Goal: Transaction & Acquisition: Purchase product/service

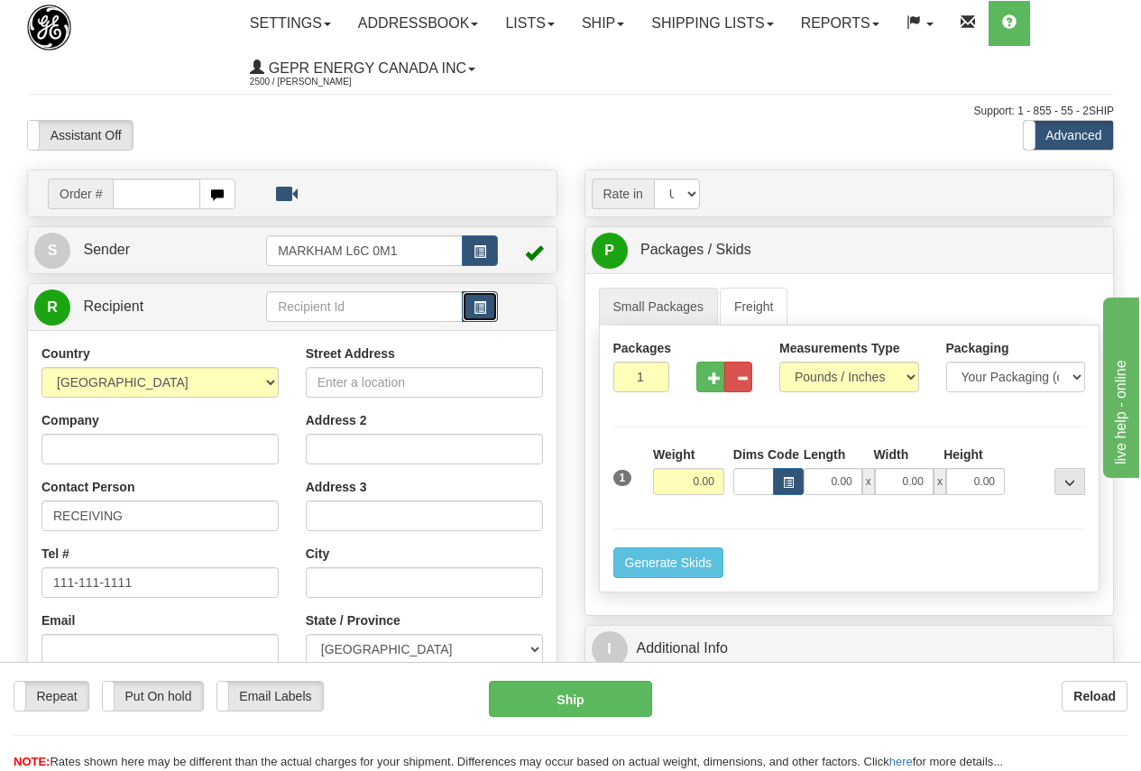
click at [477, 310] on span "button" at bounding box center [480, 308] width 13 height 12
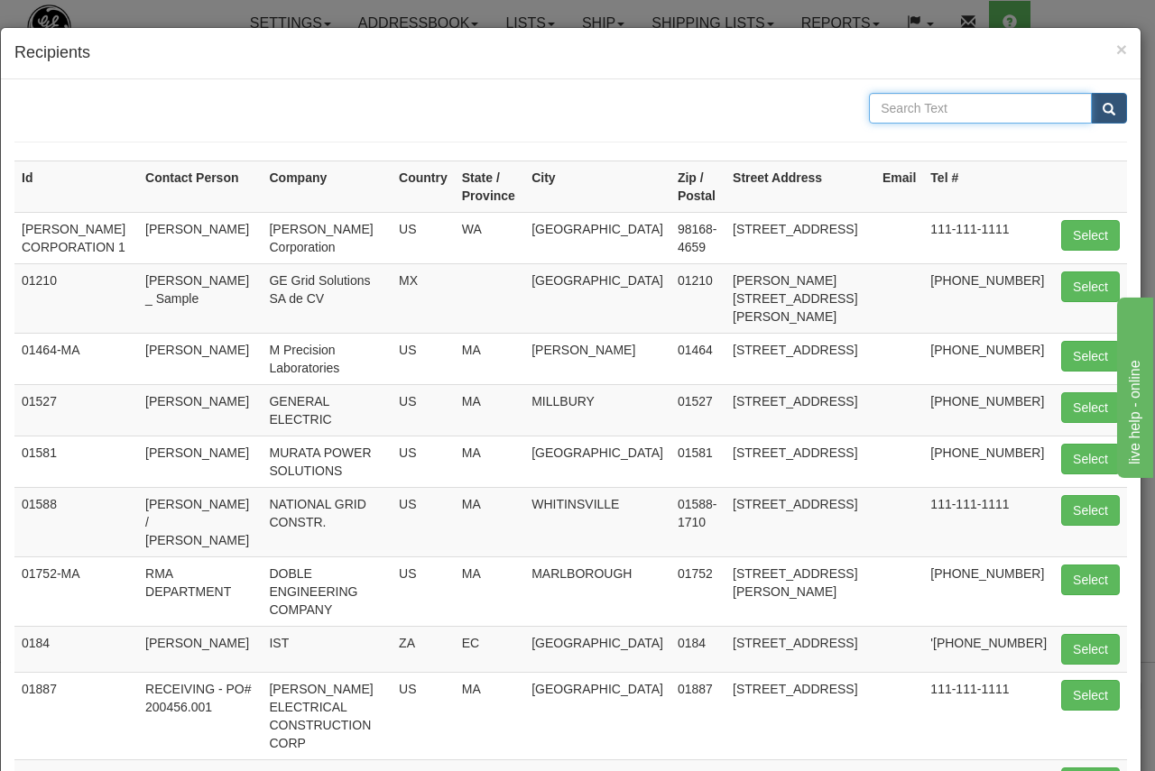
click at [906, 107] on input "text" at bounding box center [980, 108] width 223 height 31
type input "RODOVIA"
click at [1102, 104] on span "submit" at bounding box center [1108, 110] width 13 height 12
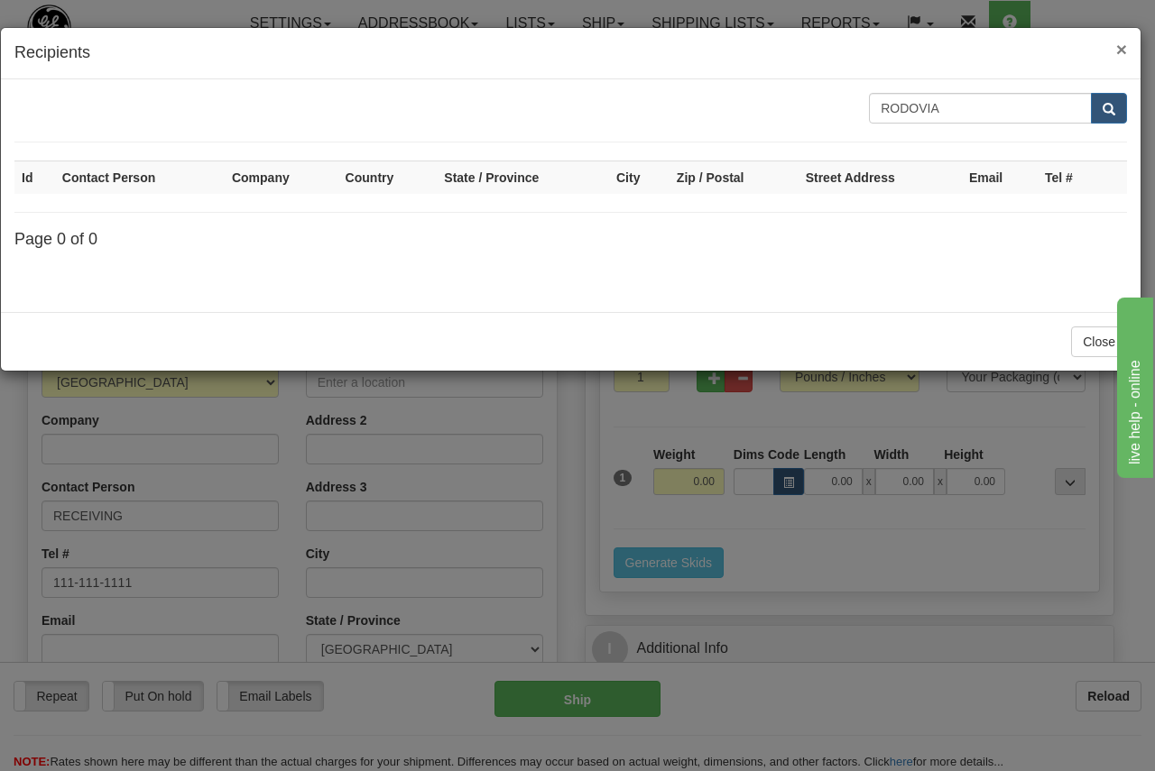
click at [1119, 43] on span "×" at bounding box center [1121, 49] width 11 height 21
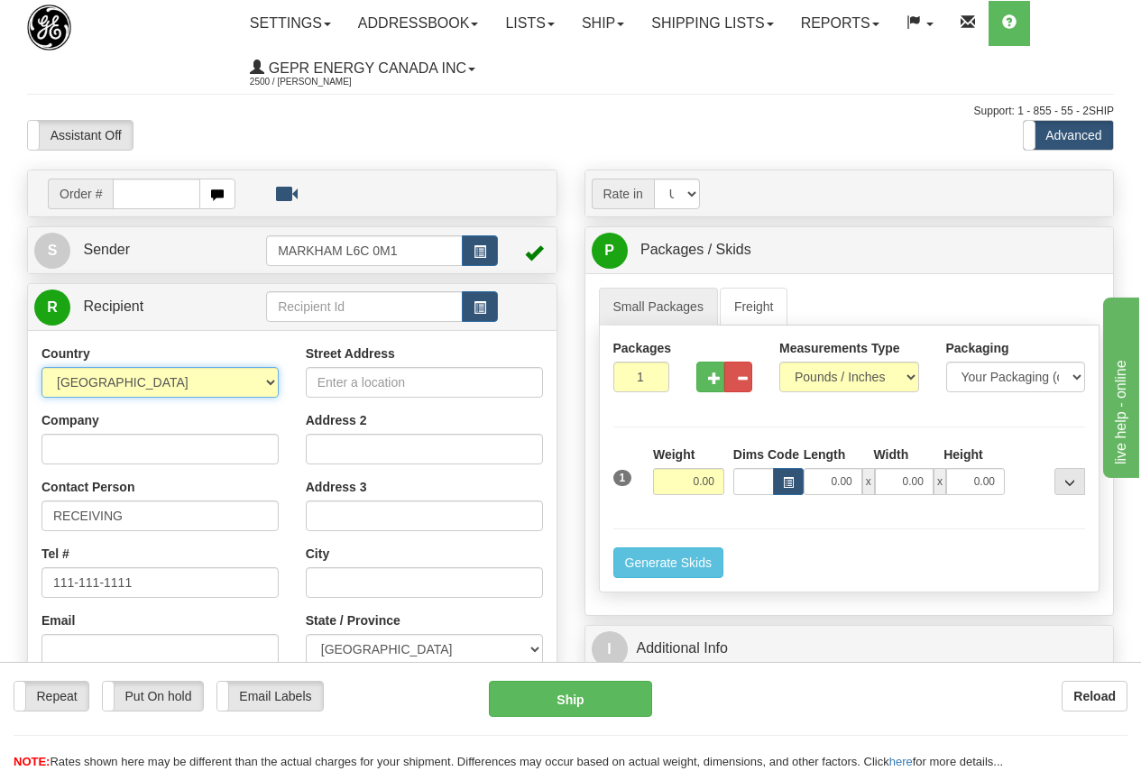
click at [151, 378] on select "AFGHANISTAN ALAND ISLANDS ALBANIA ALGERIA AMERICAN SAMOA ANDORRA ANGOLA ANGUILL…" at bounding box center [159, 382] width 237 height 31
select select "BR"
click at [41, 367] on select "AFGHANISTAN ALAND ISLANDS ALBANIA ALGERIA AMERICAN SAMOA ANDORRA ANGOLA ANGUILL…" at bounding box center [159, 382] width 237 height 31
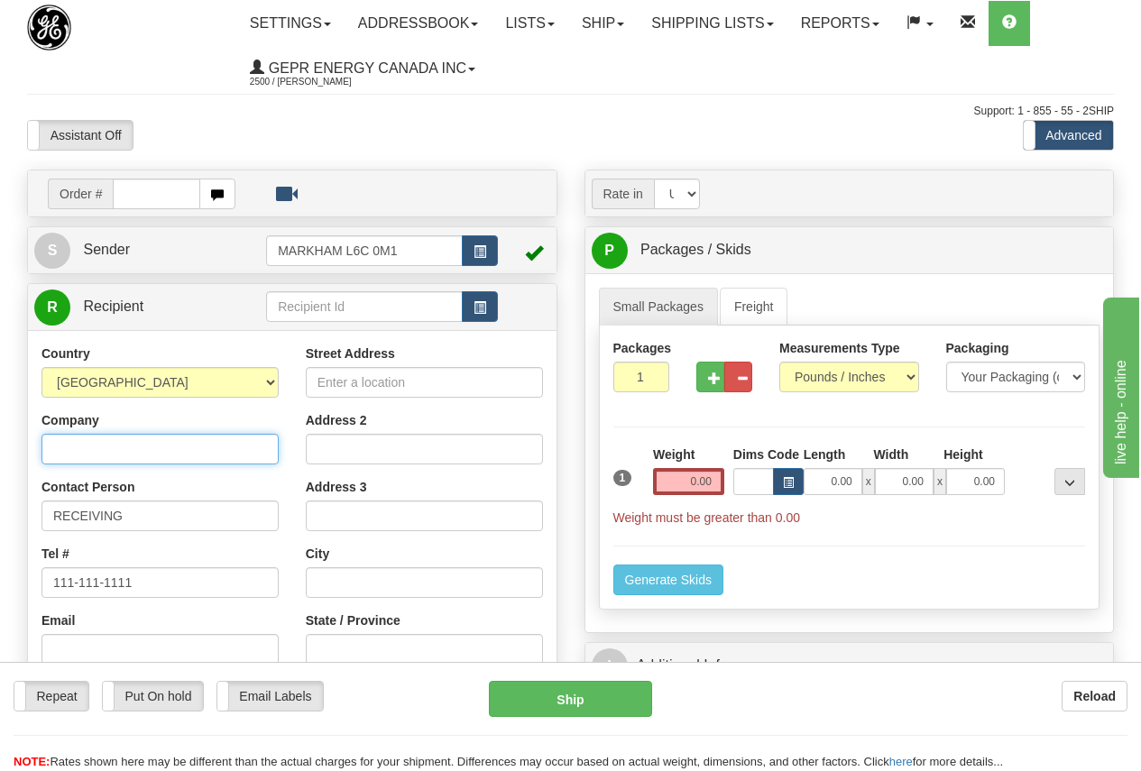
click at [64, 448] on input "Company" at bounding box center [159, 449] width 237 height 31
click at [106, 453] on input "Company" at bounding box center [159, 449] width 237 height 31
paste input "GE VERNOVA BRAZIL"
type input "GE VERNOVA BRAZIL"
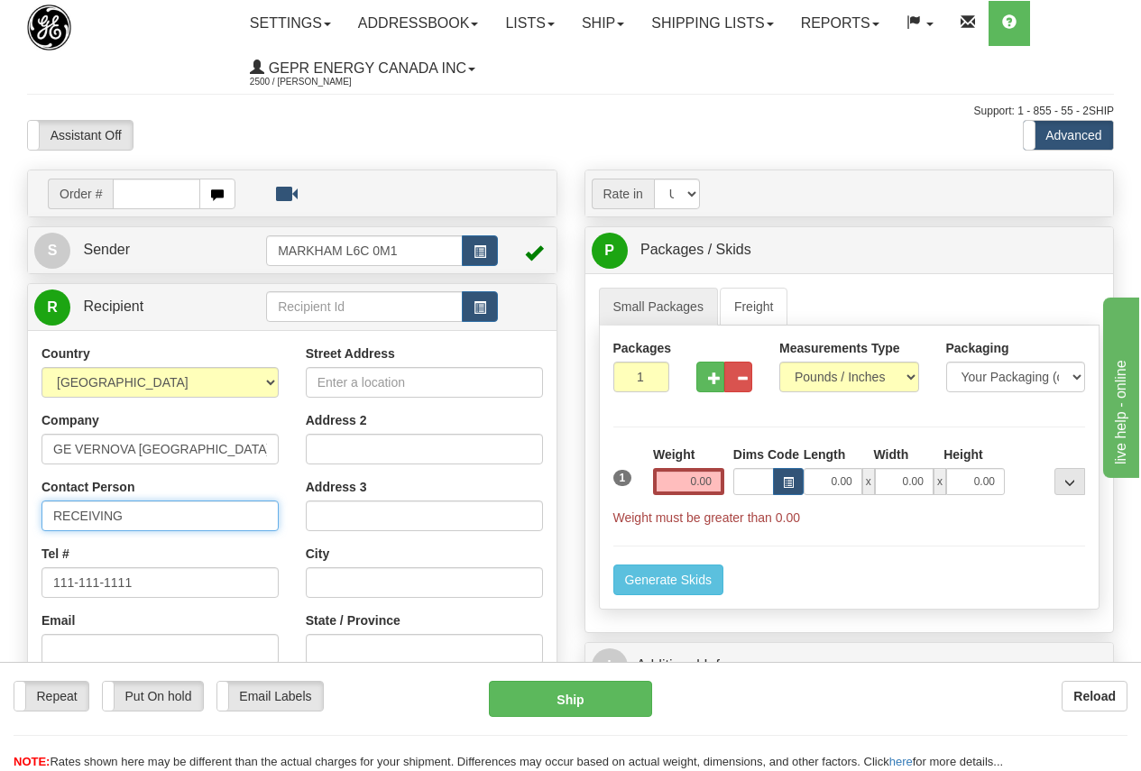
click at [143, 516] on input "RECEIVING" at bounding box center [159, 516] width 237 height 31
drag, startPoint x: 183, startPoint y: 516, endPoint x: -13, endPoint y: 515, distance: 195.7
click at [0, 515] on html "Training Course Close Toggle navigation Settings Shipping Preferences New Sende…" at bounding box center [570, 385] width 1141 height 771
paste input "ALEXSANDER DEUCHER 55 48 2108 0300"
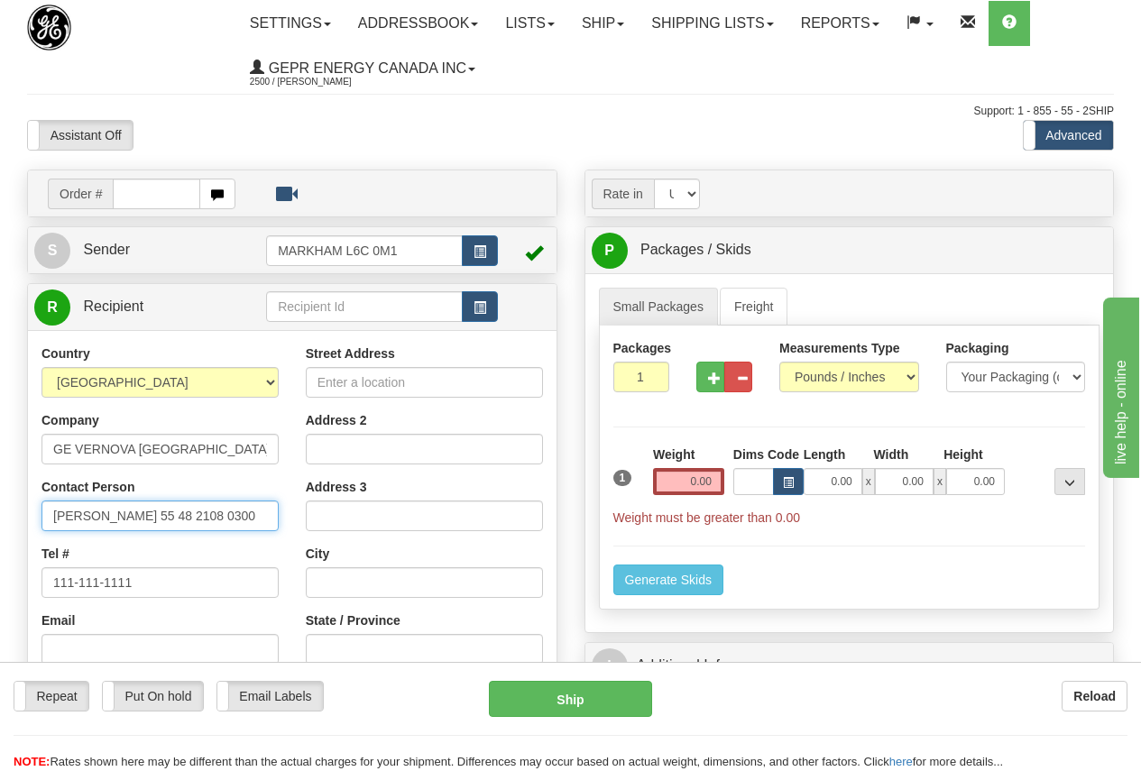
drag, startPoint x: 171, startPoint y: 518, endPoint x: 350, endPoint y: 517, distance: 178.6
click at [350, 517] on div "Country AFGHANISTAN ALAND ISLANDS ALBANIA ALGERIA AMERICAN SAMOA ANDORRA ANGOLA…" at bounding box center [292, 587] width 529 height 485
type input "ALEXSANDER DEUCHER"
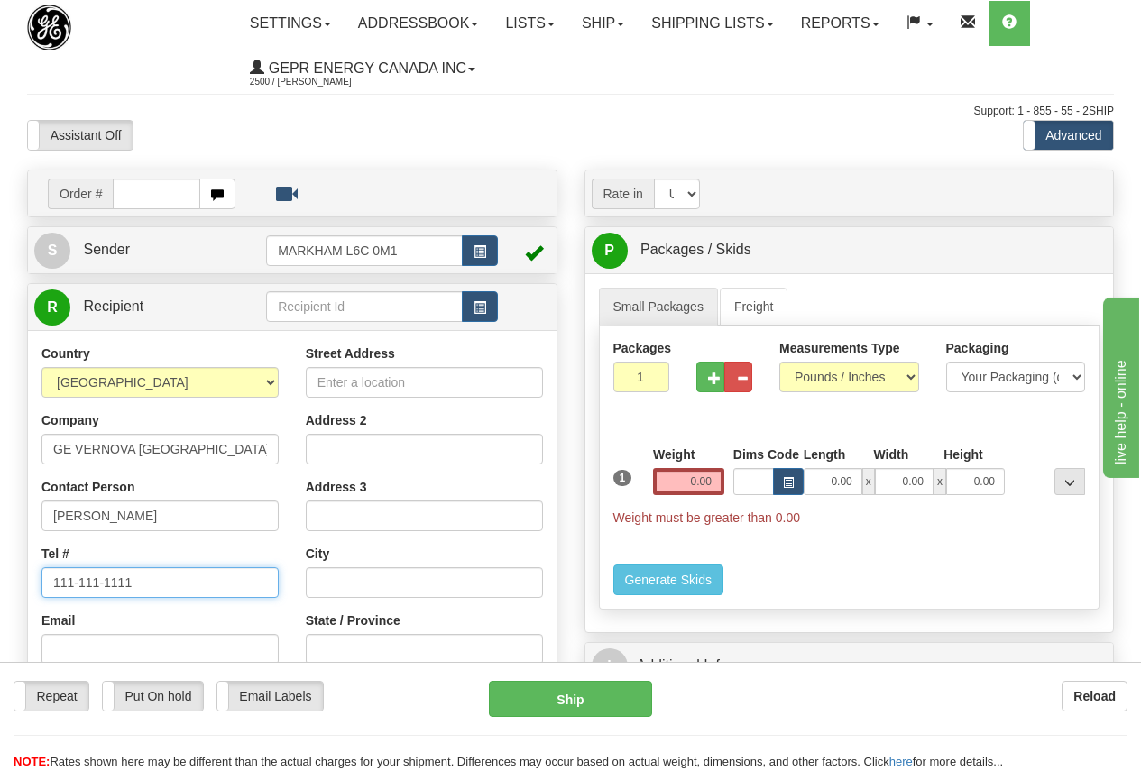
paste input "55 48 2108 0300"
type input "55 48 2108 0300"
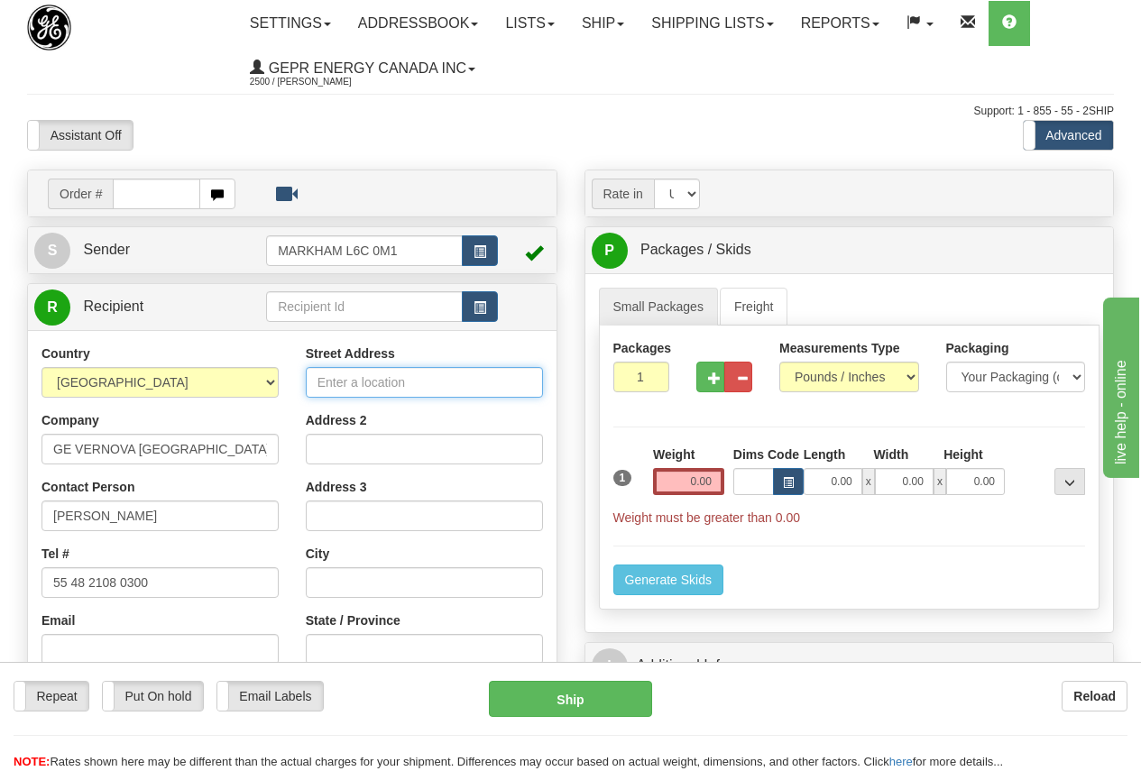
click at [366, 382] on input "Street Address" at bounding box center [424, 382] width 237 height 31
paste input "RODOVIA JOSE CARLOS DAUX 4756"
type input "RODOVIA JOSE CARLOS DAUX 4756"
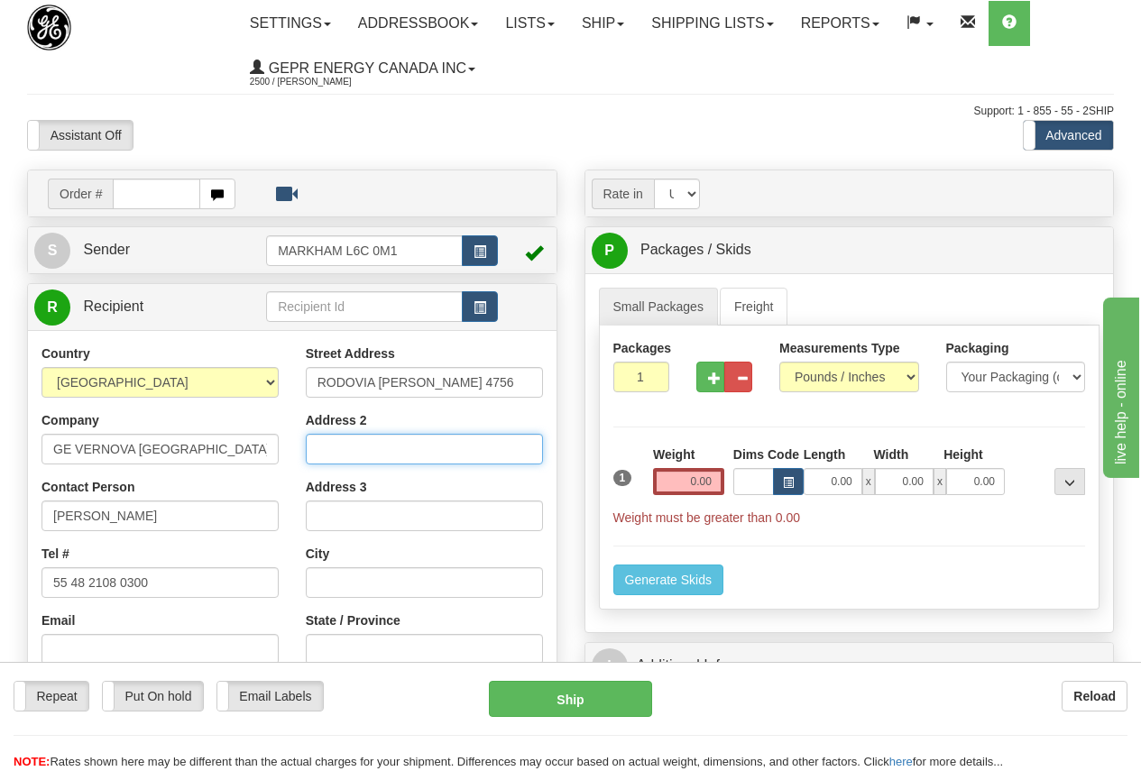
scroll to position [0, 0]
click at [330, 586] on input "text" at bounding box center [424, 582] width 237 height 31
paste input "SACO GRANDE, FLORIANOPOLIS-SC"
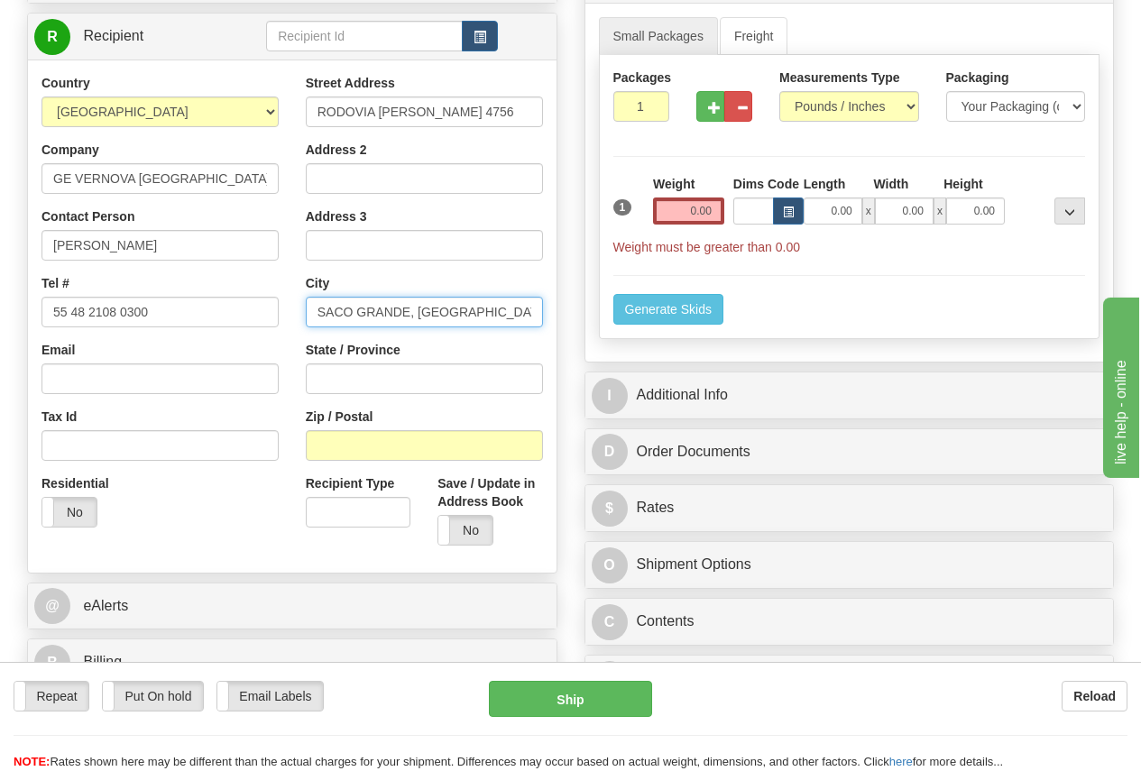
type input "SACO GRANDE, FLORIANOPOLIS"
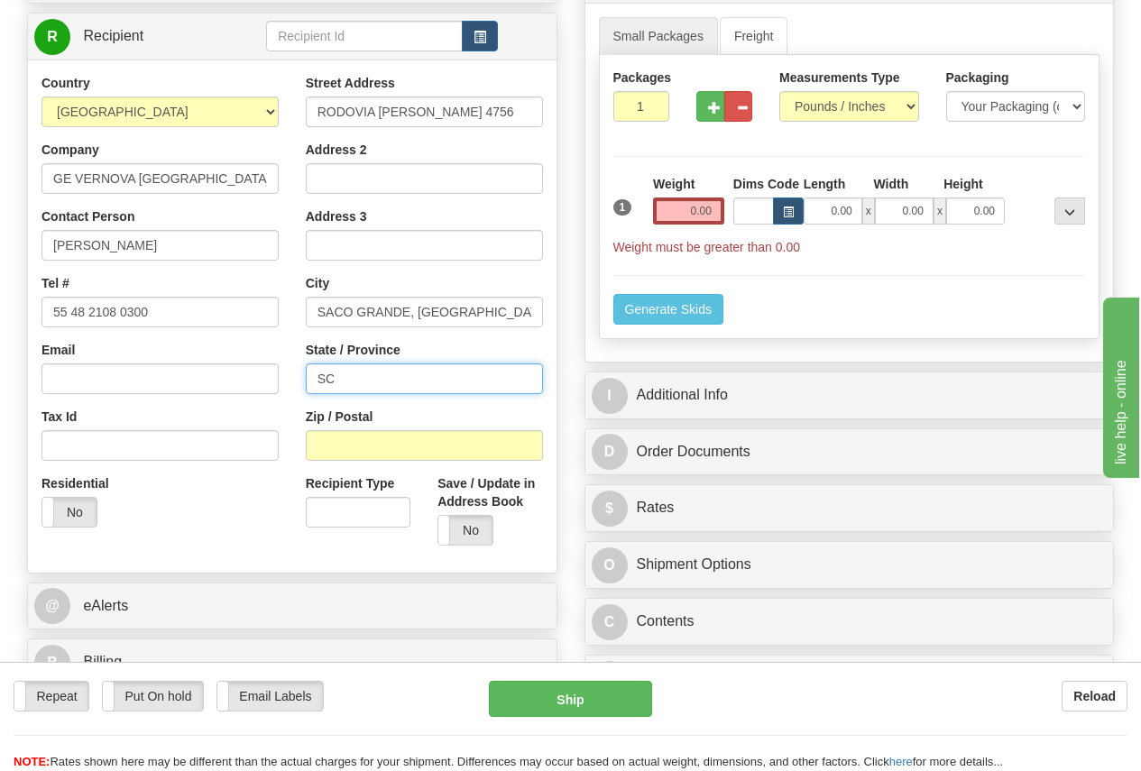
type input "SC"
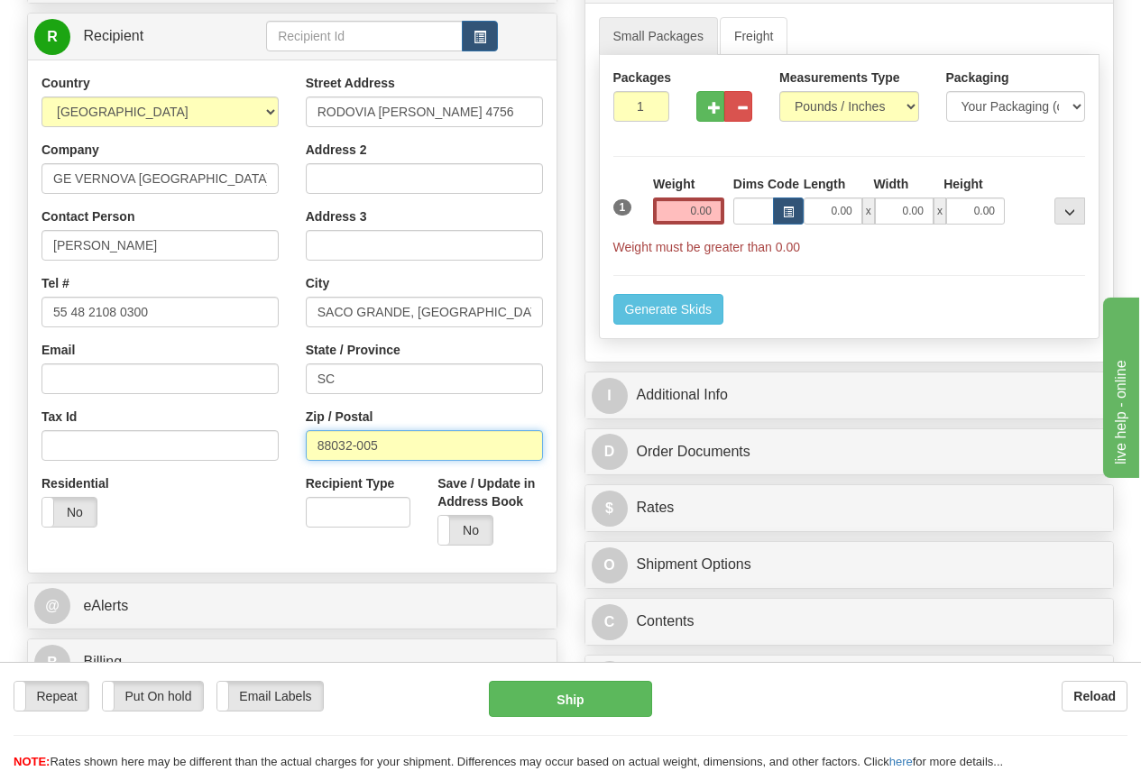
type input "88032-005"
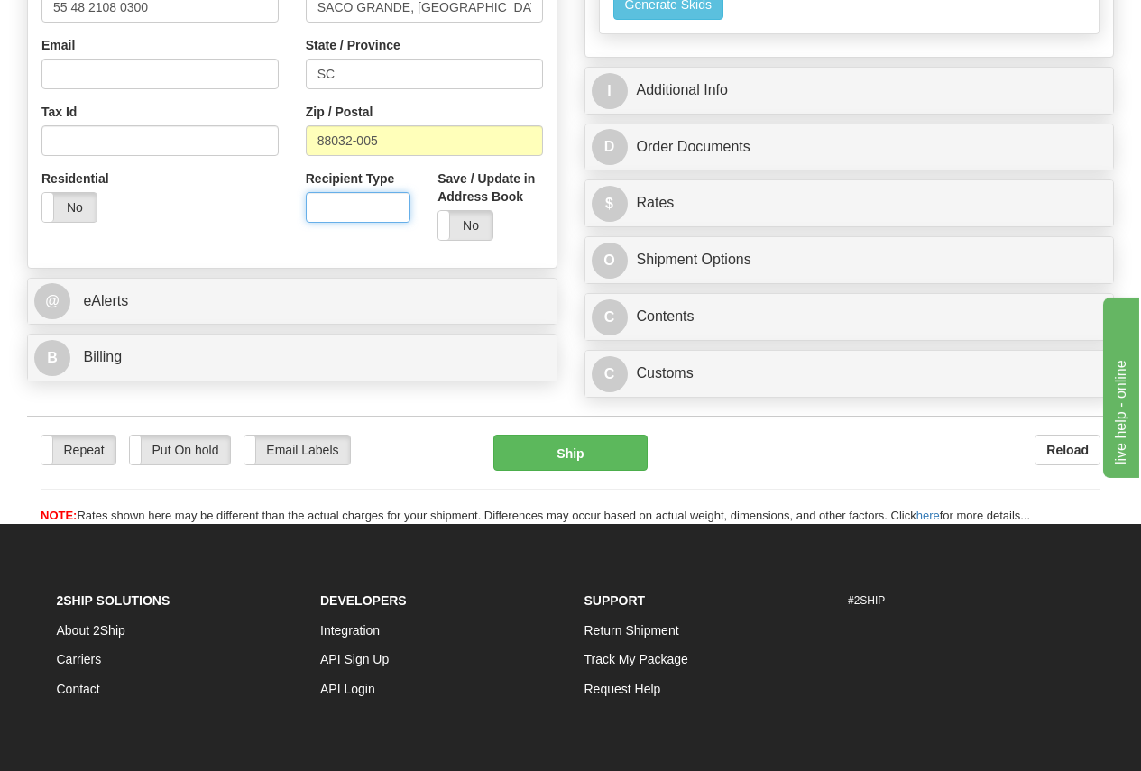
scroll to position [631, 0]
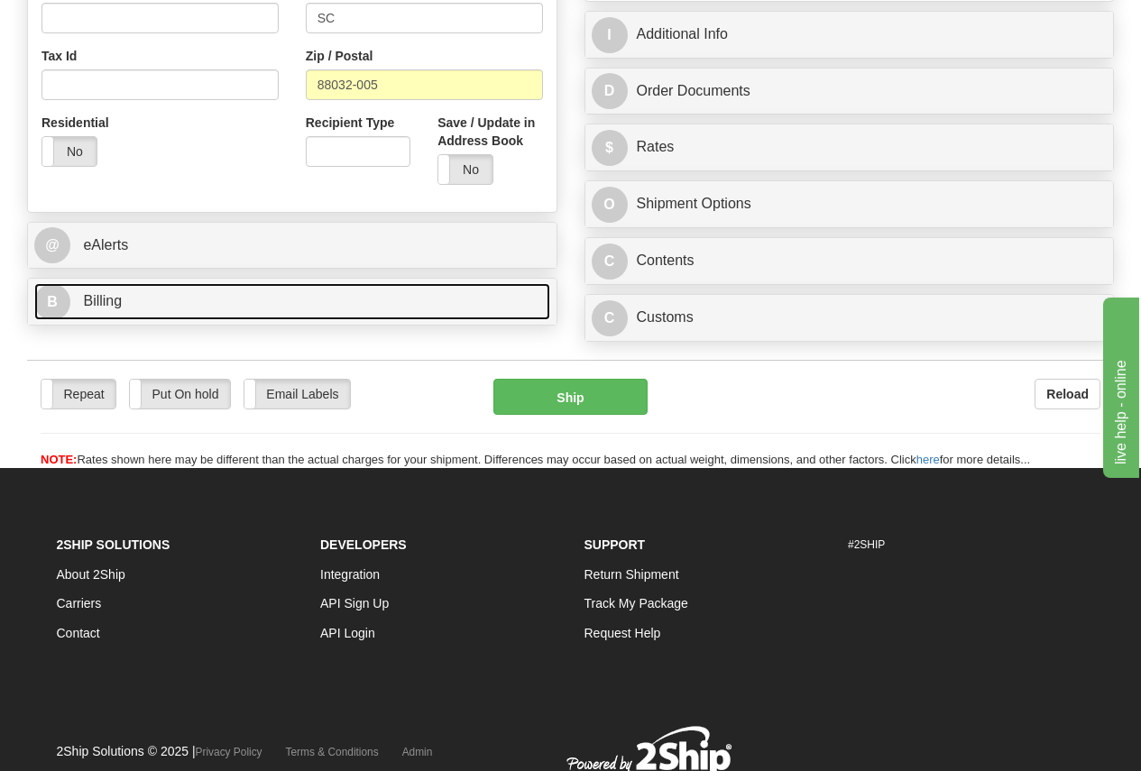
click at [111, 299] on span "Billing" at bounding box center [102, 300] width 39 height 15
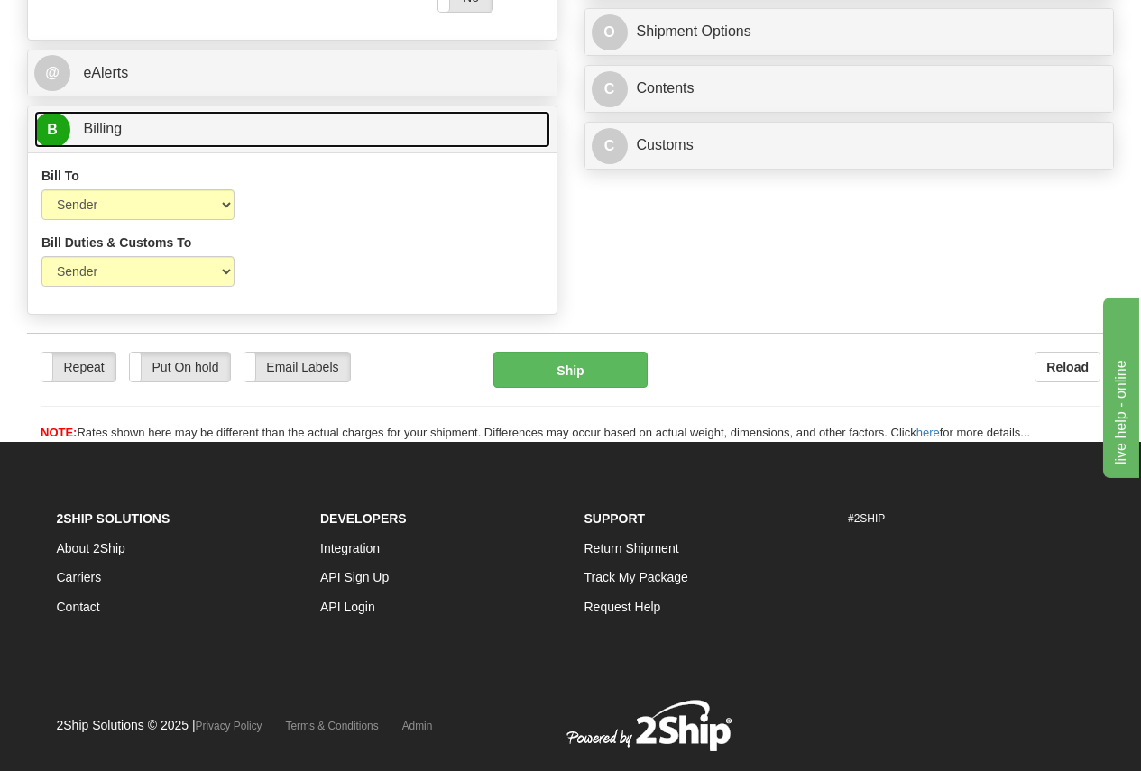
scroll to position [812, 0]
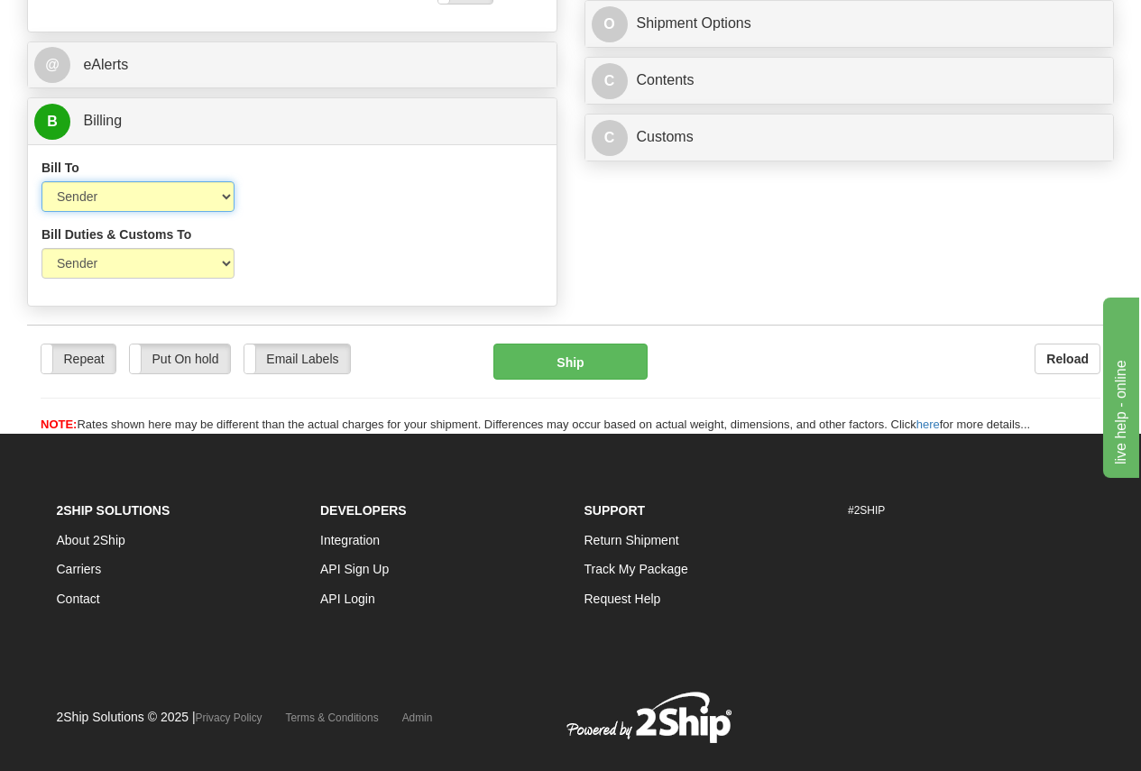
click at [89, 198] on select "Sender Recipient Third Party Collect" at bounding box center [137, 196] width 193 height 31
click at [41, 181] on select "Sender Recipient Third Party Collect" at bounding box center [137, 196] width 193 height 31
click at [92, 263] on select "Sender Recipient Third Party" at bounding box center [137, 263] width 193 height 31
select select "2"
click at [41, 248] on select "Sender Recipient Third Party" at bounding box center [137, 263] width 193 height 31
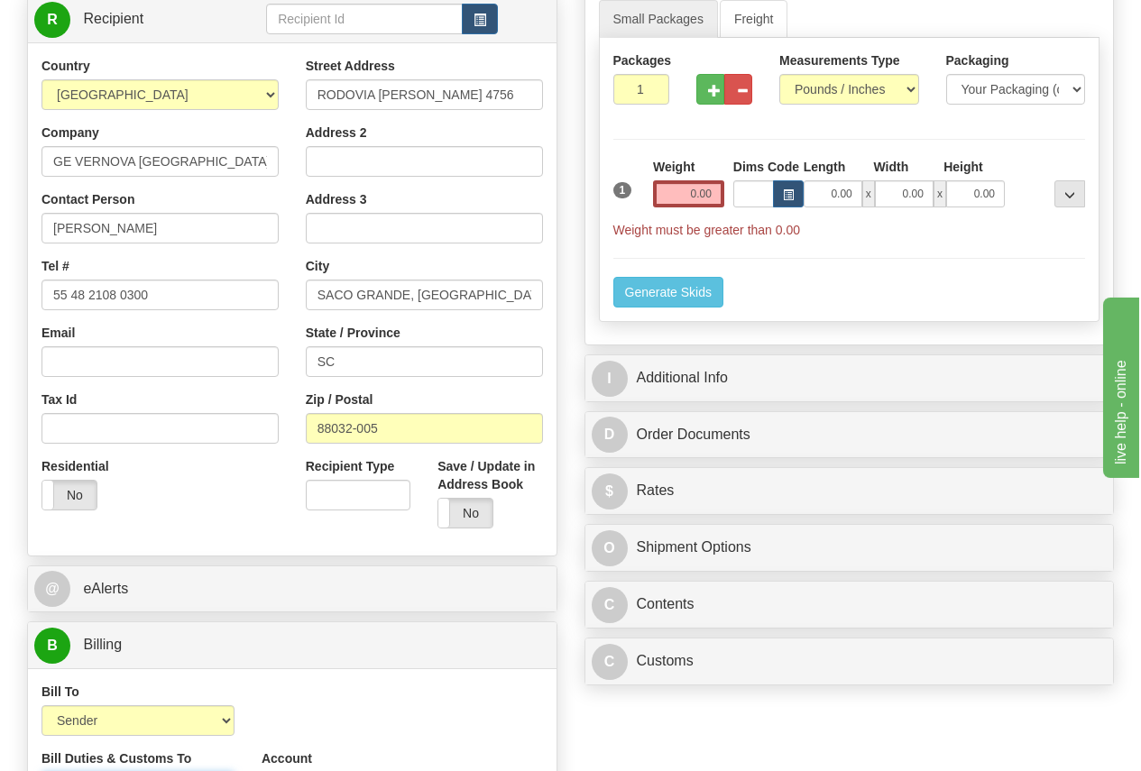
scroll to position [271, 0]
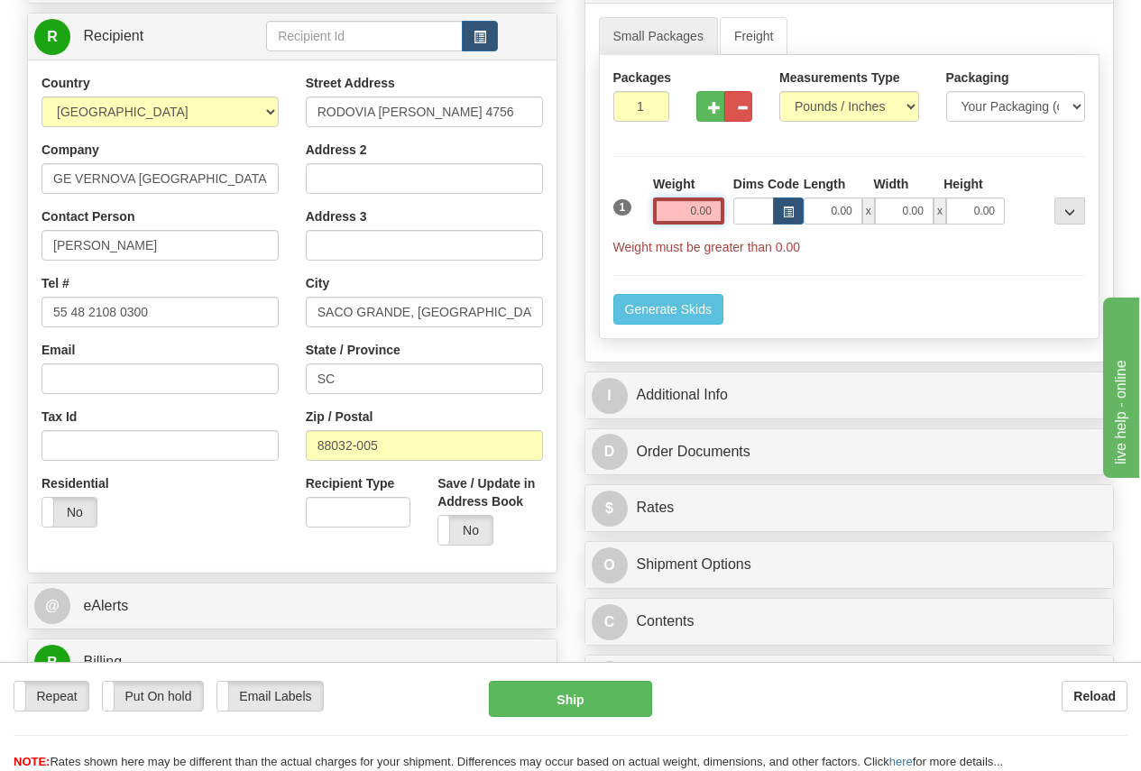
click at [682, 216] on input "0.00" at bounding box center [688, 211] width 71 height 27
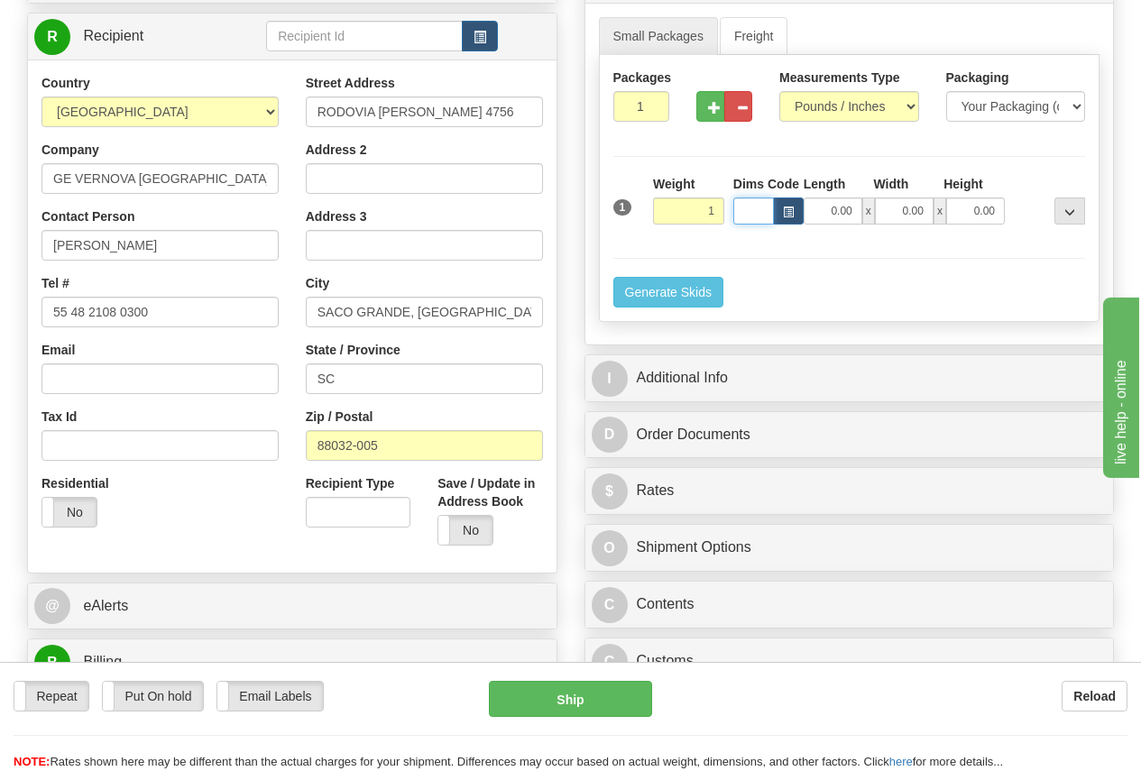
type input "1.00"
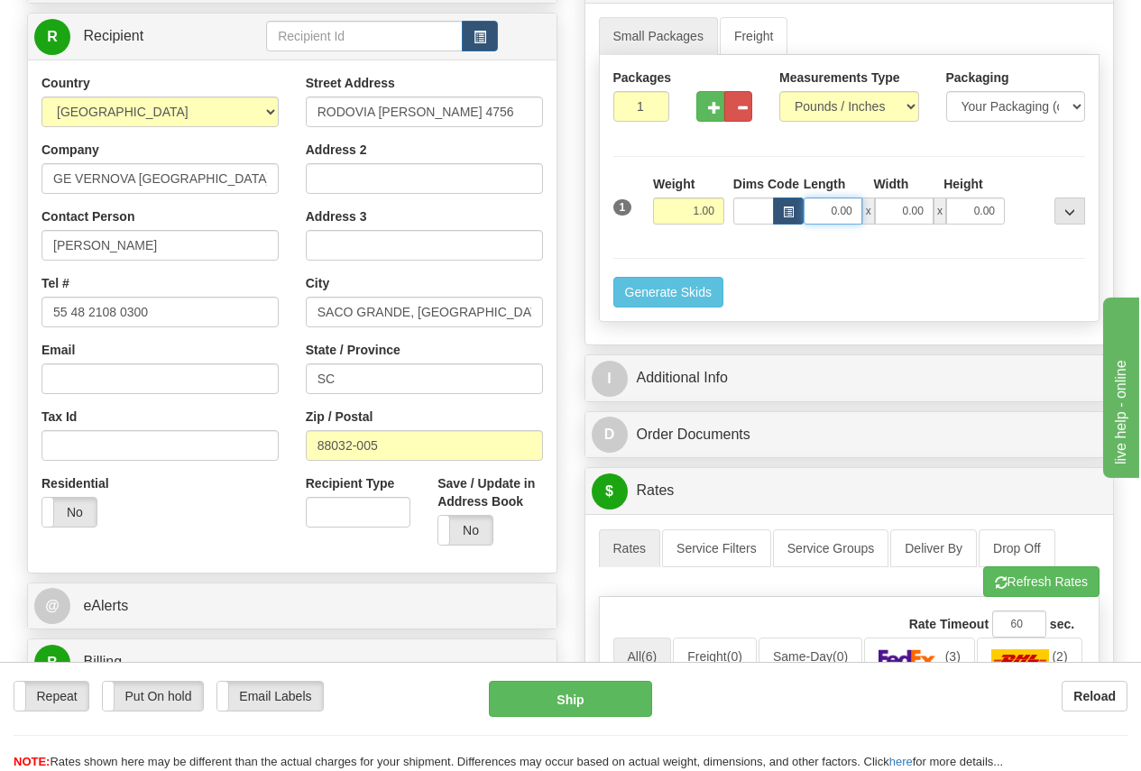
click at [816, 208] on input "0.00" at bounding box center [833, 211] width 59 height 27
type input "12.00"
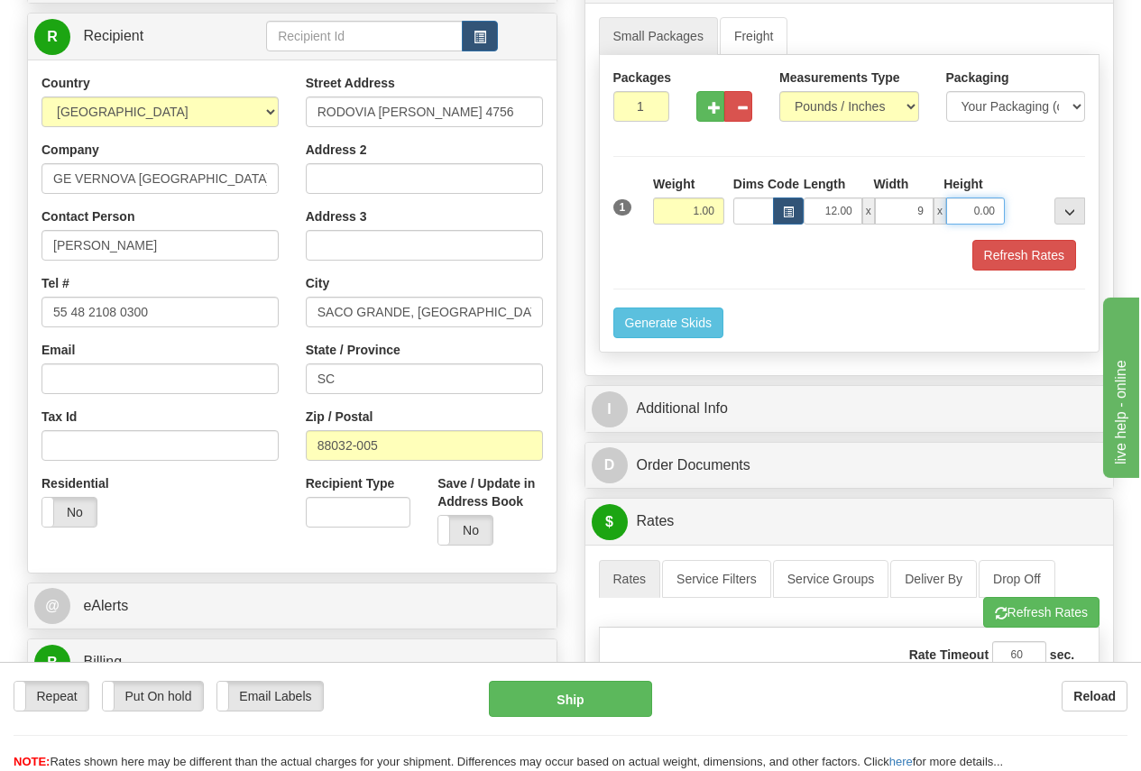
type input "9.00"
type input "3.00"
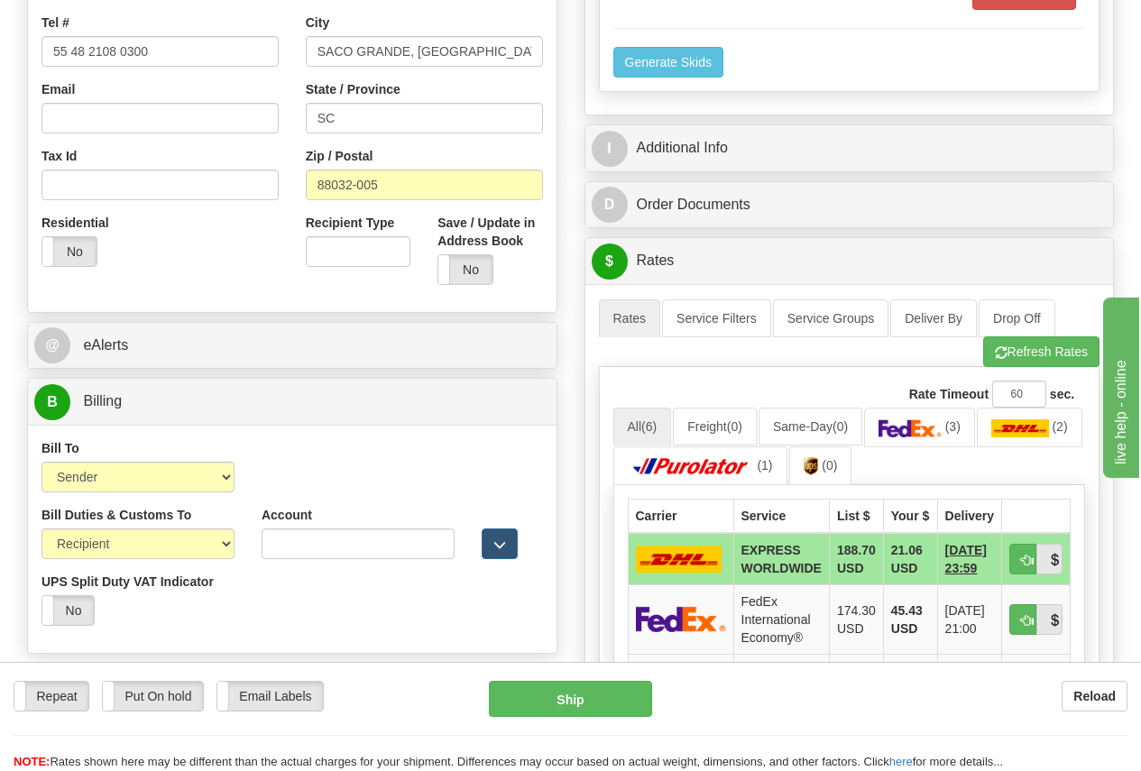
scroll to position [541, 0]
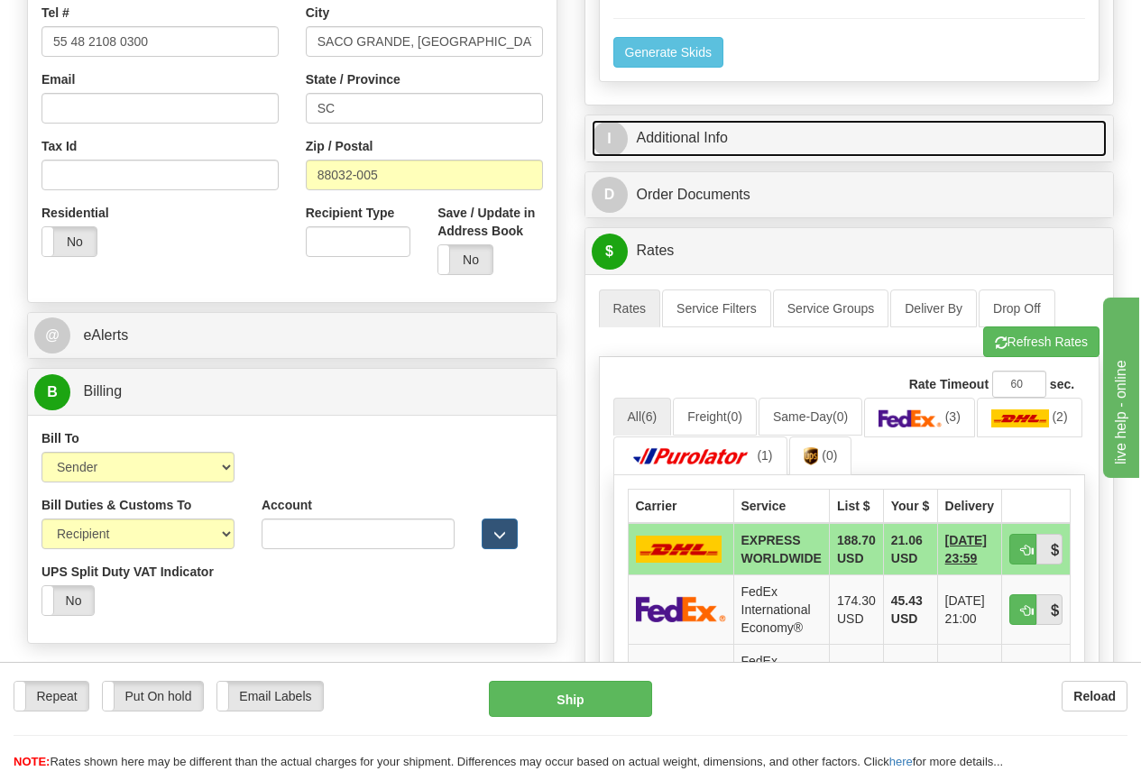
click at [697, 140] on link "I Additional Info" at bounding box center [850, 138] width 516 height 37
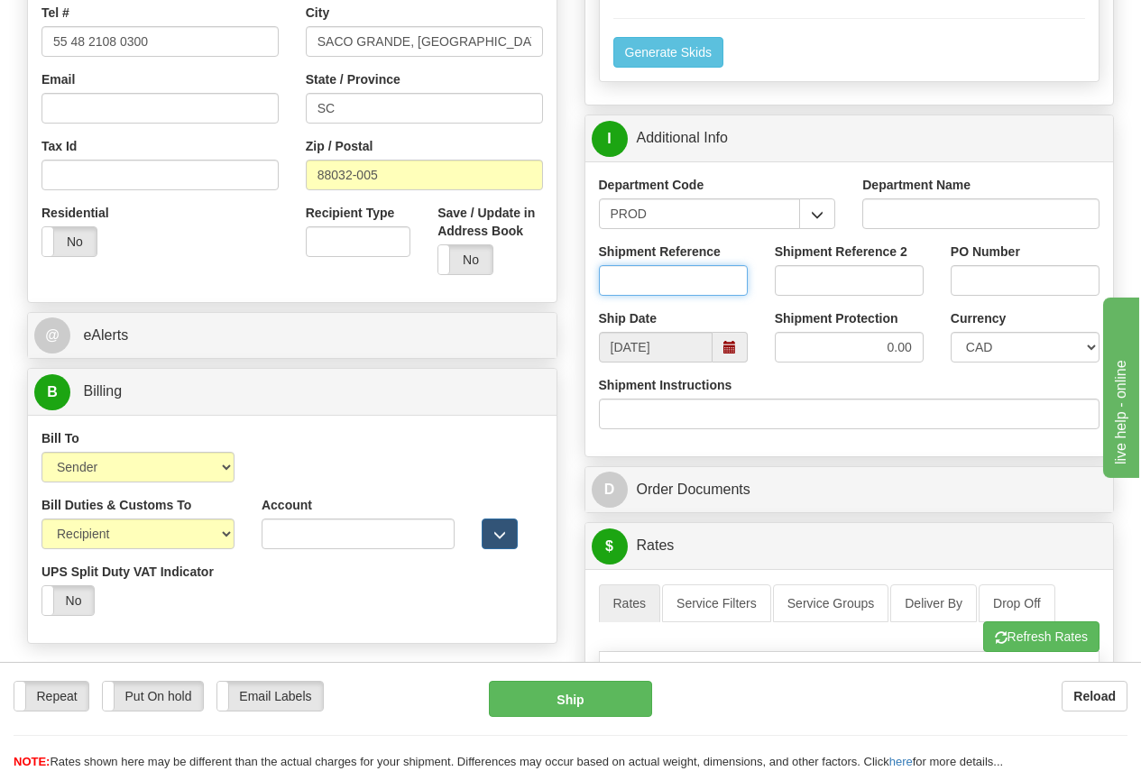
click at [637, 278] on input "Shipment Reference" at bounding box center [673, 280] width 149 height 31
type input "MICHAEL BRIJBASSI"
type input "INV# 6127"
select select "1"
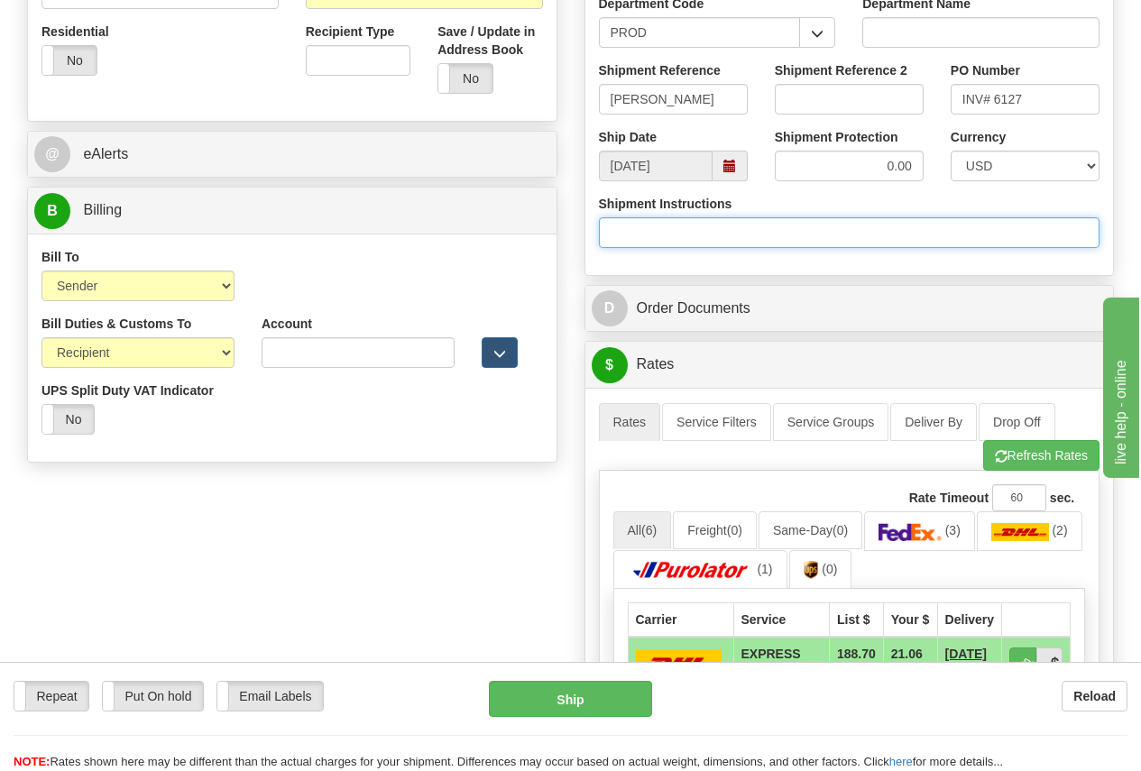
scroll to position [722, 0]
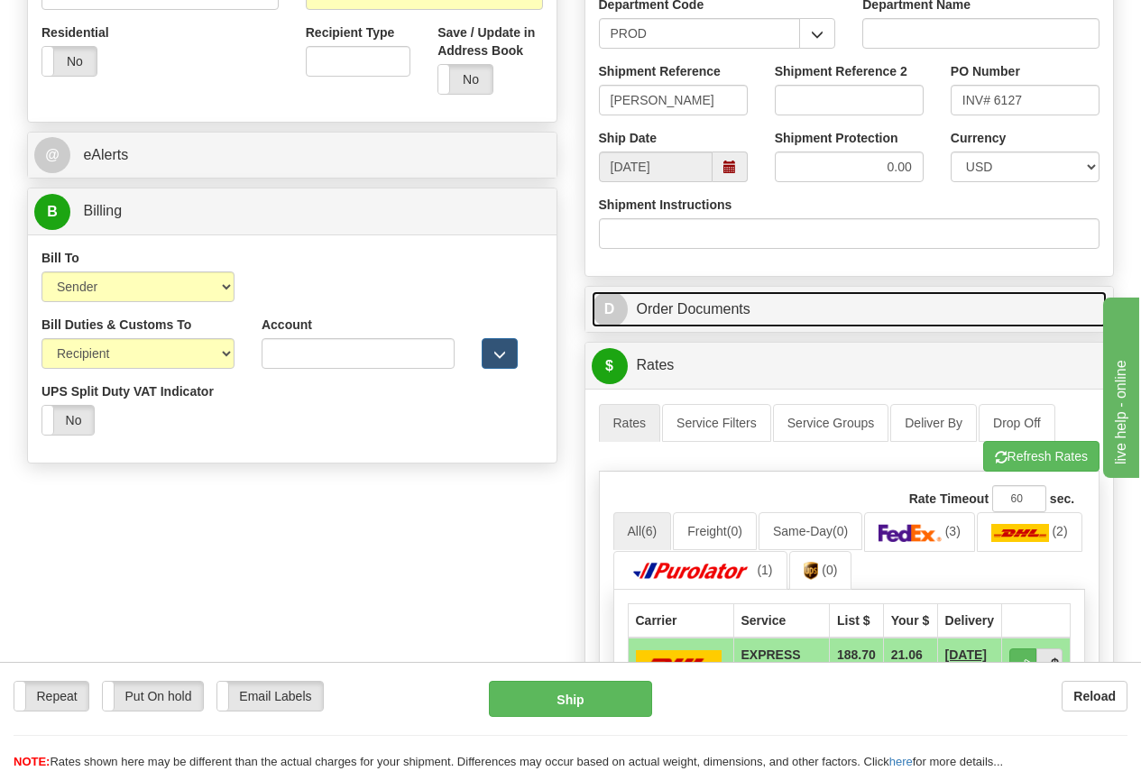
click at [743, 308] on link "D Order Documents" at bounding box center [850, 309] width 516 height 37
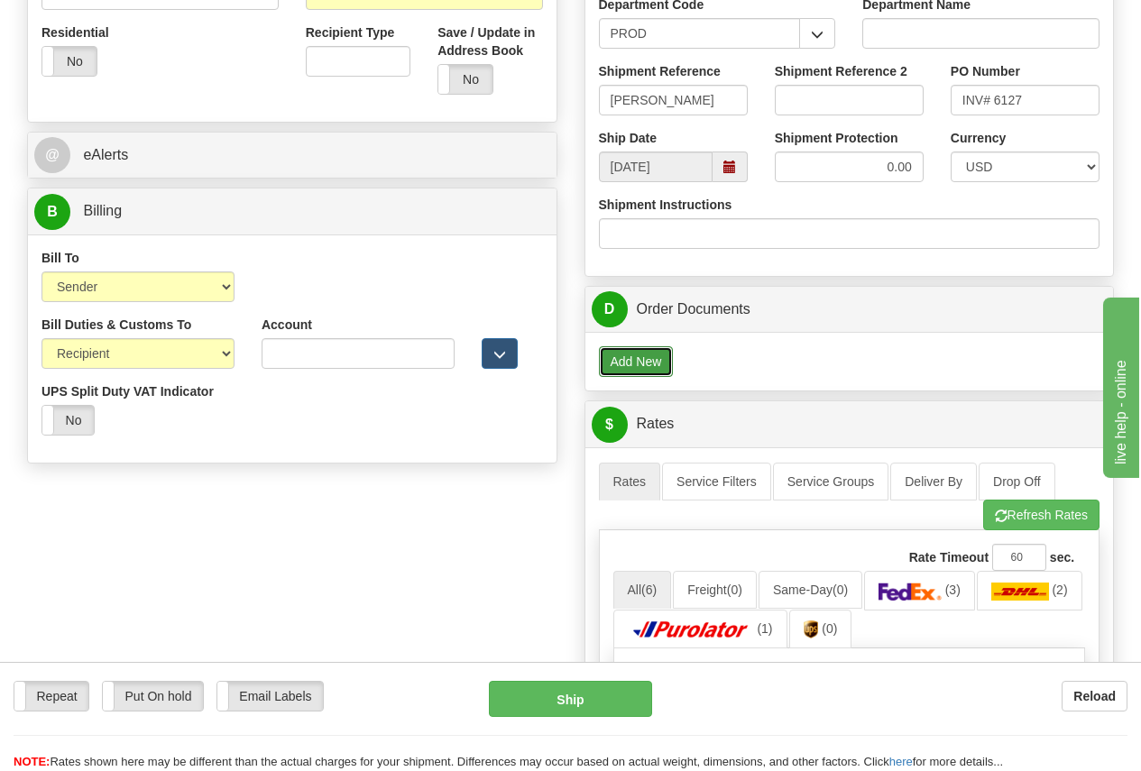
click at [645, 360] on button "Add New" at bounding box center [636, 361] width 75 height 31
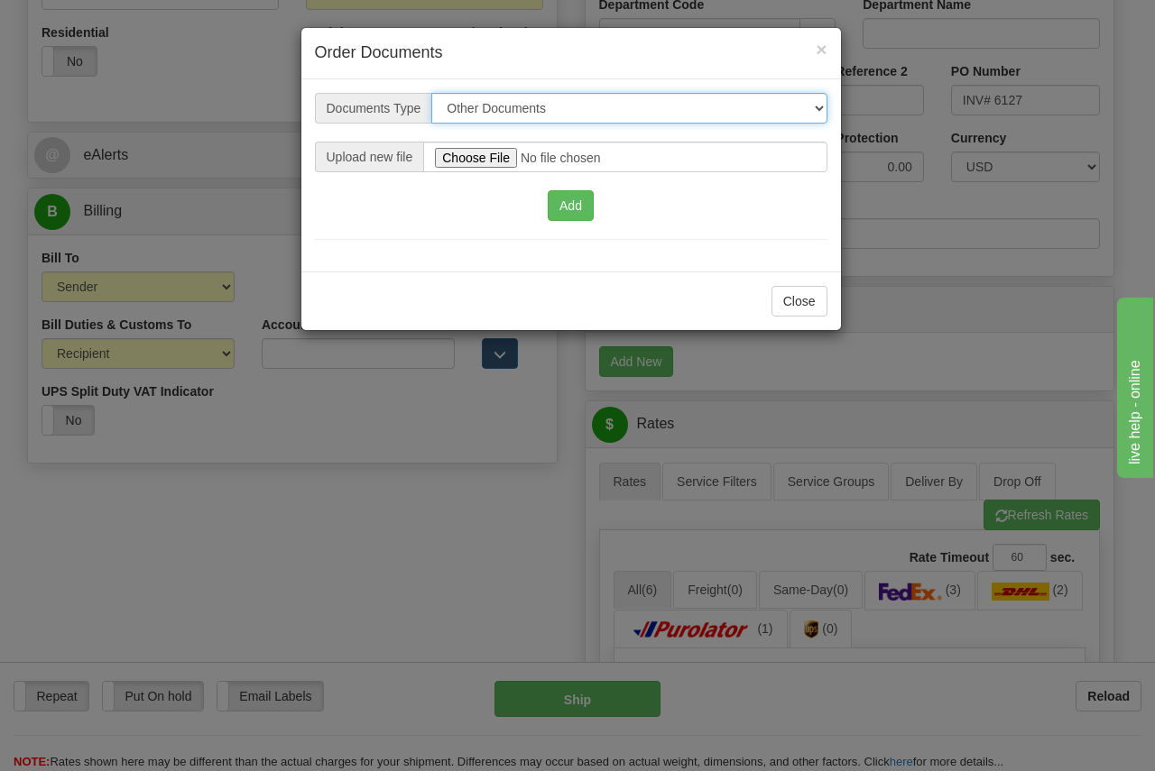
click at [502, 103] on select "Other Documents Commercial Invoice" at bounding box center [628, 108] width 395 height 31
select select "1"
click at [431, 93] on select "Other Documents Commercial Invoice" at bounding box center [628, 108] width 395 height 31
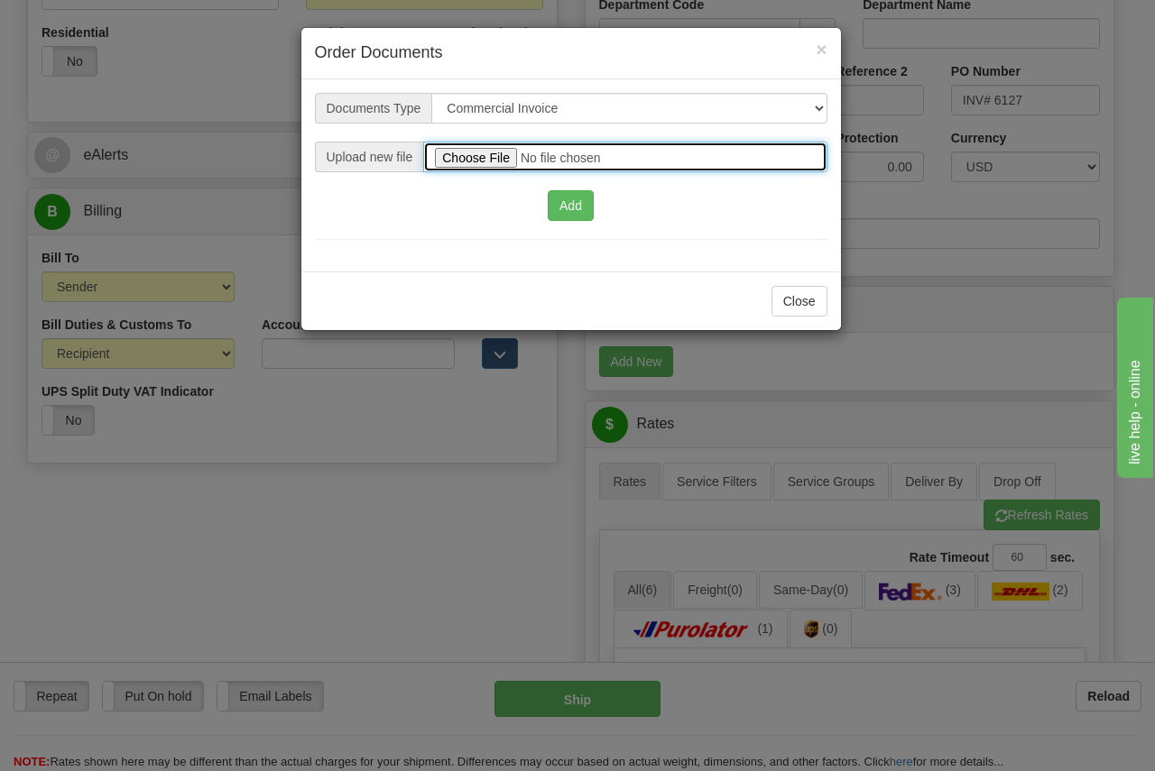
click at [486, 155] on input "file" at bounding box center [624, 157] width 403 height 31
type input "C:\fakepath\INV 6127 draft Commercial_Invoice.pdf"
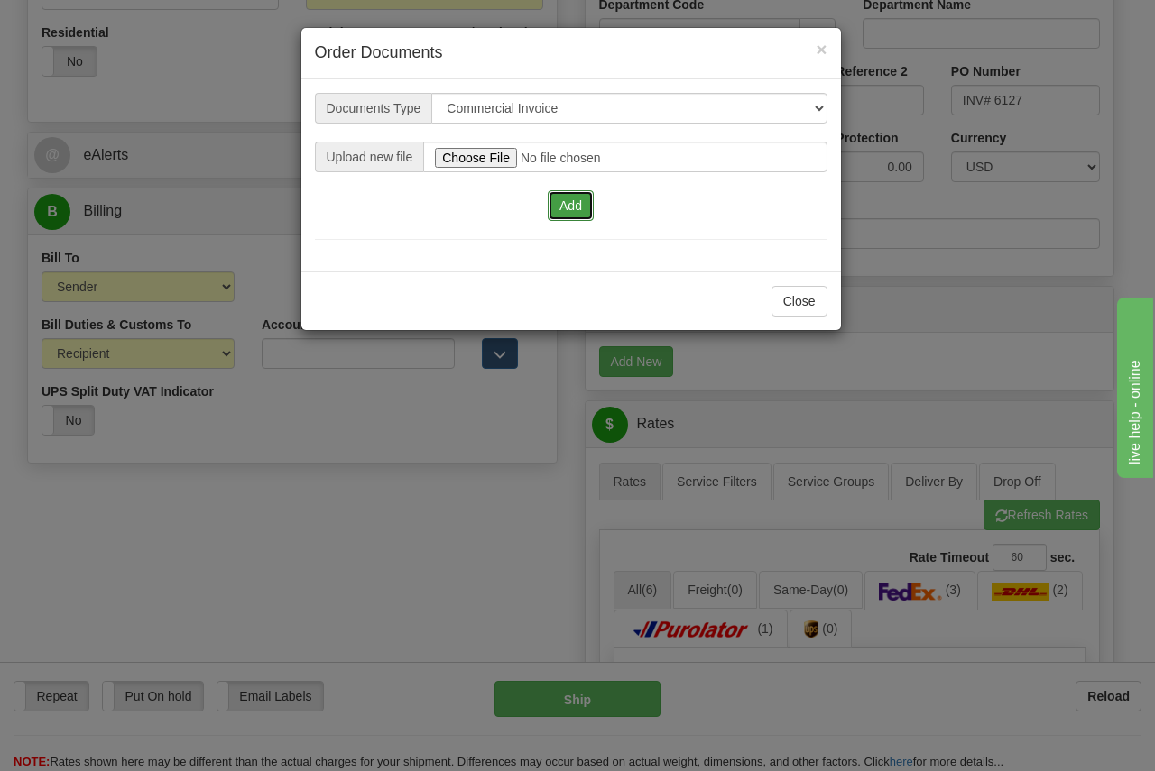
click at [574, 205] on button "Add" at bounding box center [571, 205] width 46 height 31
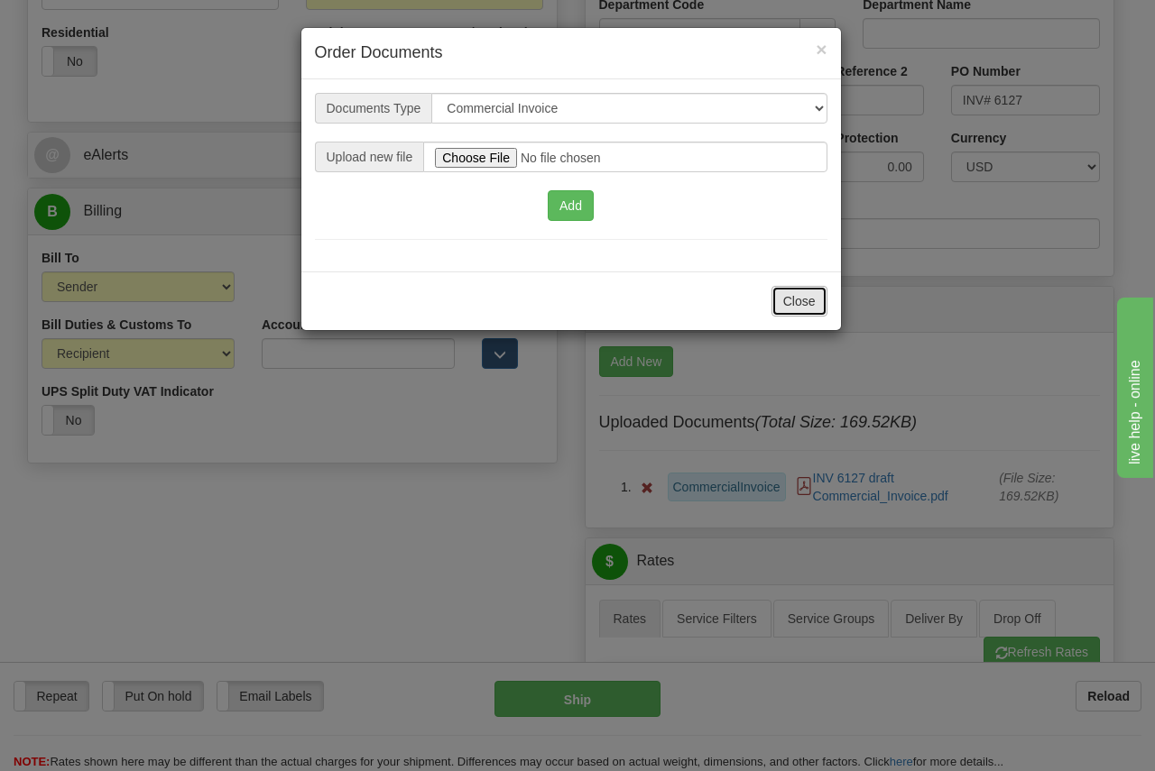
click at [815, 303] on button "Close" at bounding box center [799, 301] width 56 height 31
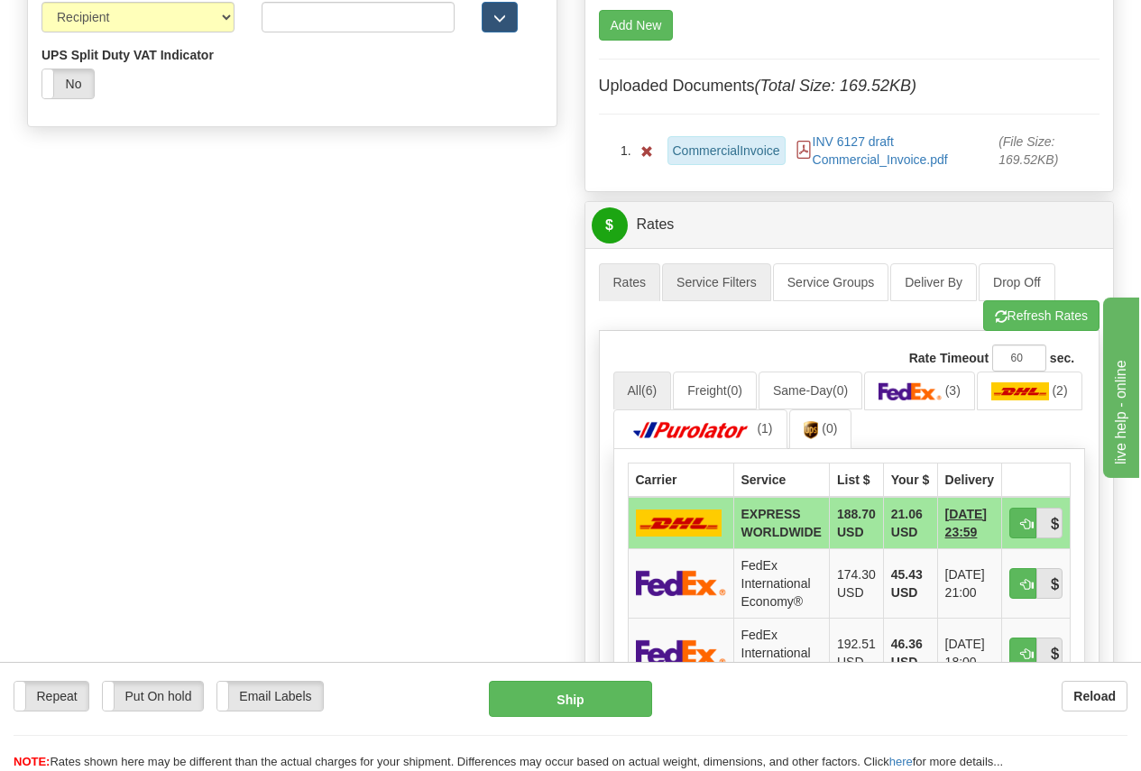
scroll to position [1082, 0]
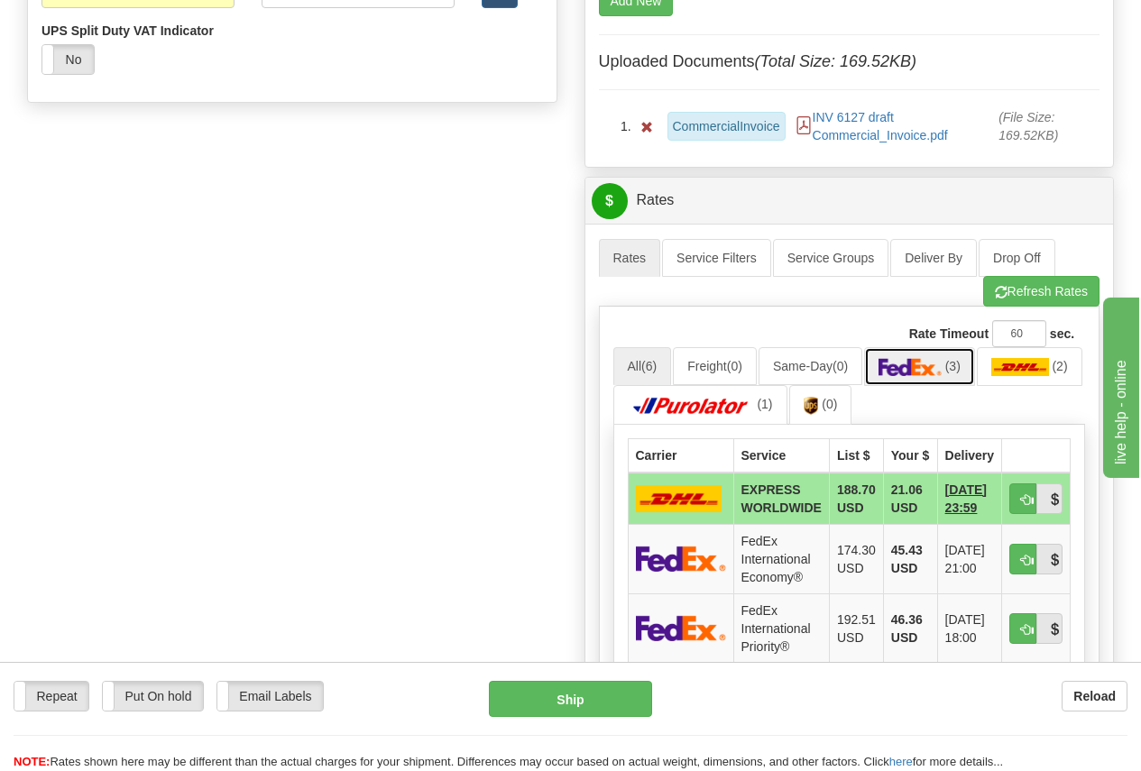
click at [938, 364] on img at bounding box center [910, 367] width 63 height 18
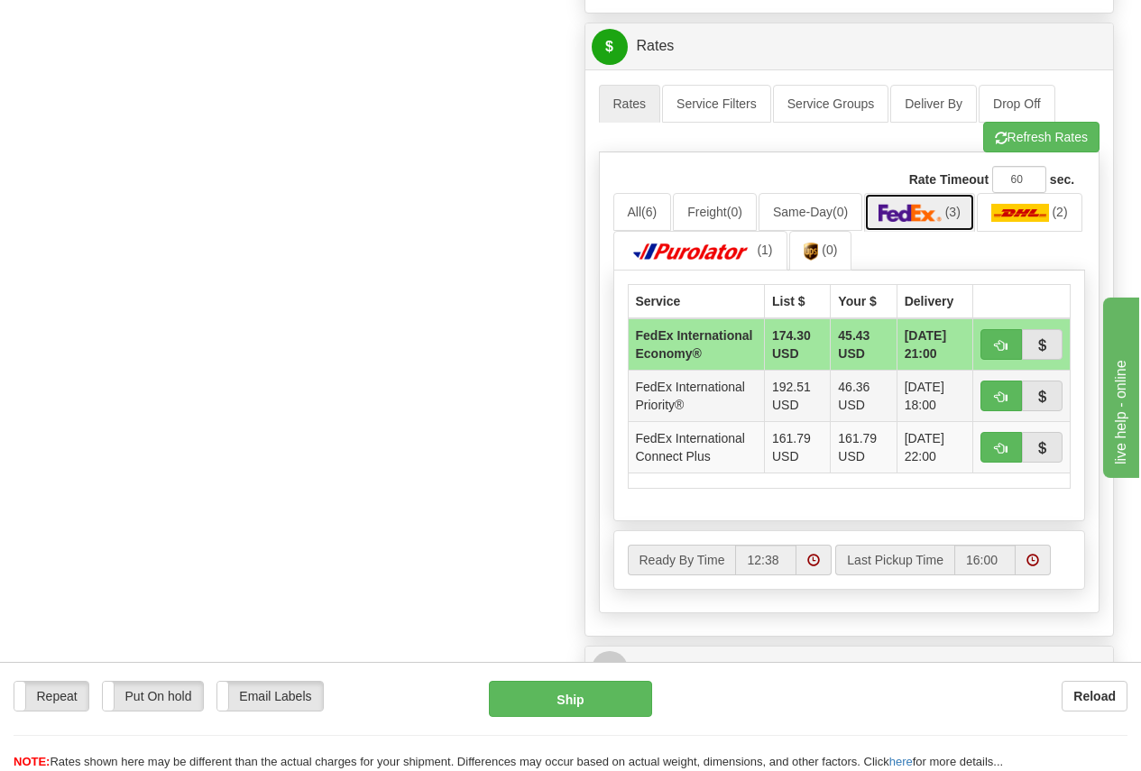
scroll to position [1263, 0]
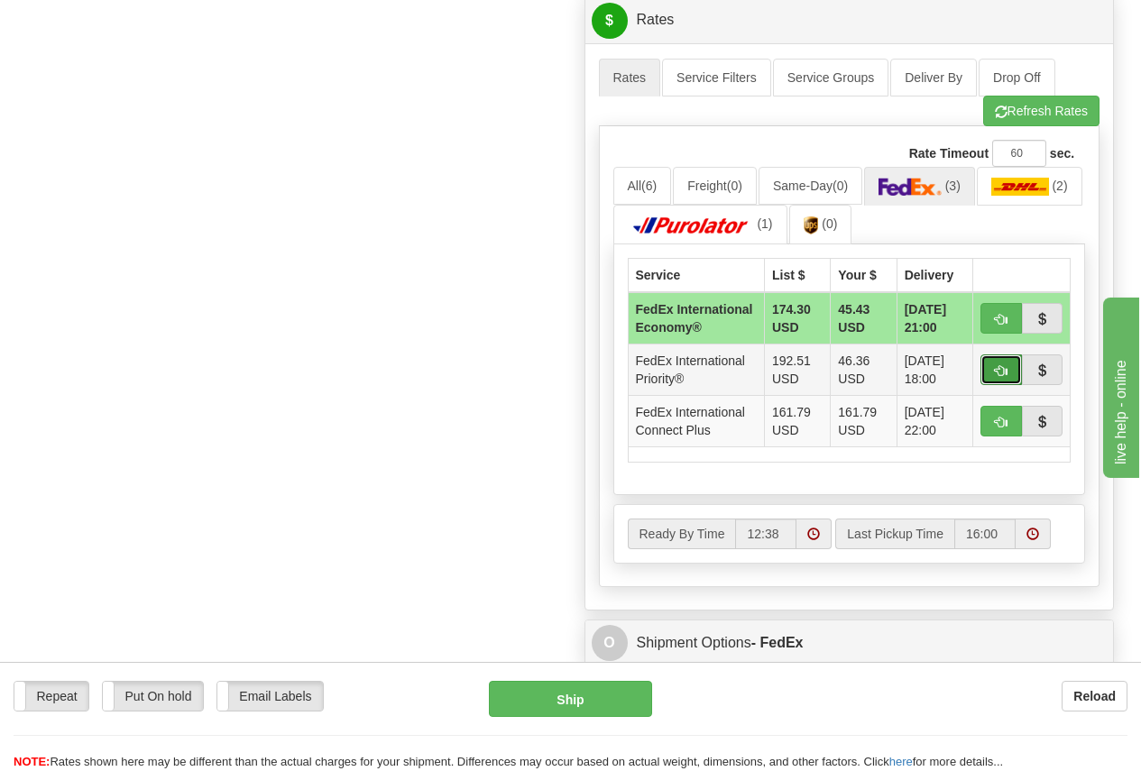
click at [998, 377] on span "button" at bounding box center [1001, 371] width 13 height 12
type input "01"
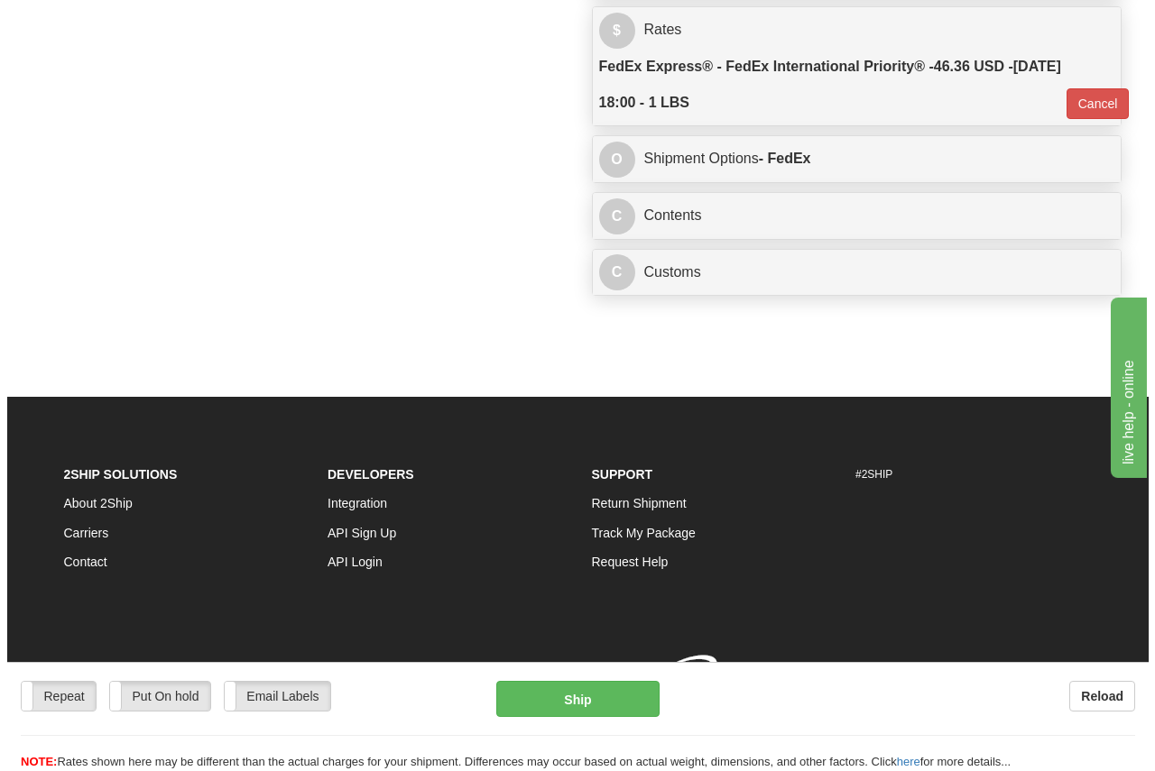
scroll to position [1257, 0]
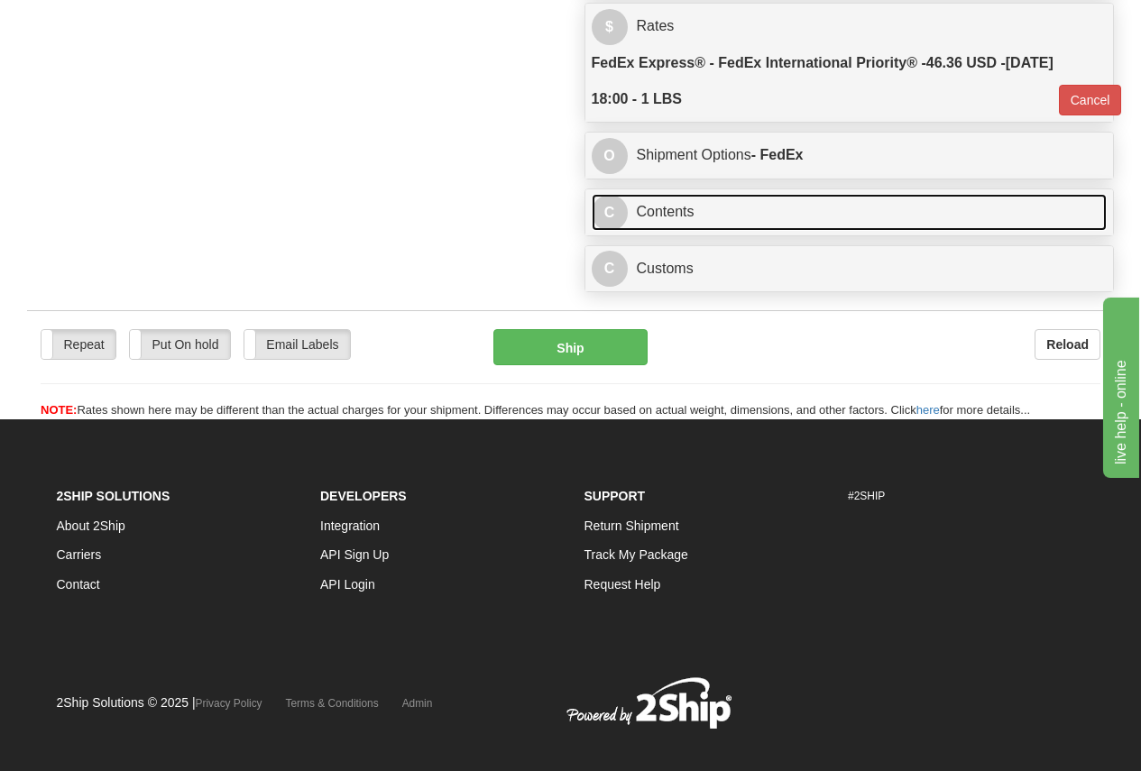
click at [687, 206] on link "C Contents" at bounding box center [850, 212] width 516 height 37
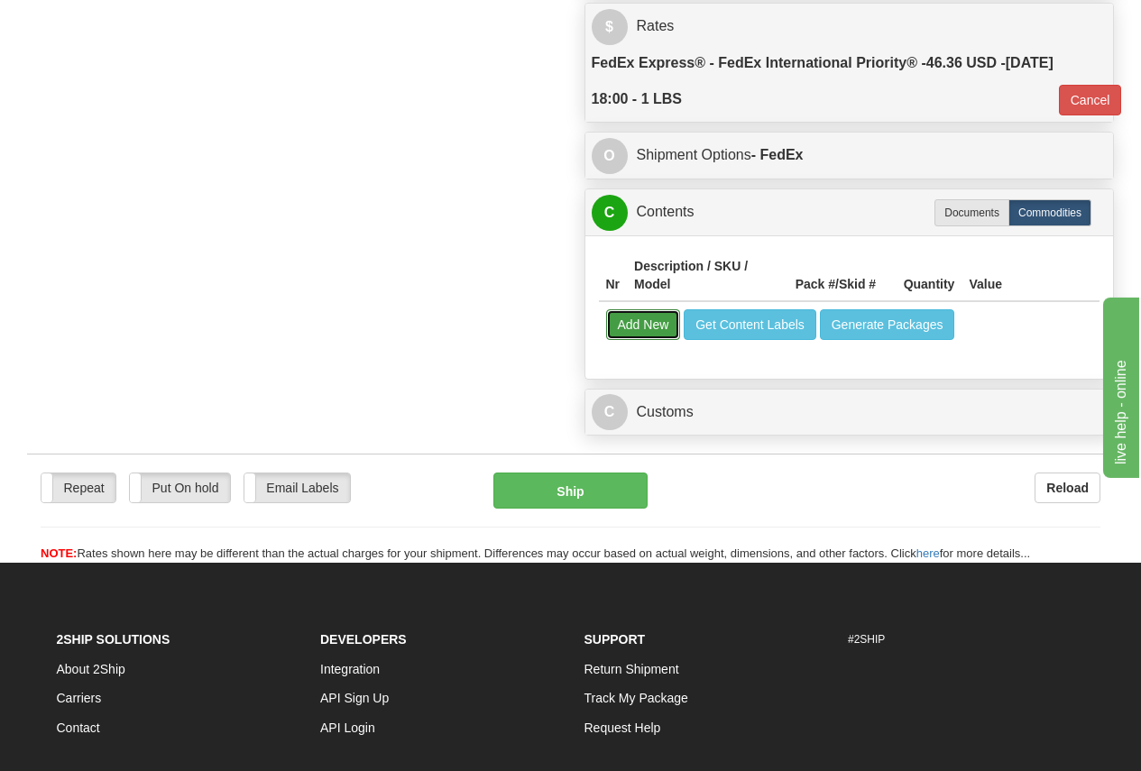
click at [652, 321] on button "Add New" at bounding box center [643, 324] width 75 height 31
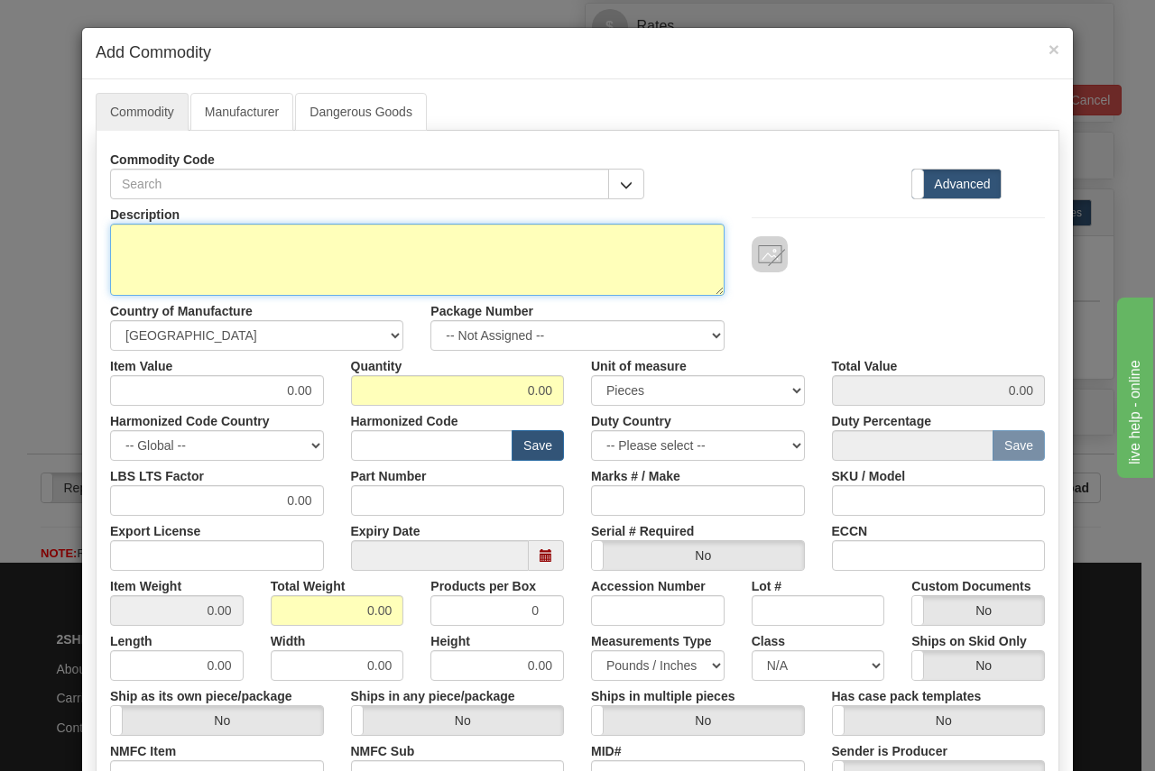
click at [373, 251] on textarea "Description" at bounding box center [417, 260] width 614 height 72
click at [136, 231] on textarea "Description" at bounding box center [417, 260] width 614 height 72
paste textarea "MIKROE"
click at [219, 258] on textarea "PART# MIKROE DESCRIPTION:" at bounding box center [417, 260] width 614 height 72
paste textarea "MIKROE SETUP PACKAGE (PCB EMPTY, PCB POPULATED WITH CONNECTORS, MIKROE ADAC CLI…"
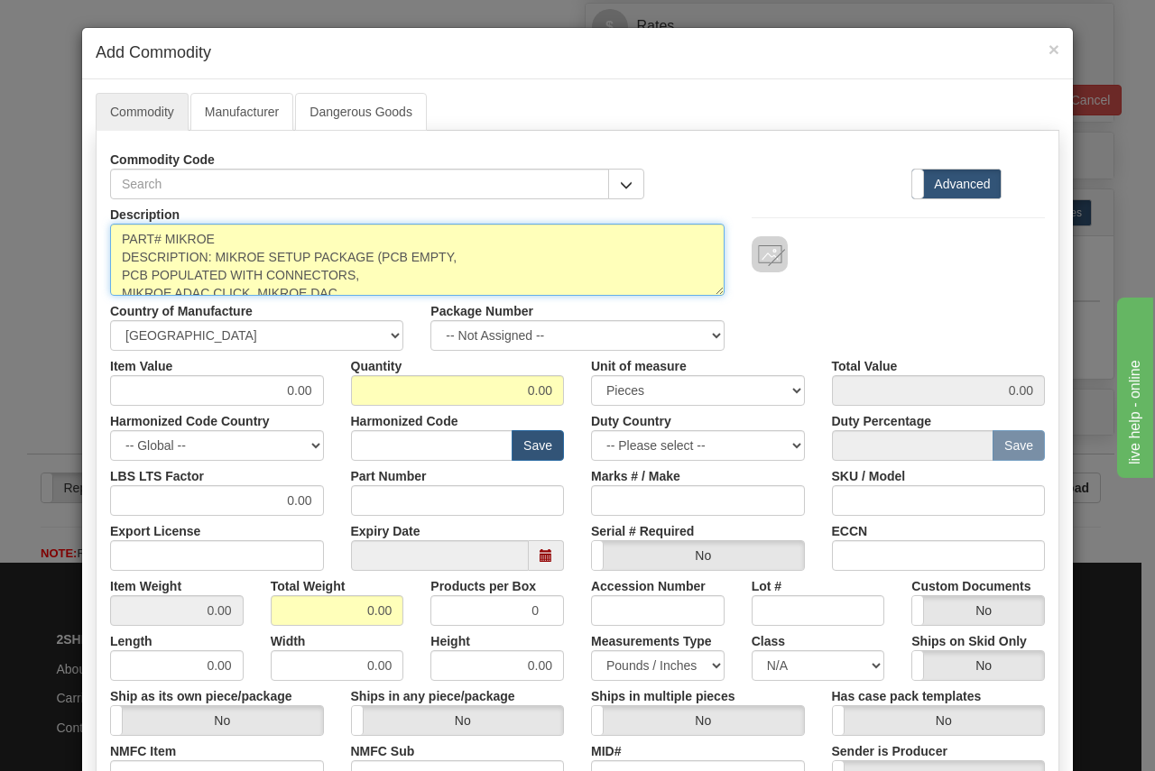
scroll to position [5, 0]
type textarea "PART# MIKROE DESCRIPTION: MIKROE SETUP PACKAGE (PCB EMPTY, PCB POPULATED WITH C…"
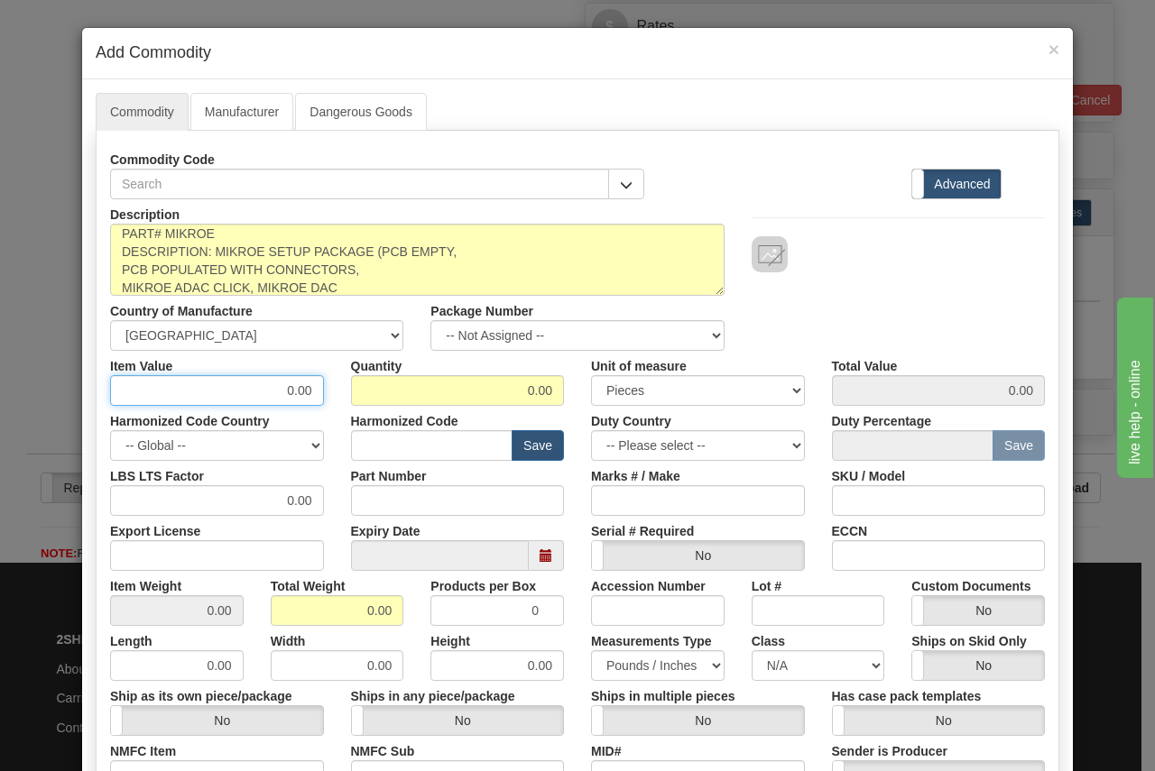
click at [161, 384] on input "0.00" at bounding box center [217, 390] width 214 height 31
type input "100"
type input "1"
type input "100.00"
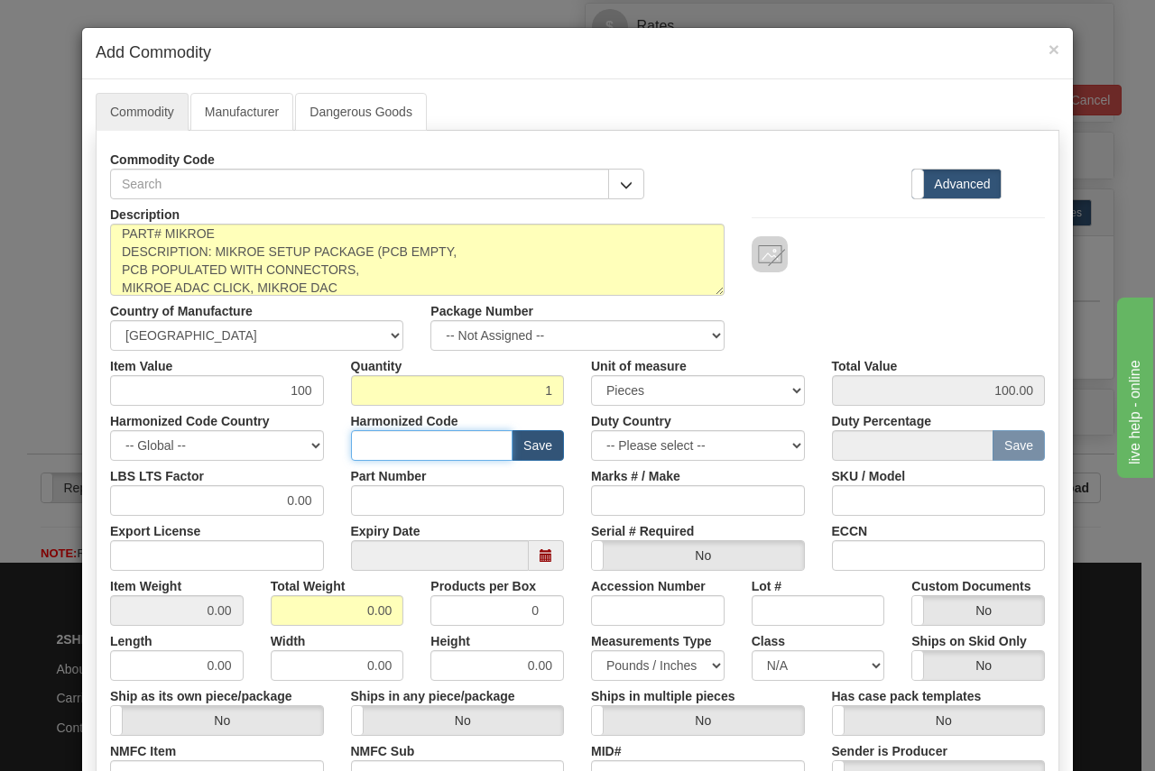
click at [391, 440] on input "text" at bounding box center [432, 445] width 162 height 31
type input "8538.10.0090"
click at [356, 493] on input "Part Number" at bounding box center [458, 500] width 214 height 31
paste input "MIKROE"
type input "MIKROE"
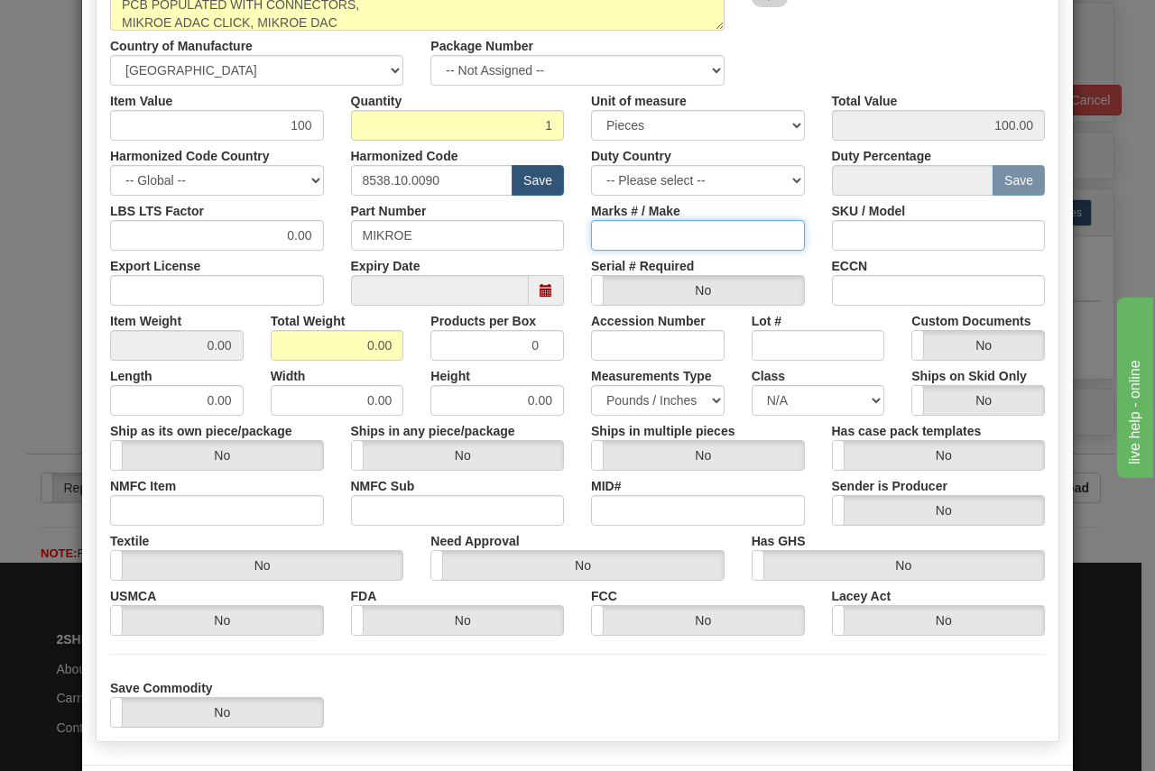
scroll to position [345, 0]
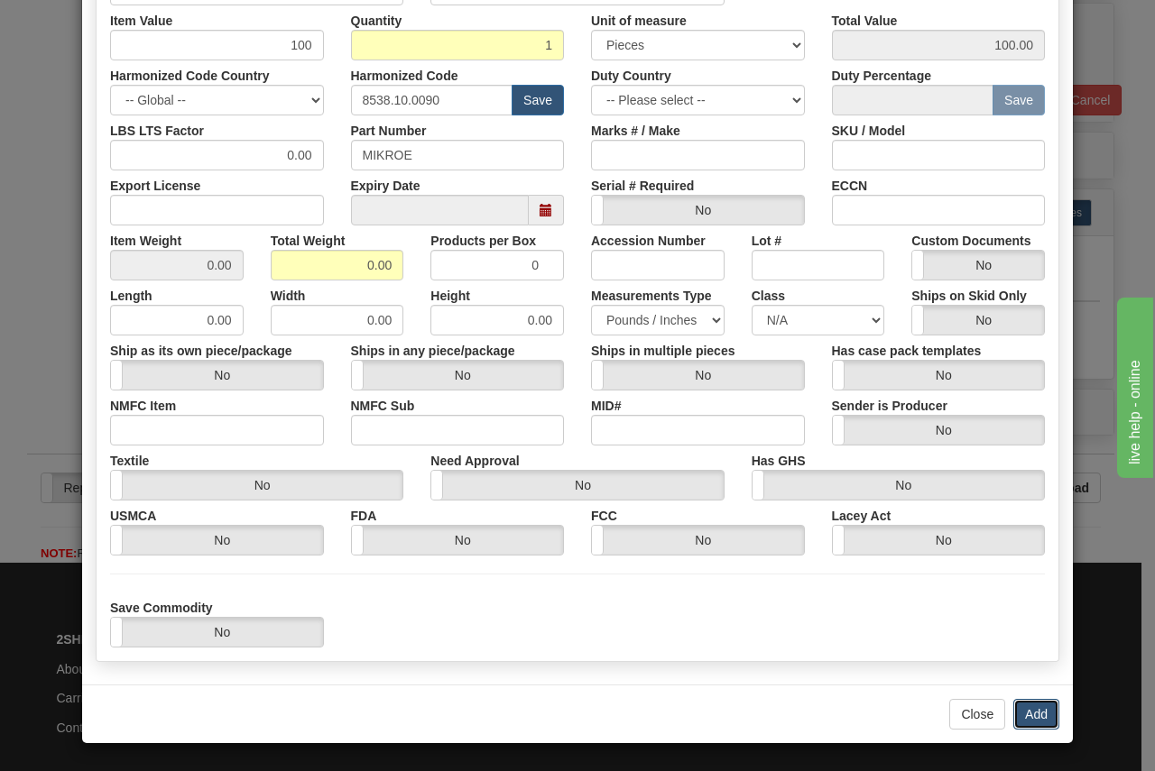
click at [1036, 714] on button "Add" at bounding box center [1036, 714] width 46 height 31
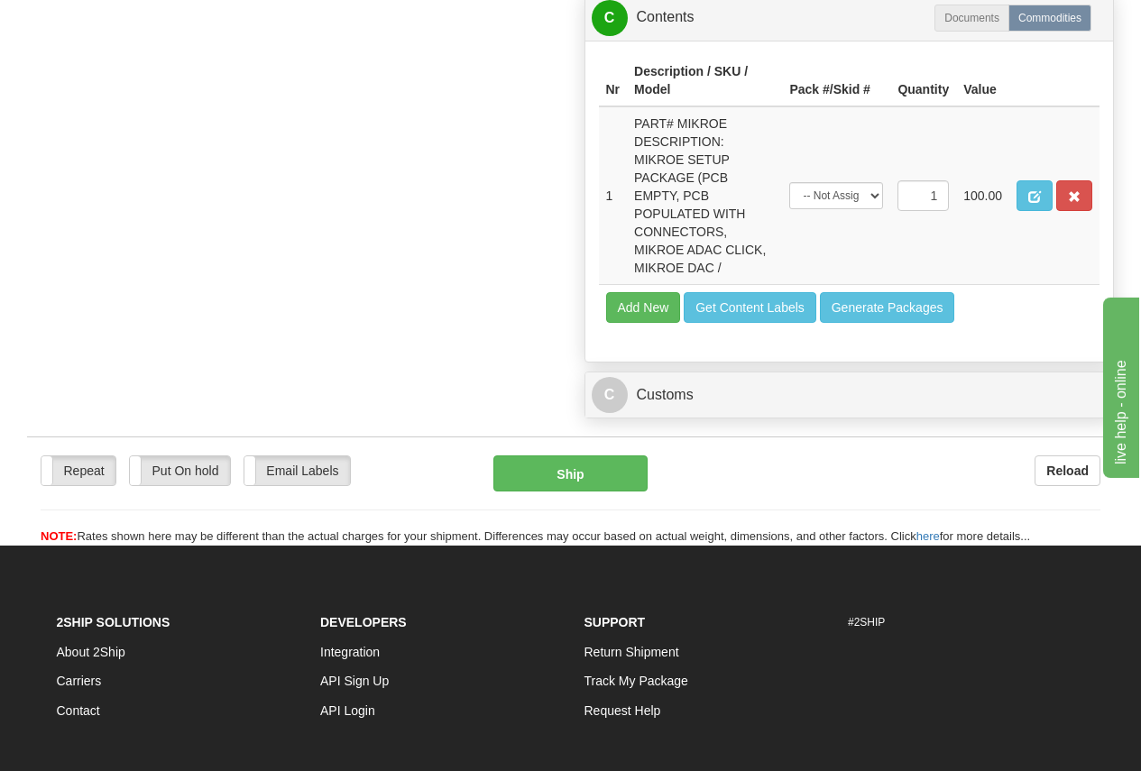
scroll to position [1527, 0]
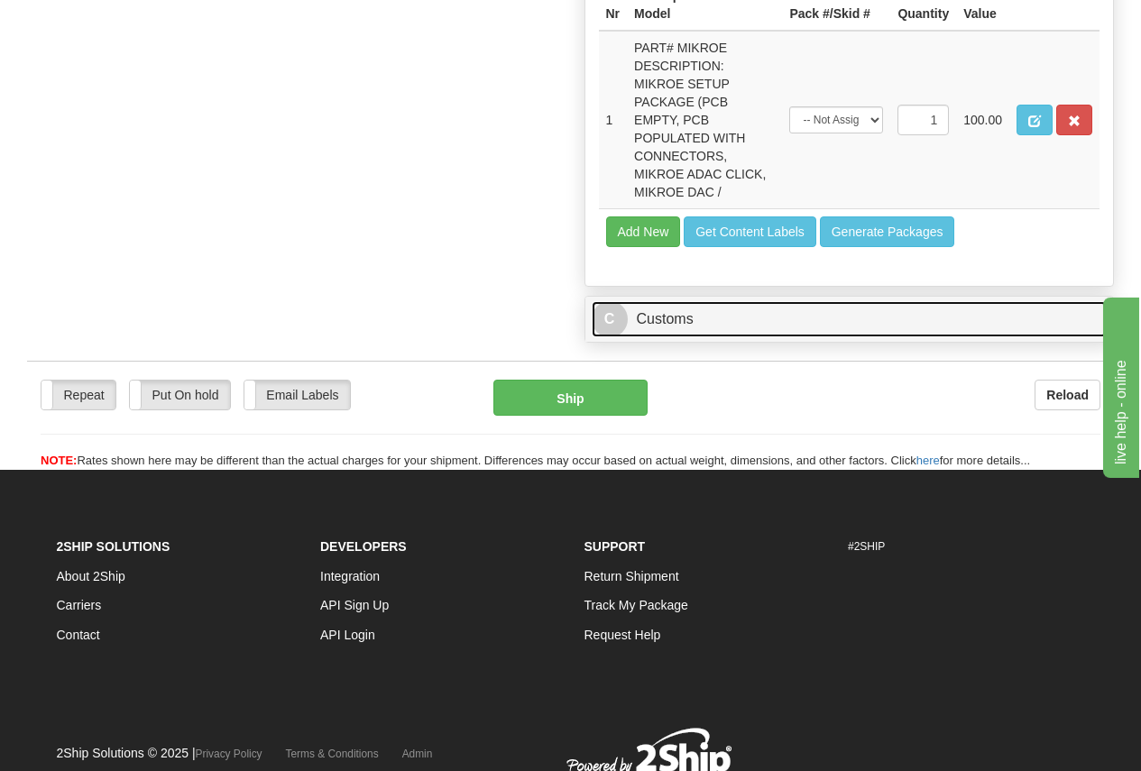
click at [661, 319] on link "C Customs" at bounding box center [850, 319] width 516 height 37
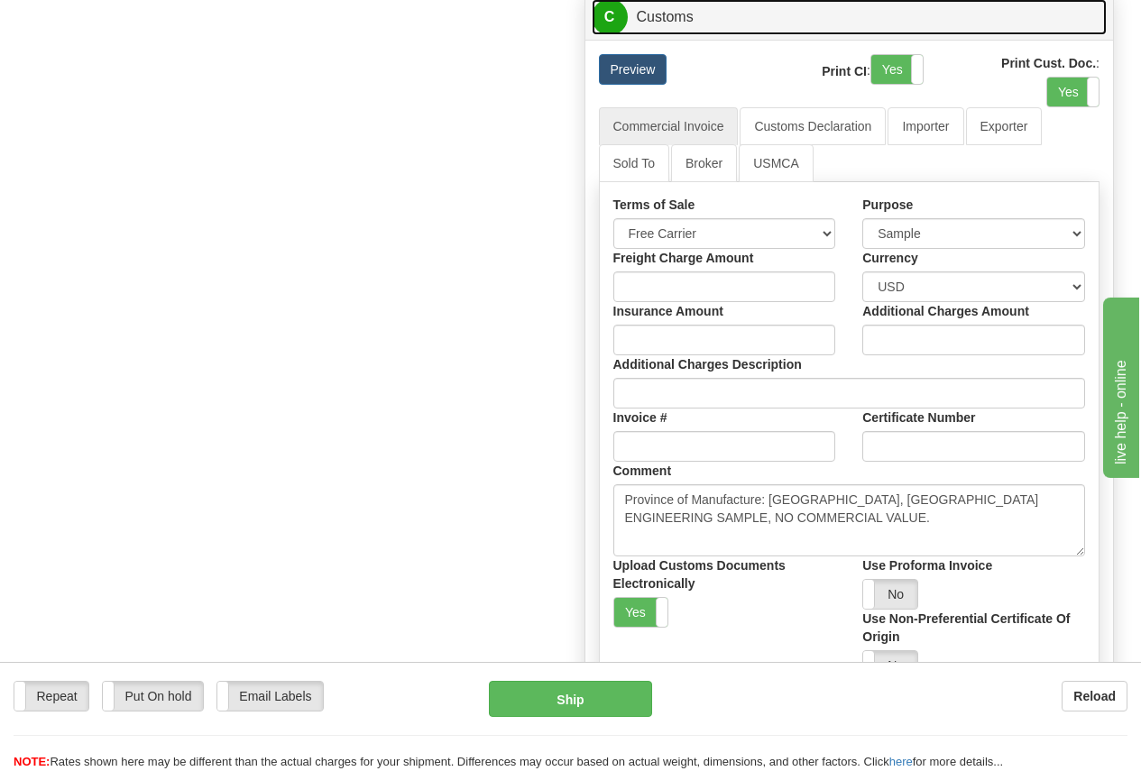
scroll to position [1798, 0]
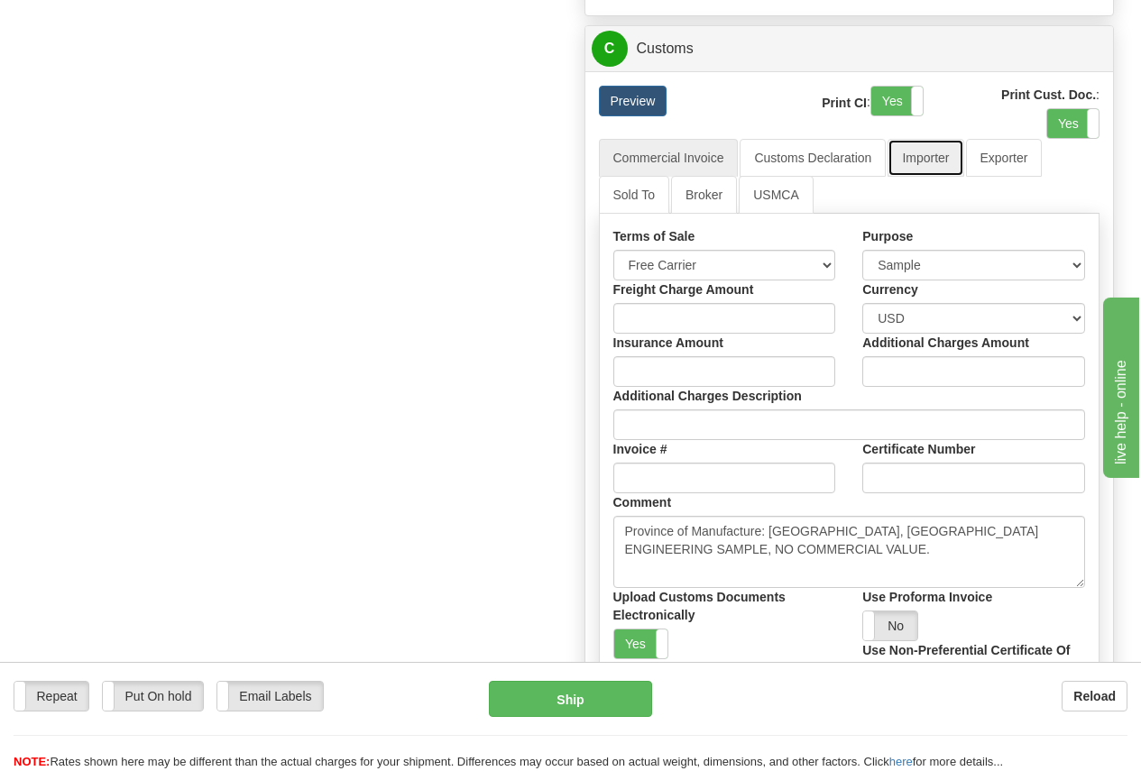
click at [924, 161] on link "Importer" at bounding box center [926, 158] width 76 height 38
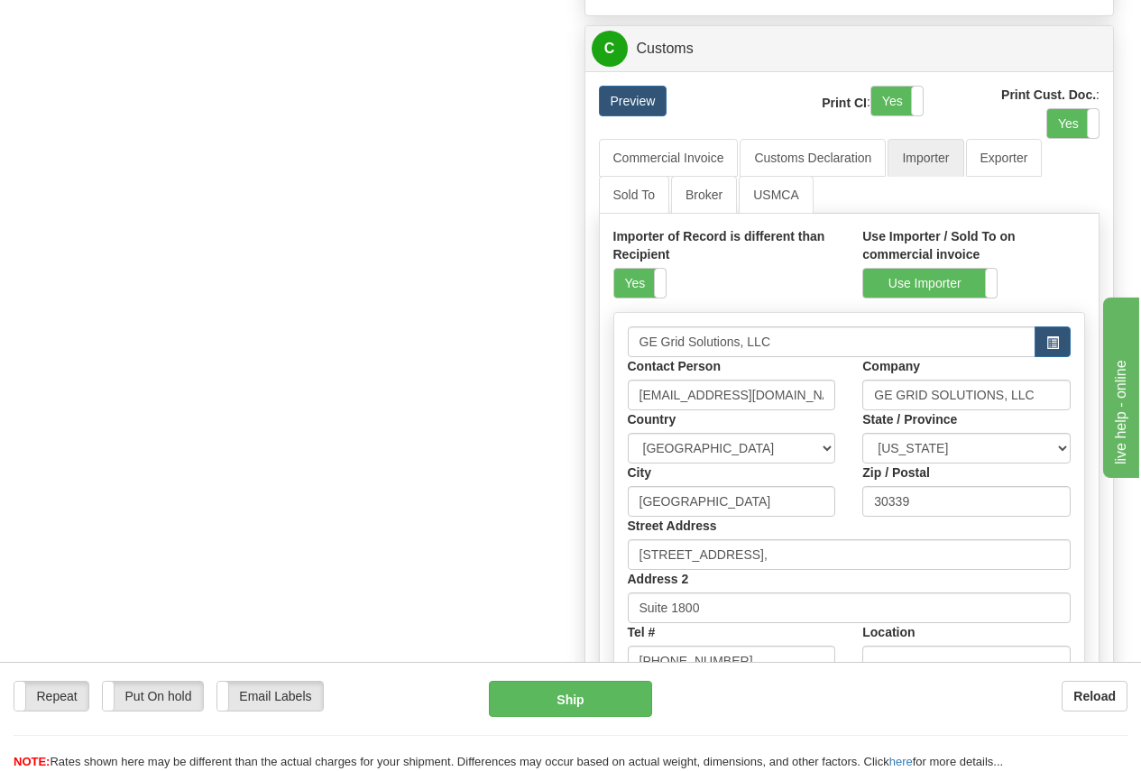
drag, startPoint x: 636, startPoint y: 286, endPoint x: 673, endPoint y: 273, distance: 39.1
click at [640, 283] on label "Yes" at bounding box center [639, 283] width 51 height 29
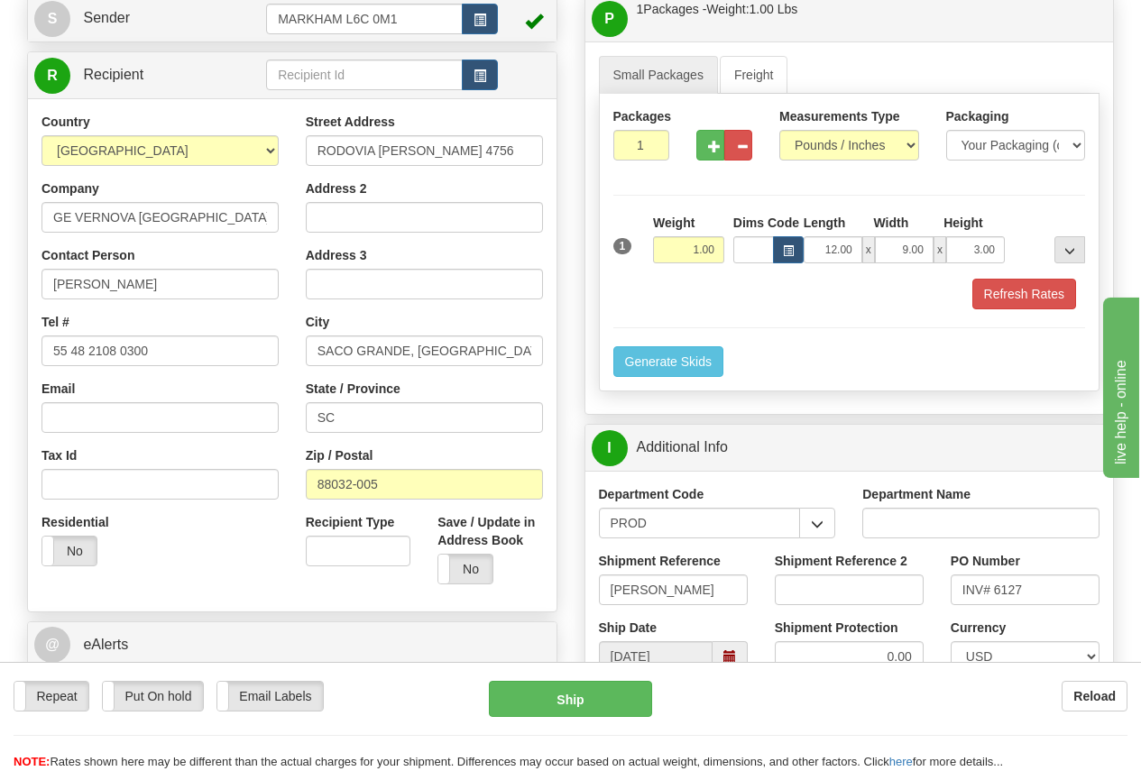
scroll to position [264, 0]
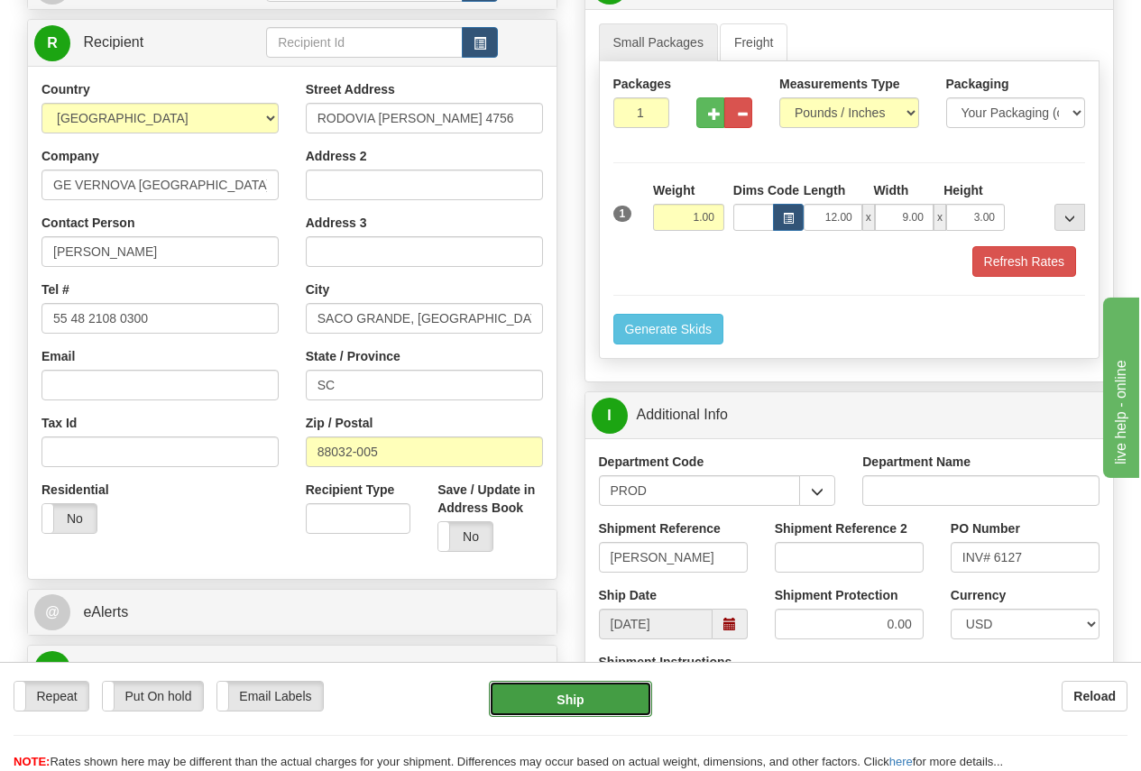
click at [568, 702] on button "Ship" at bounding box center [570, 699] width 163 height 36
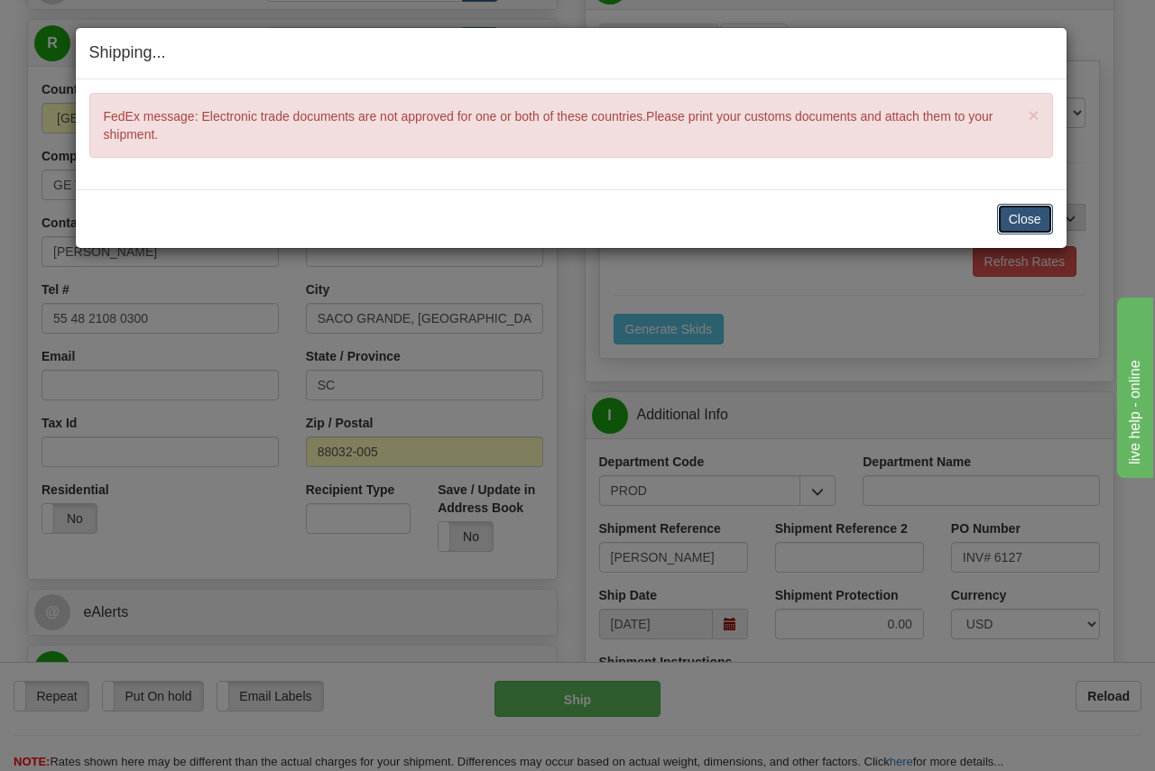
click at [1026, 216] on button "Close" at bounding box center [1025, 219] width 56 height 31
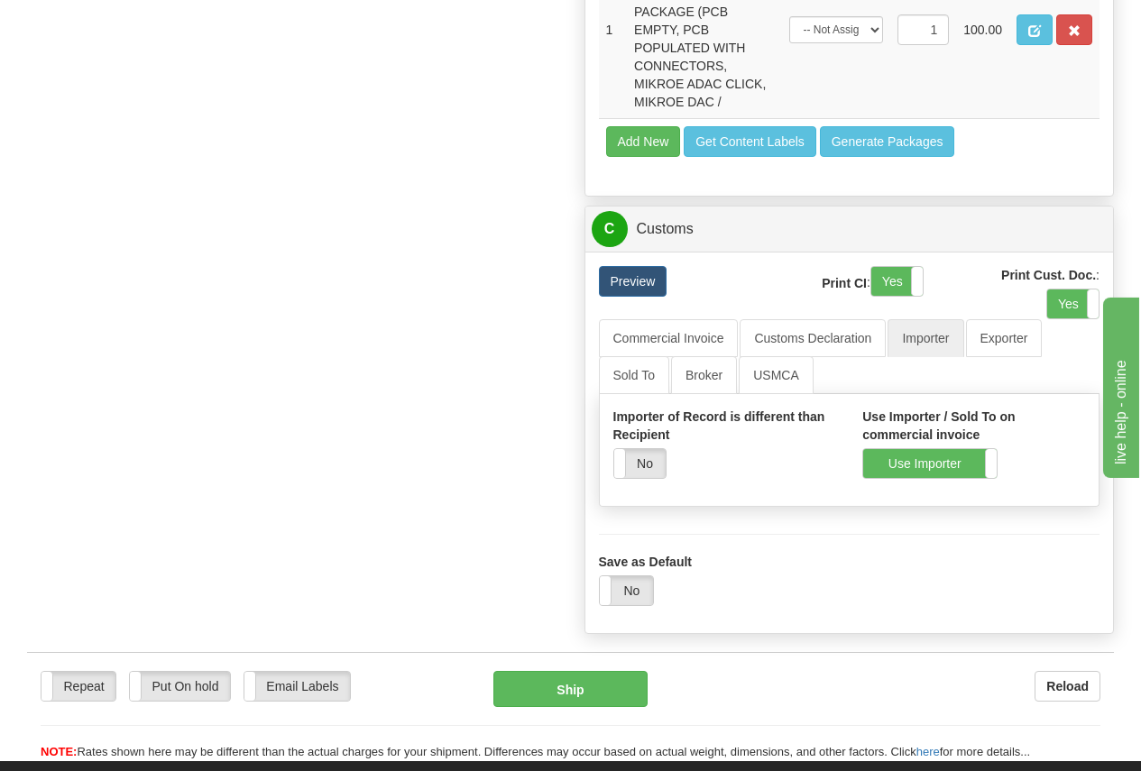
scroll to position [1708, 0]
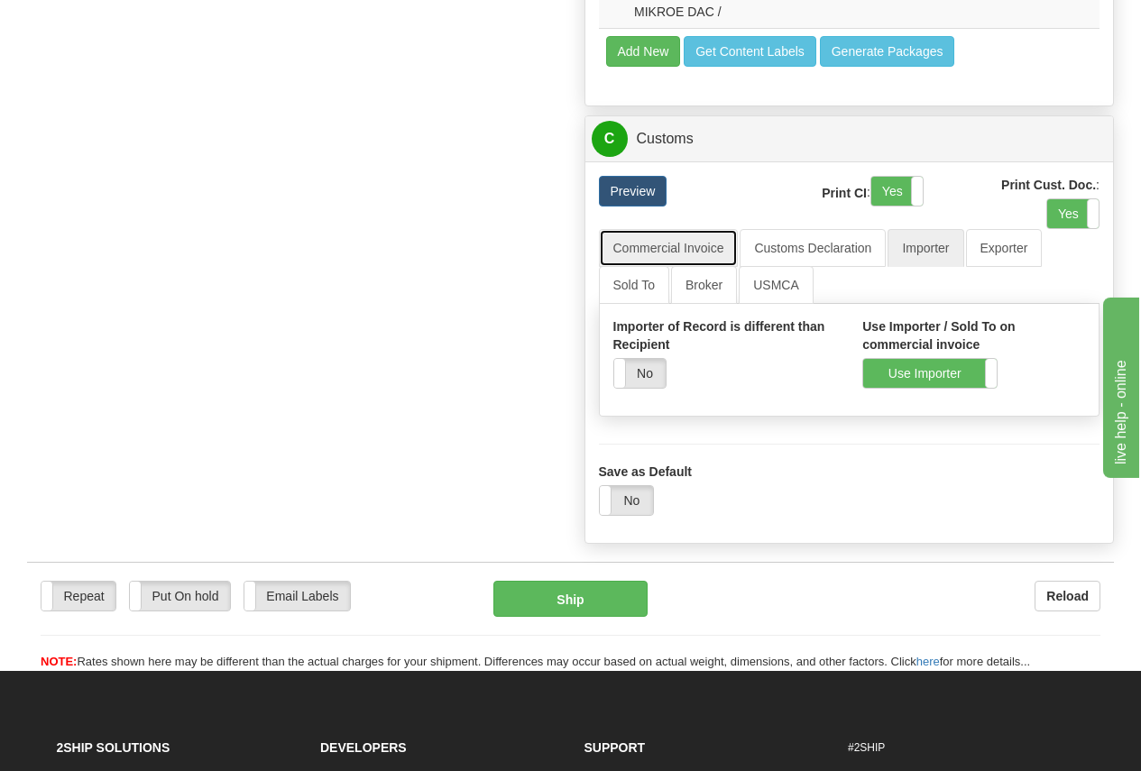
click at [654, 252] on link "Commercial Invoice" at bounding box center [669, 248] width 140 height 38
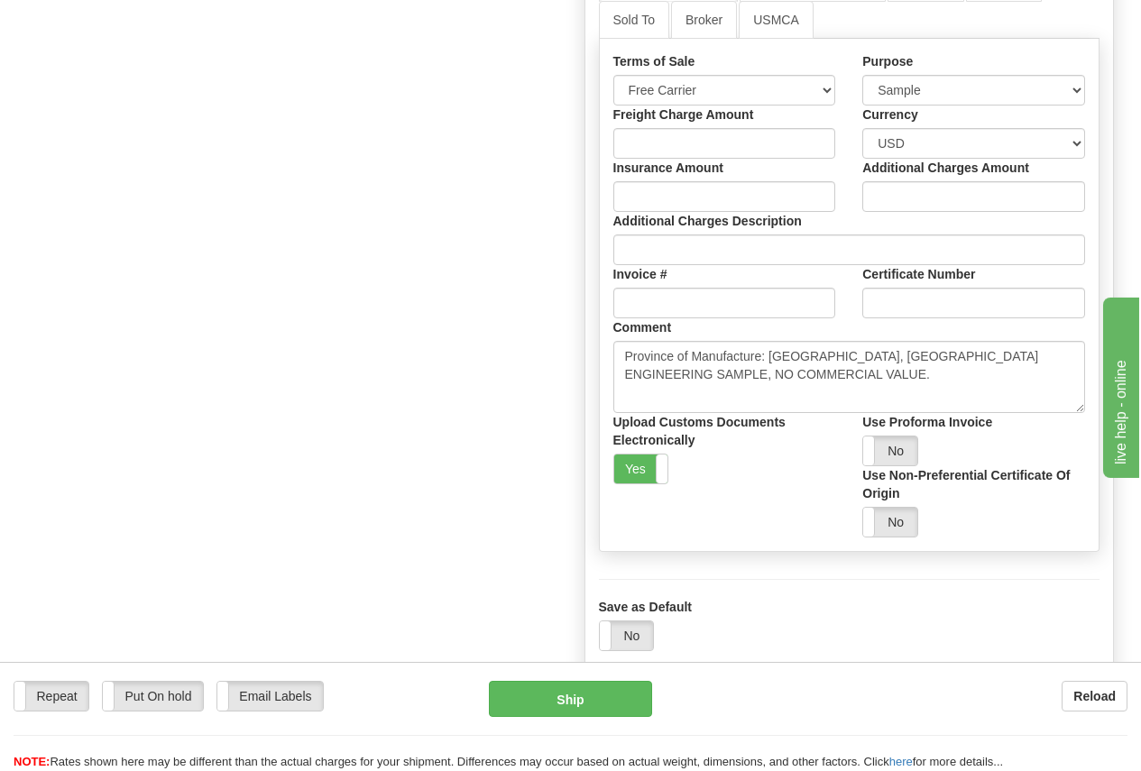
scroll to position [1978, 0]
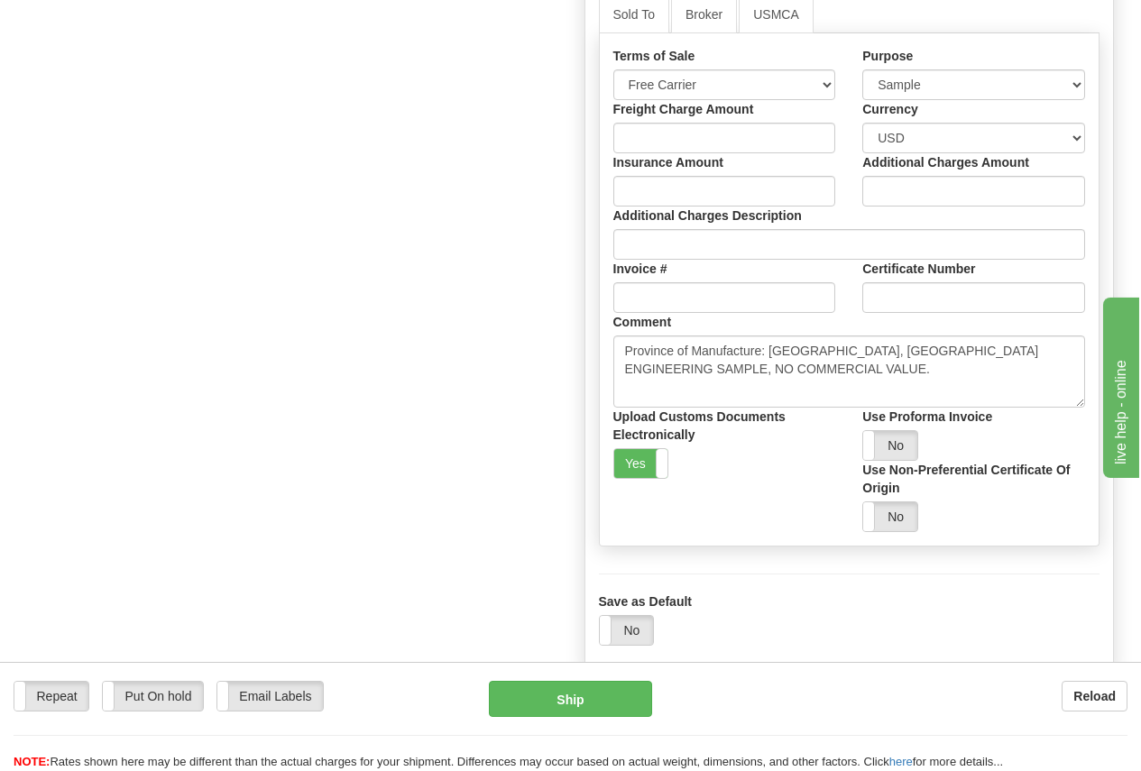
drag, startPoint x: 642, startPoint y: 464, endPoint x: 652, endPoint y: 460, distance: 10.6
click at [642, 463] on label "Yes" at bounding box center [641, 463] width 54 height 29
click at [588, 700] on button "Ship" at bounding box center [570, 699] width 163 height 36
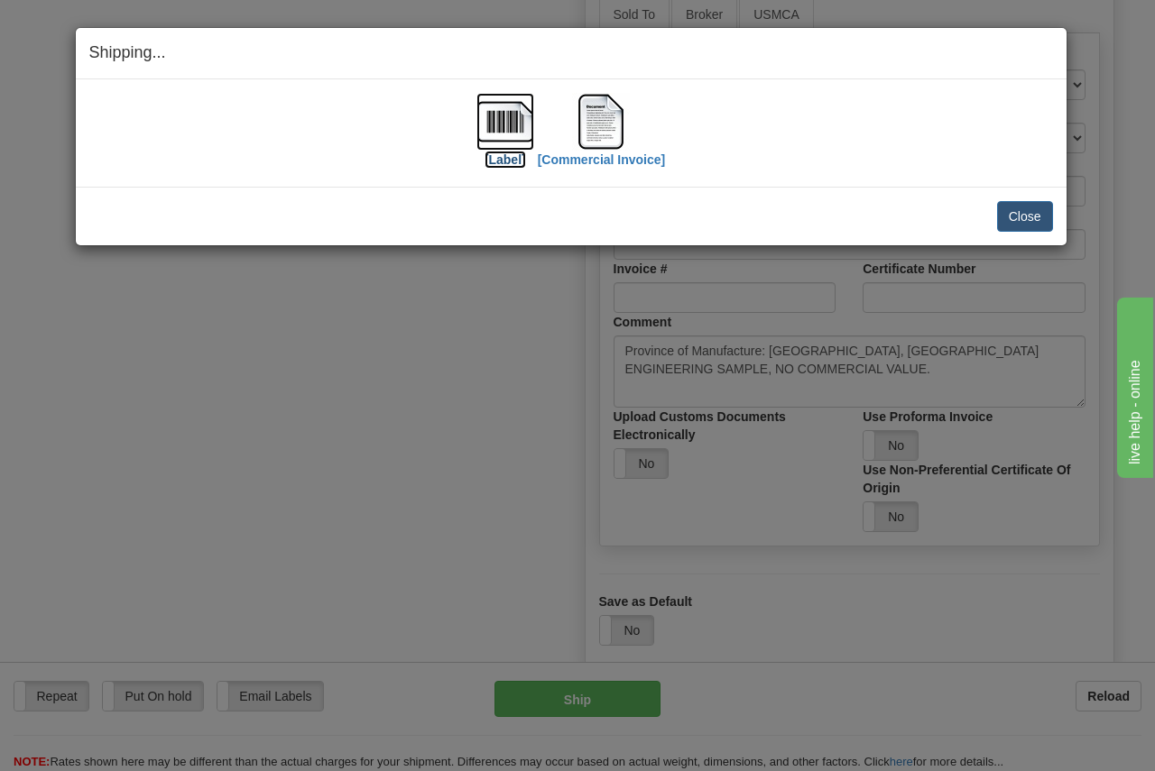
click at [509, 124] on img at bounding box center [505, 122] width 58 height 58
click at [609, 124] on img at bounding box center [601, 122] width 58 height 58
click at [1022, 209] on button "Close" at bounding box center [1025, 216] width 56 height 31
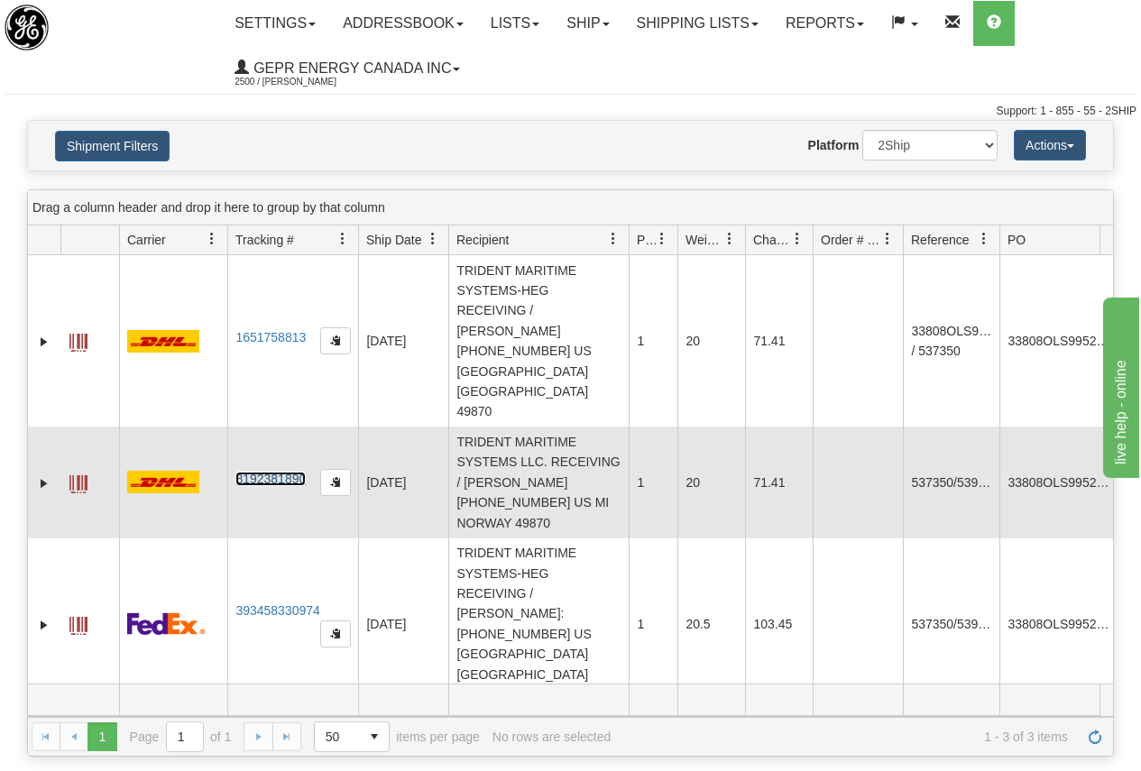
click at [276, 472] on link "8192381890" at bounding box center [270, 479] width 70 height 14
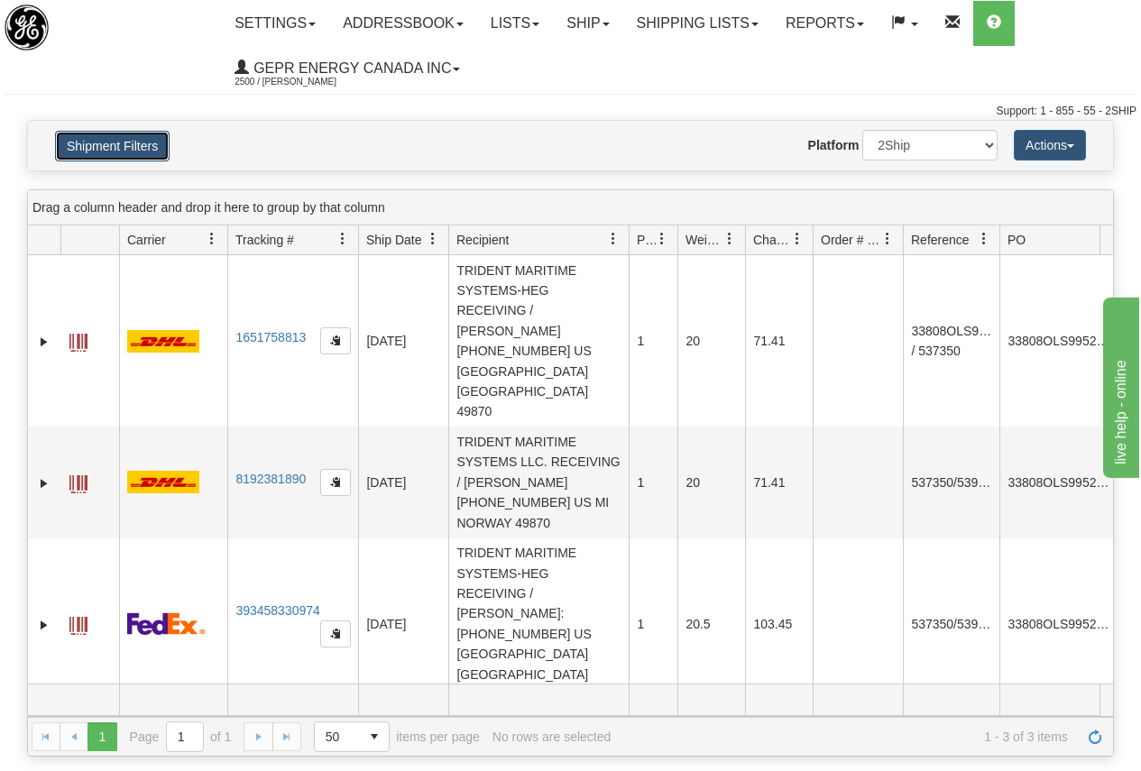
click at [143, 142] on button "Shipment Filters" at bounding box center [112, 146] width 115 height 31
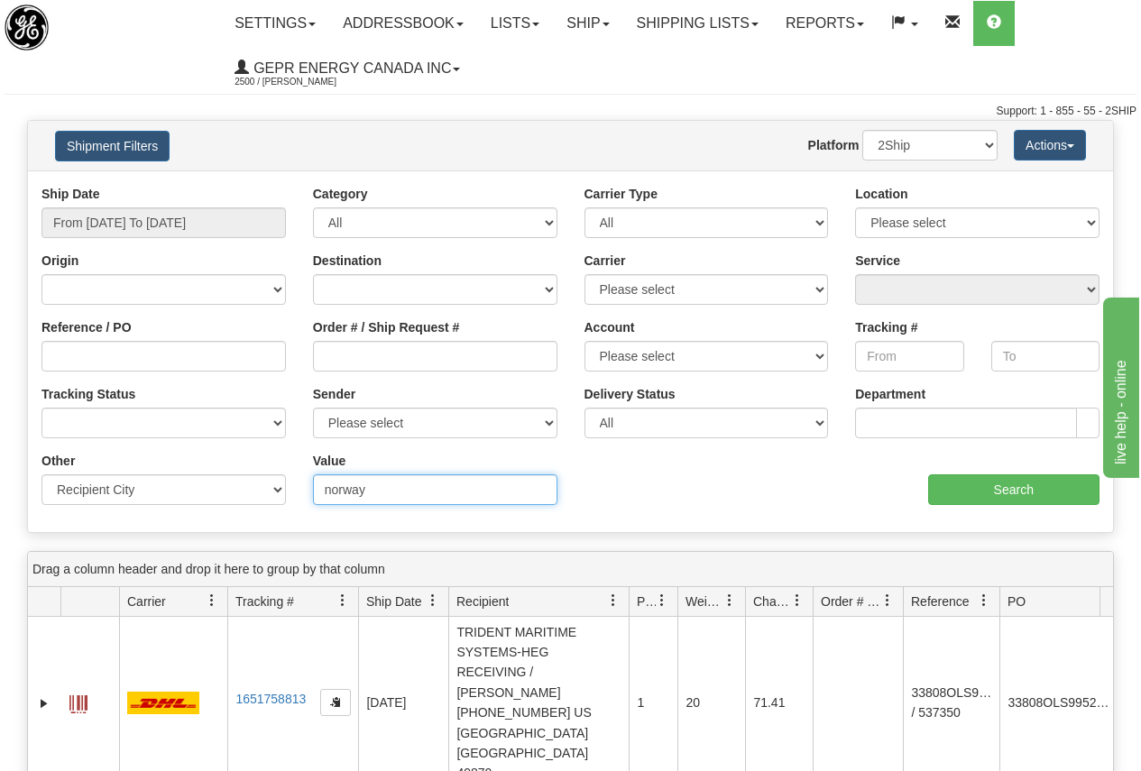
click at [381, 493] on input "norway" at bounding box center [435, 489] width 244 height 31
drag, startPoint x: 332, startPoint y: 483, endPoint x: 319, endPoint y: 482, distance: 12.8
click at [319, 482] on input "norway" at bounding box center [435, 489] width 244 height 31
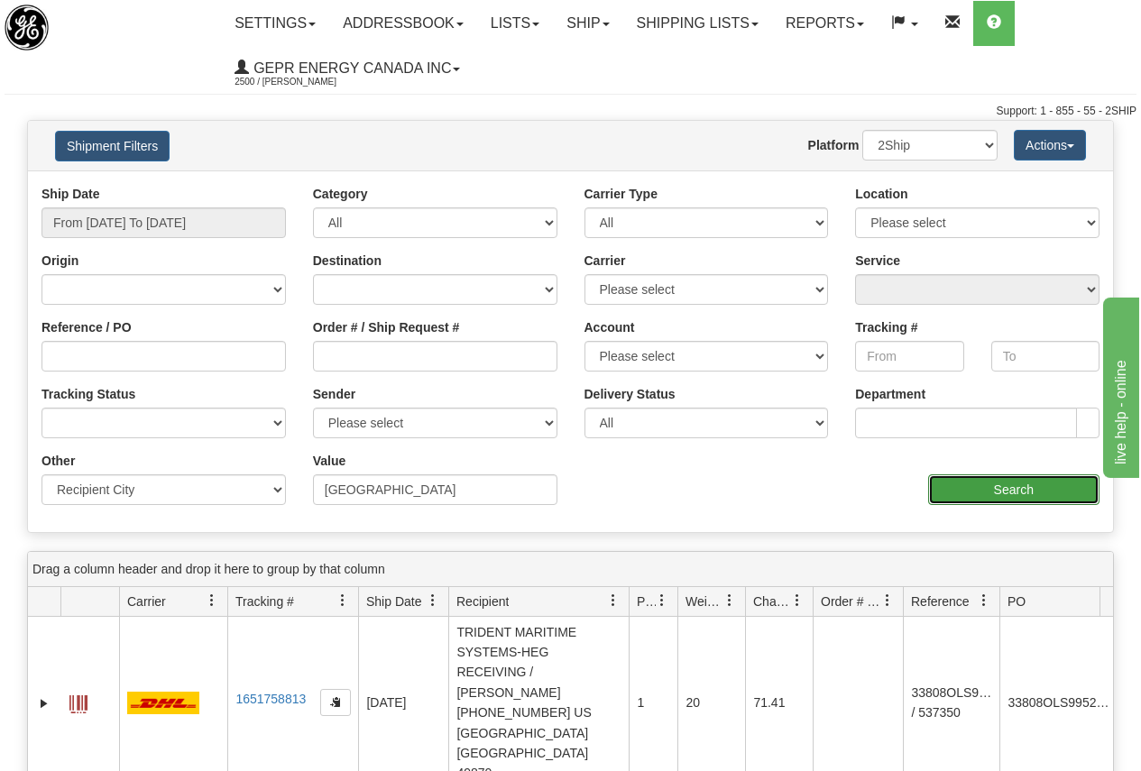
click at [1021, 483] on input "Search" at bounding box center [1014, 489] width 172 height 31
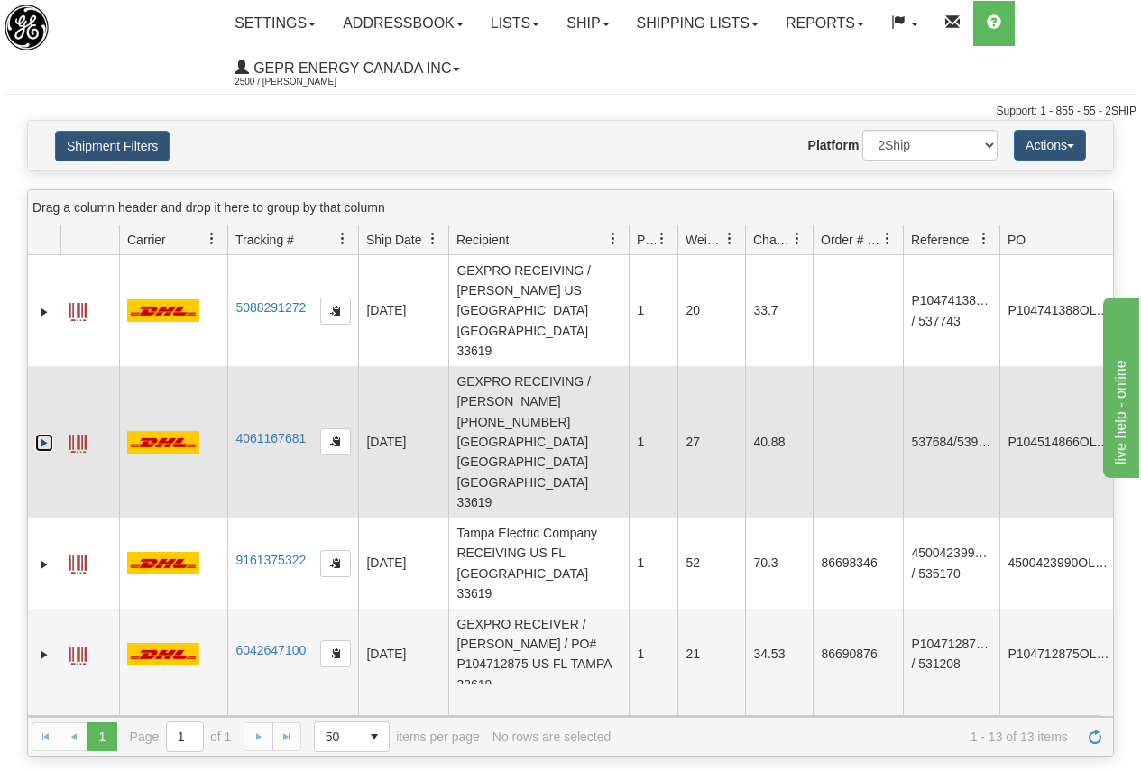
click at [42, 434] on link "Expand" at bounding box center [44, 443] width 18 height 18
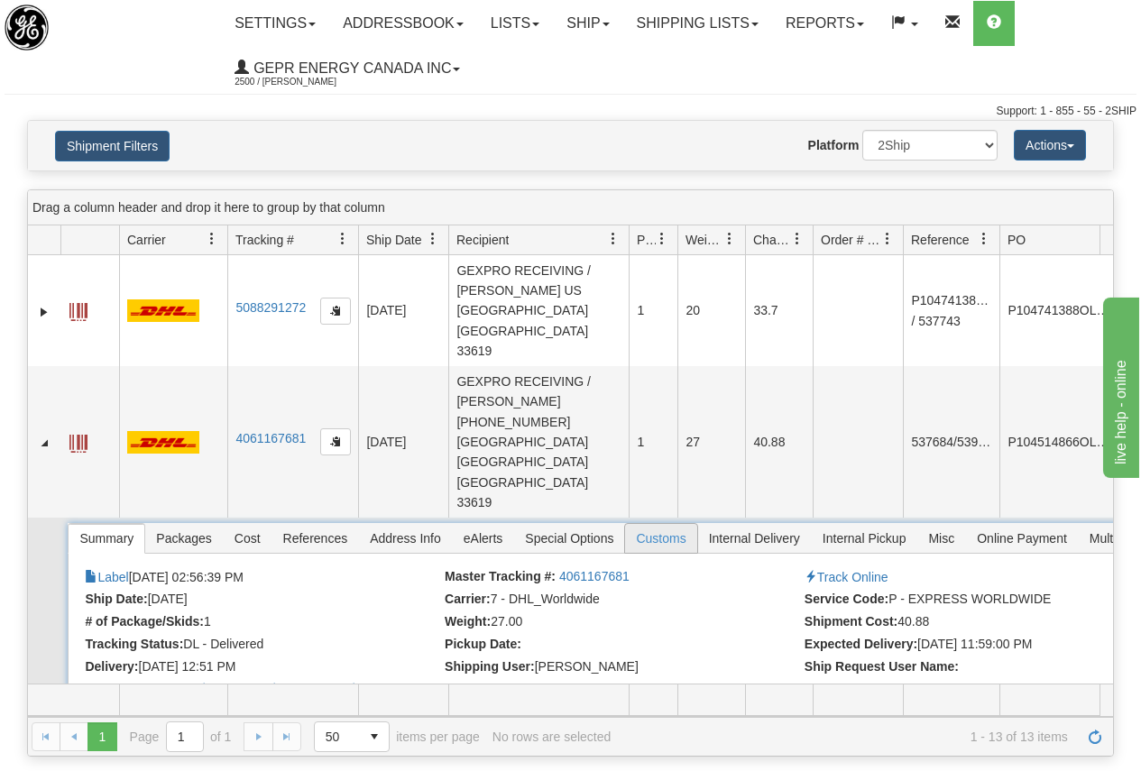
click at [665, 524] on span "Customs" at bounding box center [660, 538] width 71 height 29
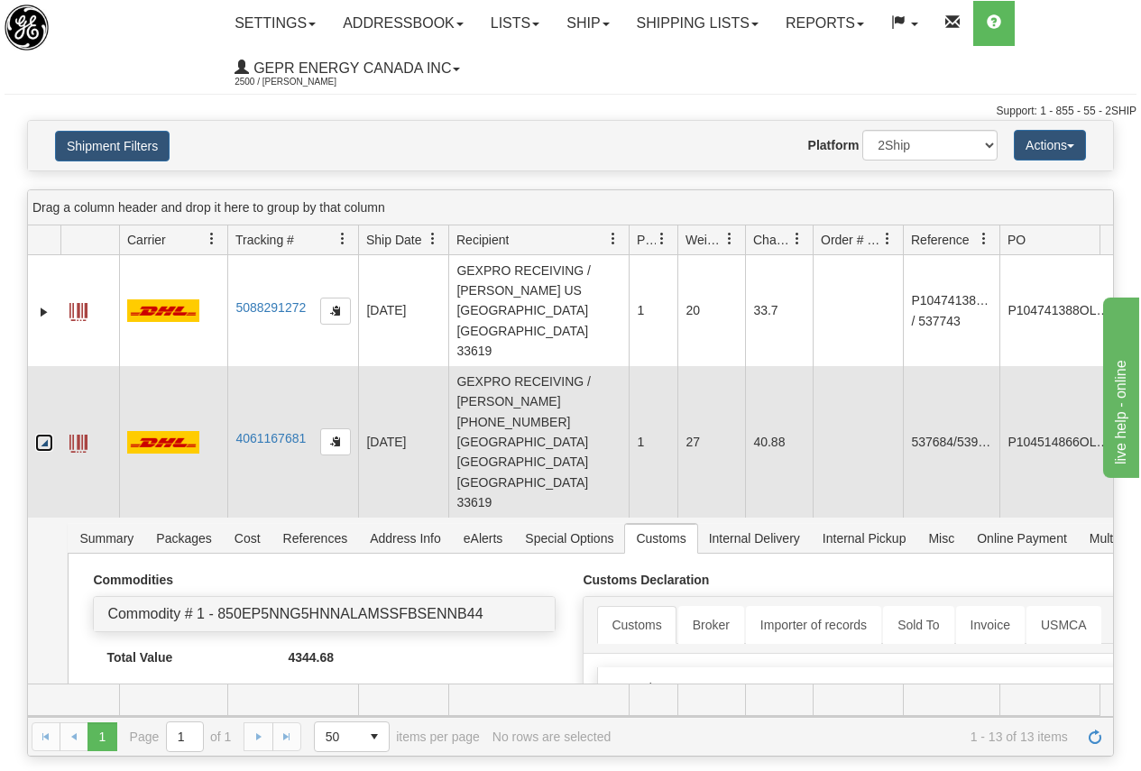
click at [50, 434] on link "Collapse" at bounding box center [44, 443] width 18 height 18
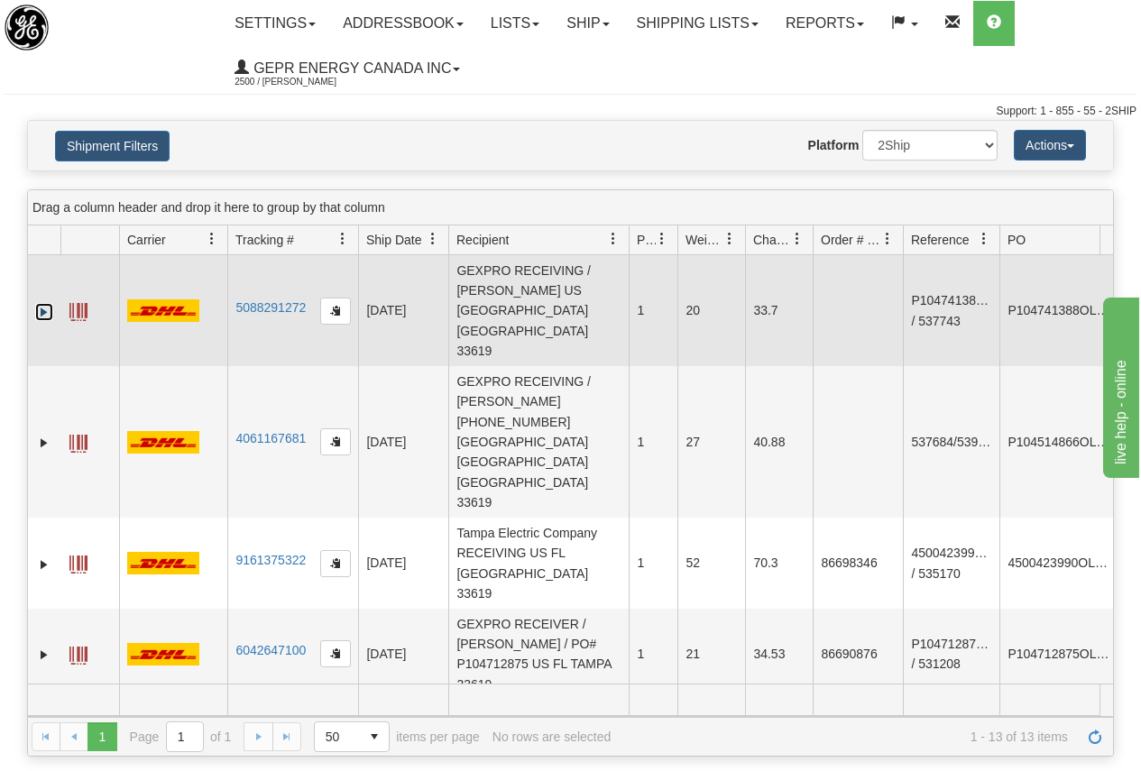
click at [43, 303] on link "Expand" at bounding box center [44, 312] width 18 height 18
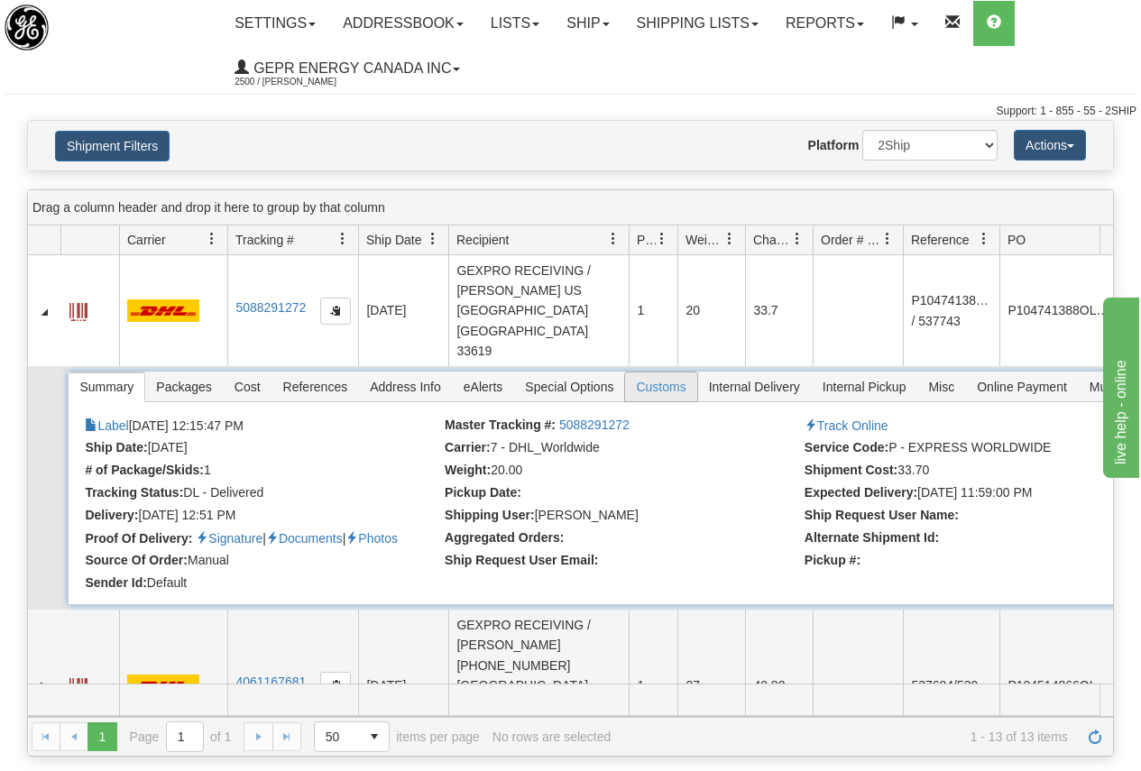
click at [668, 373] on span "Customs" at bounding box center [660, 387] width 71 height 29
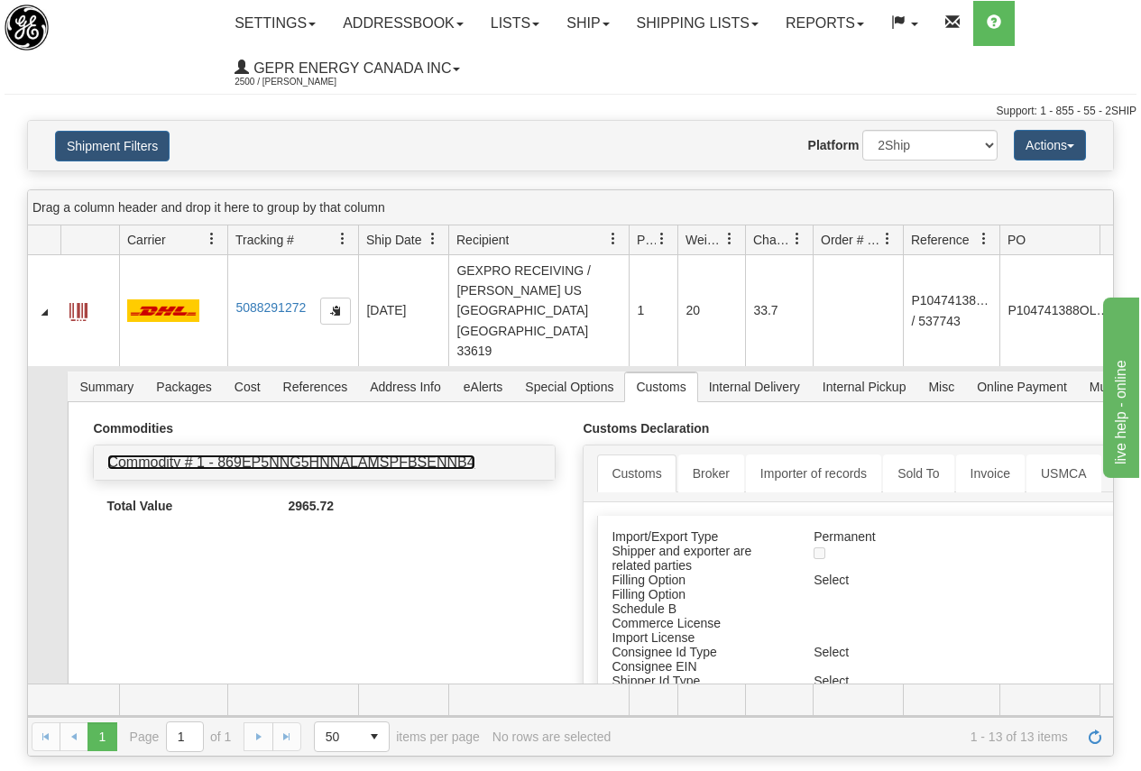
click at [302, 455] on link "Commodity # 1 - 869EP5NNG5HNNALAMSPFBSENNB4" at bounding box center [290, 462] width 367 height 15
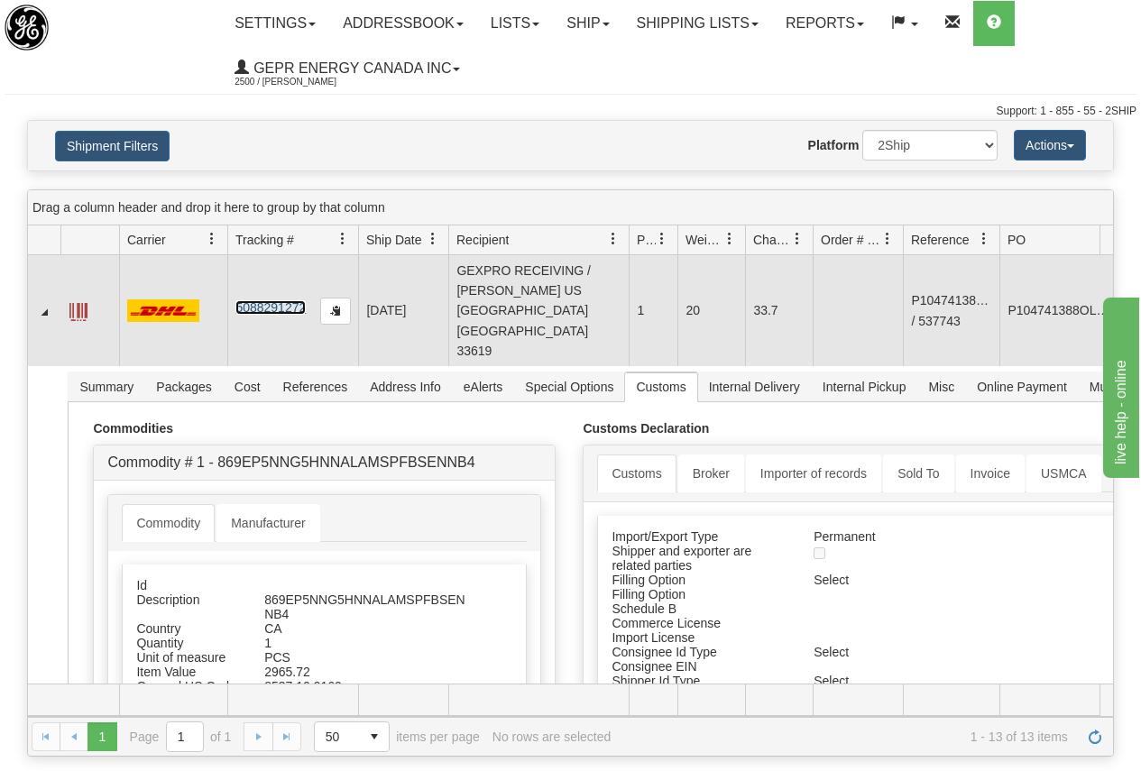
click at [266, 300] on link "5088291272" at bounding box center [270, 307] width 70 height 14
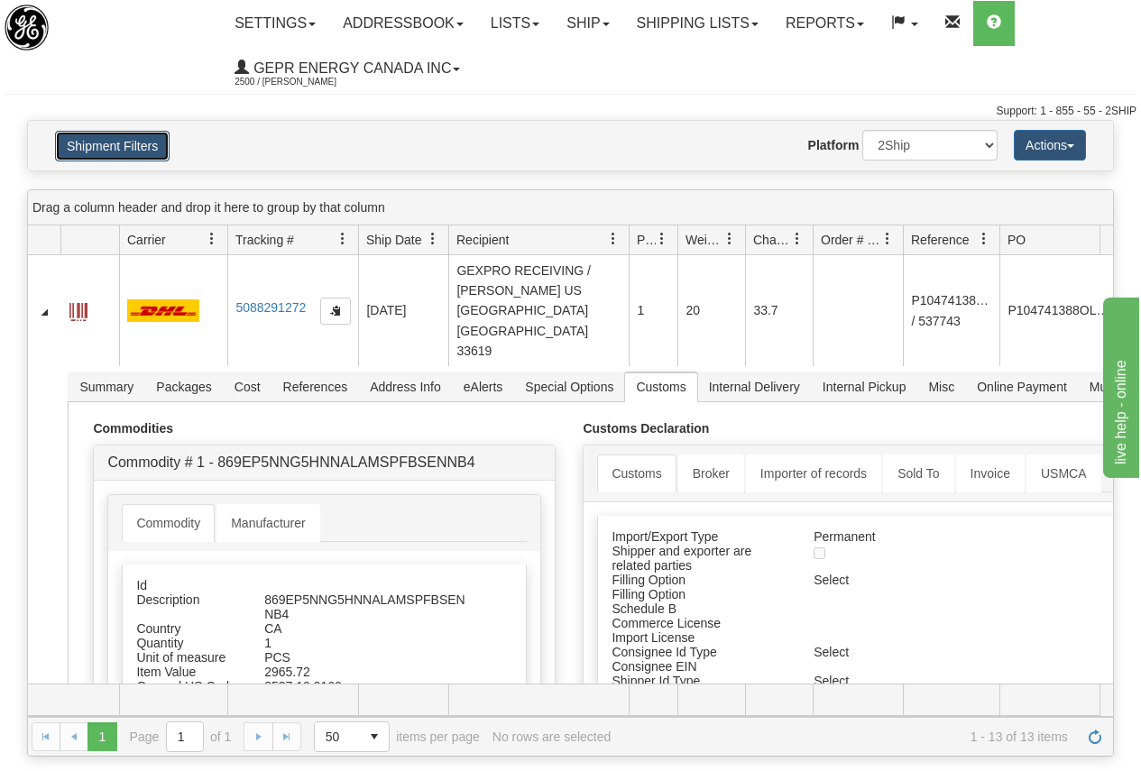
click at [124, 145] on button "Shipment Filters" at bounding box center [112, 146] width 115 height 31
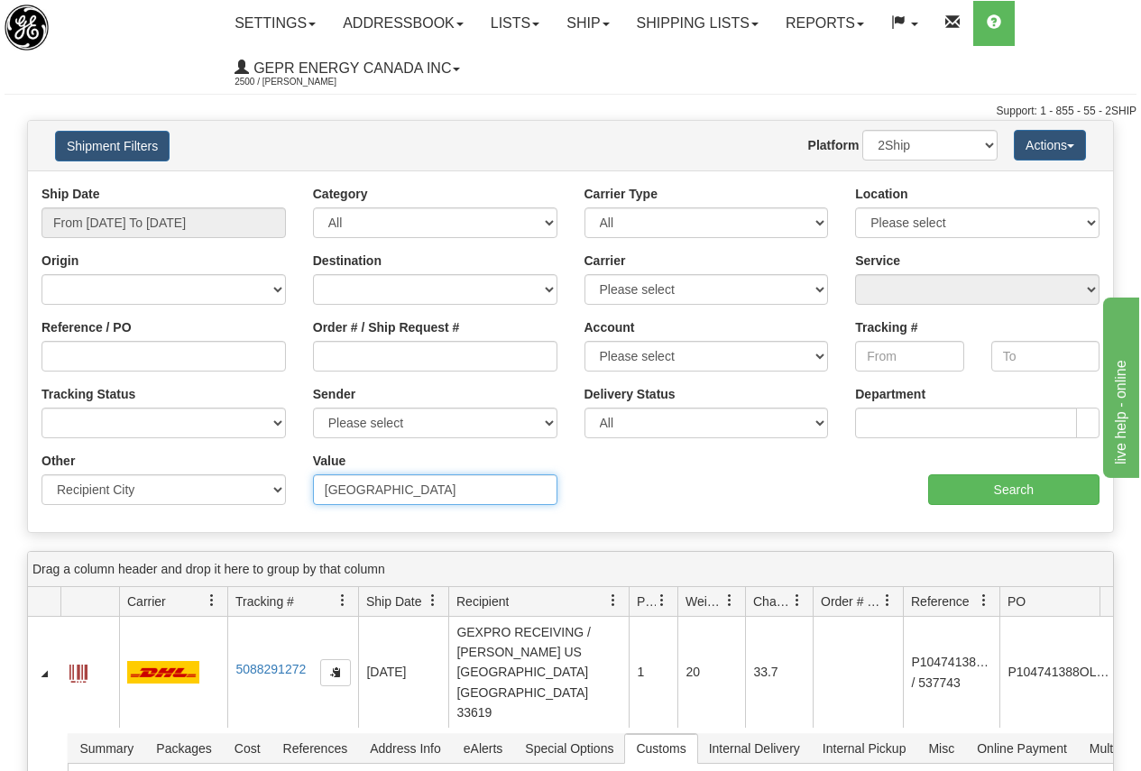
click at [375, 491] on input "TAMPA" at bounding box center [435, 489] width 244 height 31
drag, startPoint x: 383, startPoint y: 490, endPoint x: 253, endPoint y: 483, distance: 130.1
click at [253, 452] on div "Other Billing Account # Billing Type BOL # (LTL) Commodity Or Documents Consoli…" at bounding box center [570, 452] width 1085 height 0
paste input "Gansevoort"
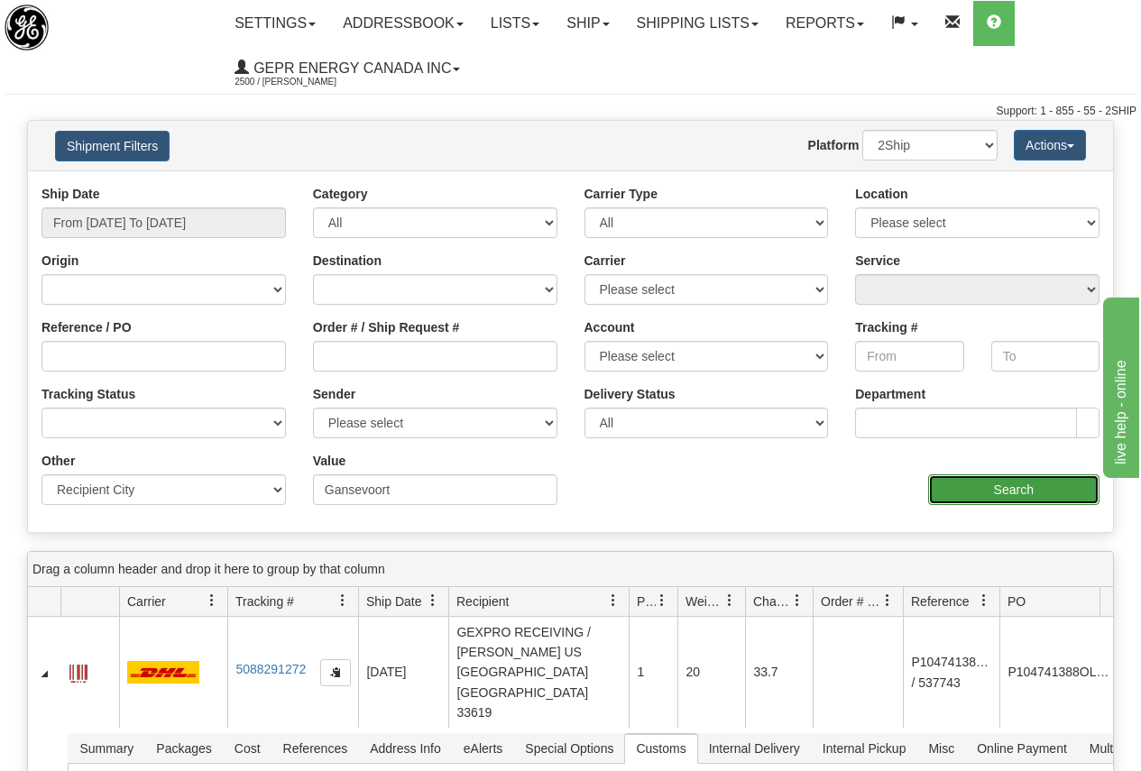
click at [1013, 489] on input "Search" at bounding box center [1014, 489] width 172 height 31
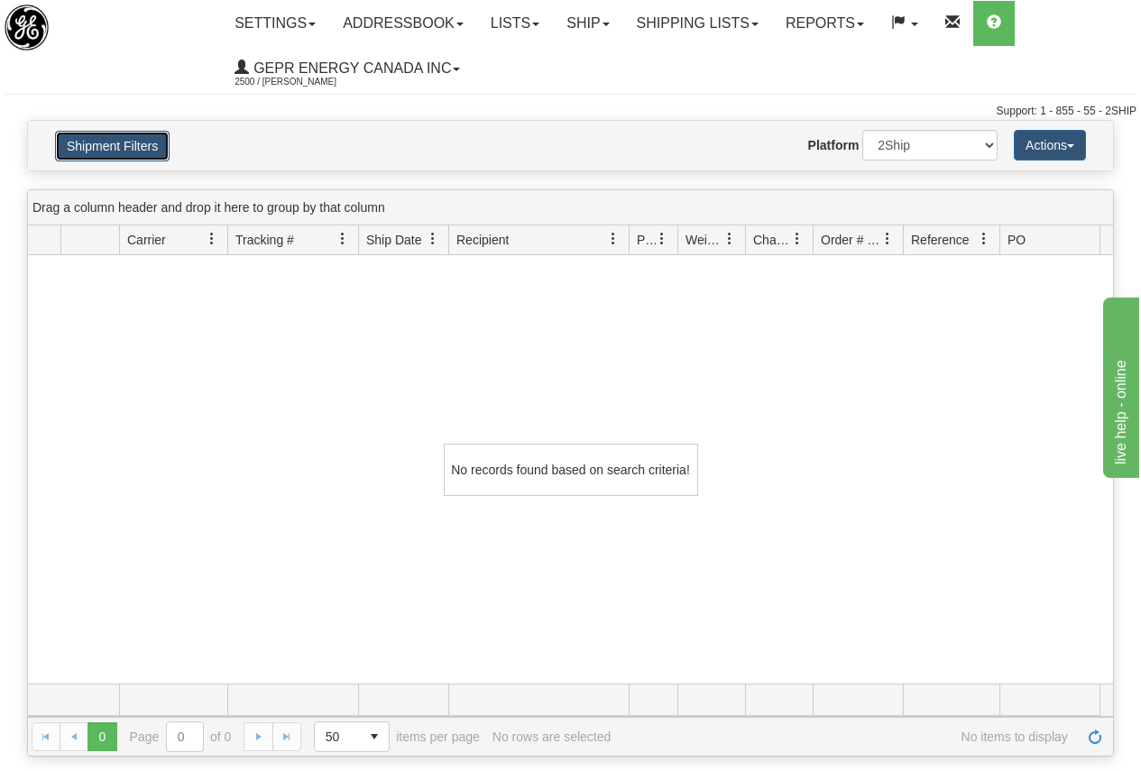
click at [116, 142] on button "Shipment Filters" at bounding box center [112, 146] width 115 height 31
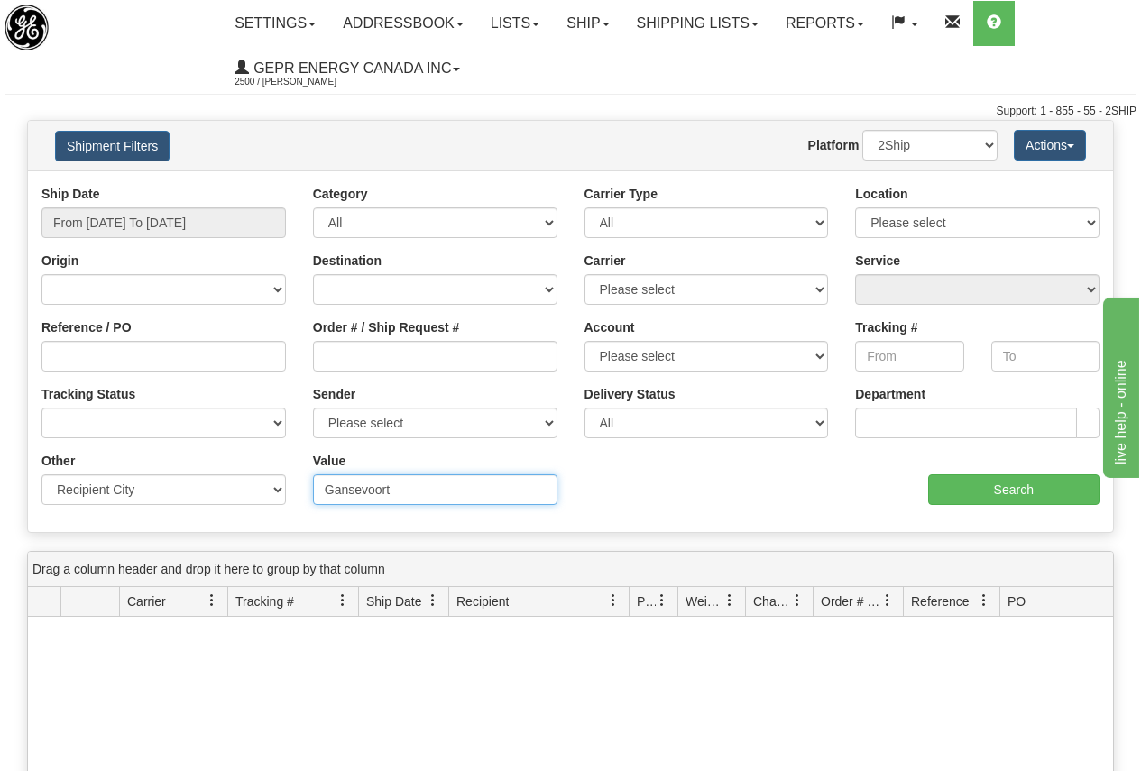
click at [418, 490] on input "Gansevoort" at bounding box center [435, 489] width 244 height 31
drag, startPoint x: 425, startPoint y: 488, endPoint x: 270, endPoint y: 483, distance: 155.2
click at [270, 452] on div "Other Billing Account # Billing Type BOL # (LTL) Commodity Or Documents Consoli…" at bounding box center [570, 452] width 1085 height 0
type input "HOUSTON"
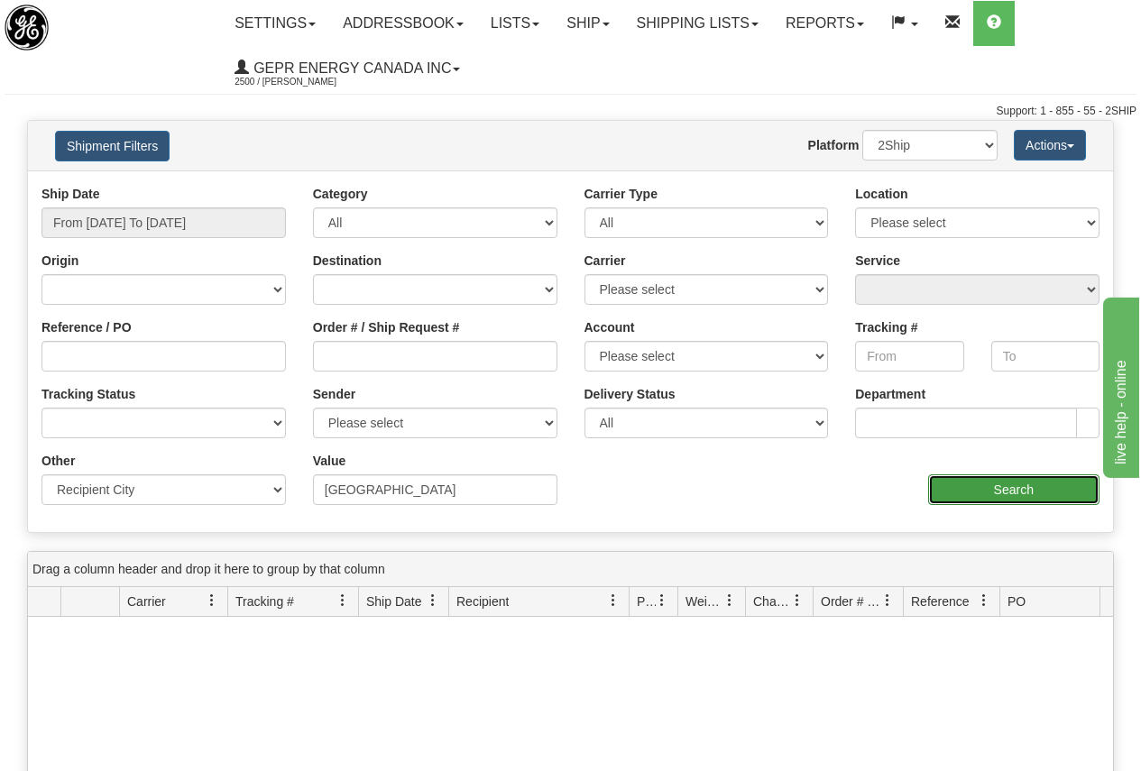
click at [1014, 483] on input "Search" at bounding box center [1014, 489] width 172 height 31
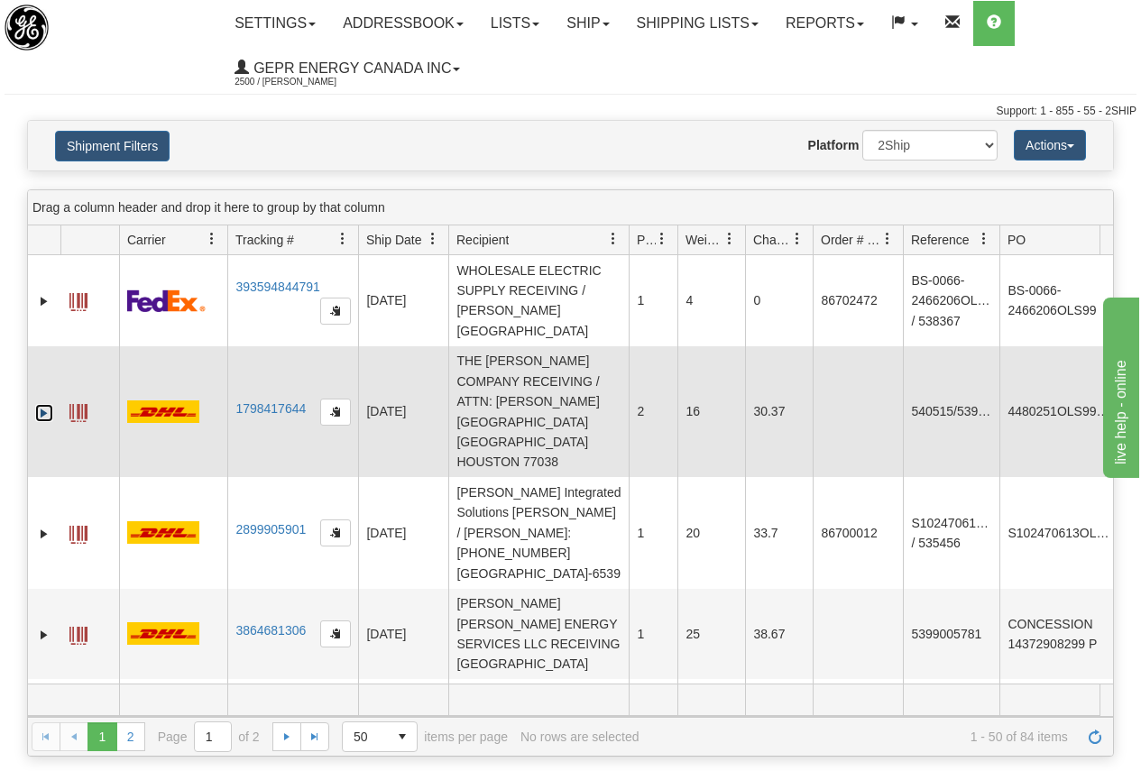
click at [45, 404] on link "Expand" at bounding box center [44, 413] width 18 height 18
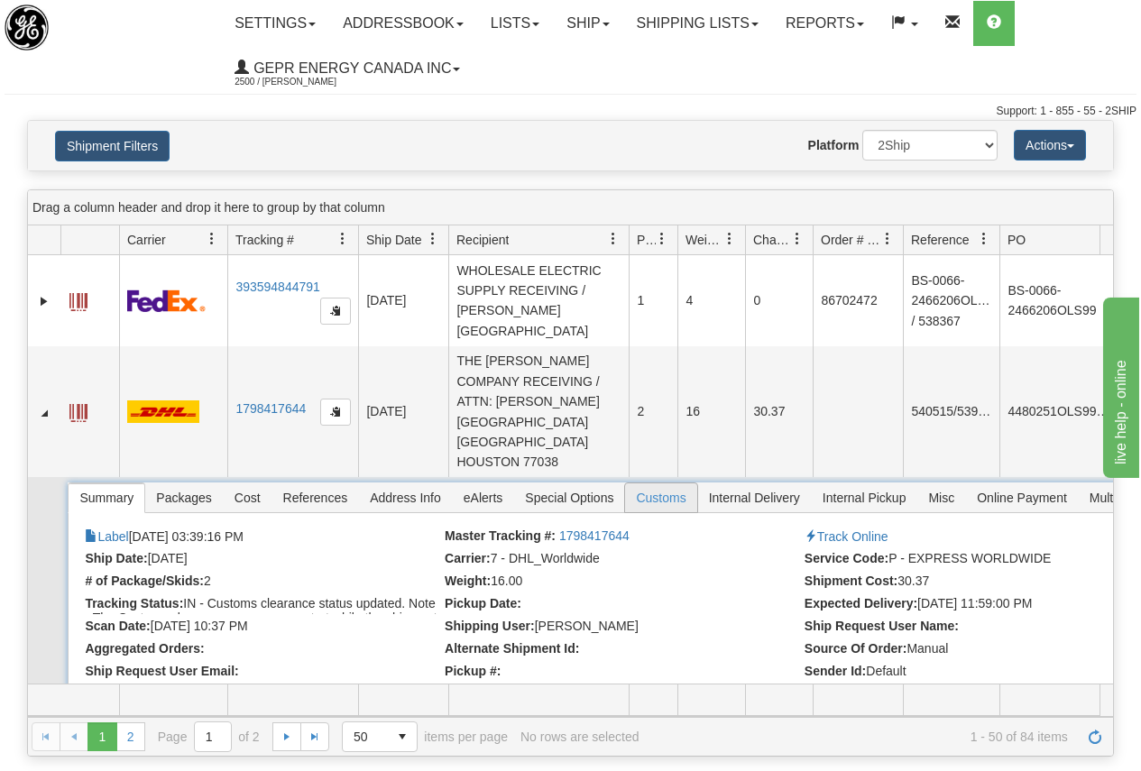
click at [658, 483] on span "Customs" at bounding box center [660, 497] width 71 height 29
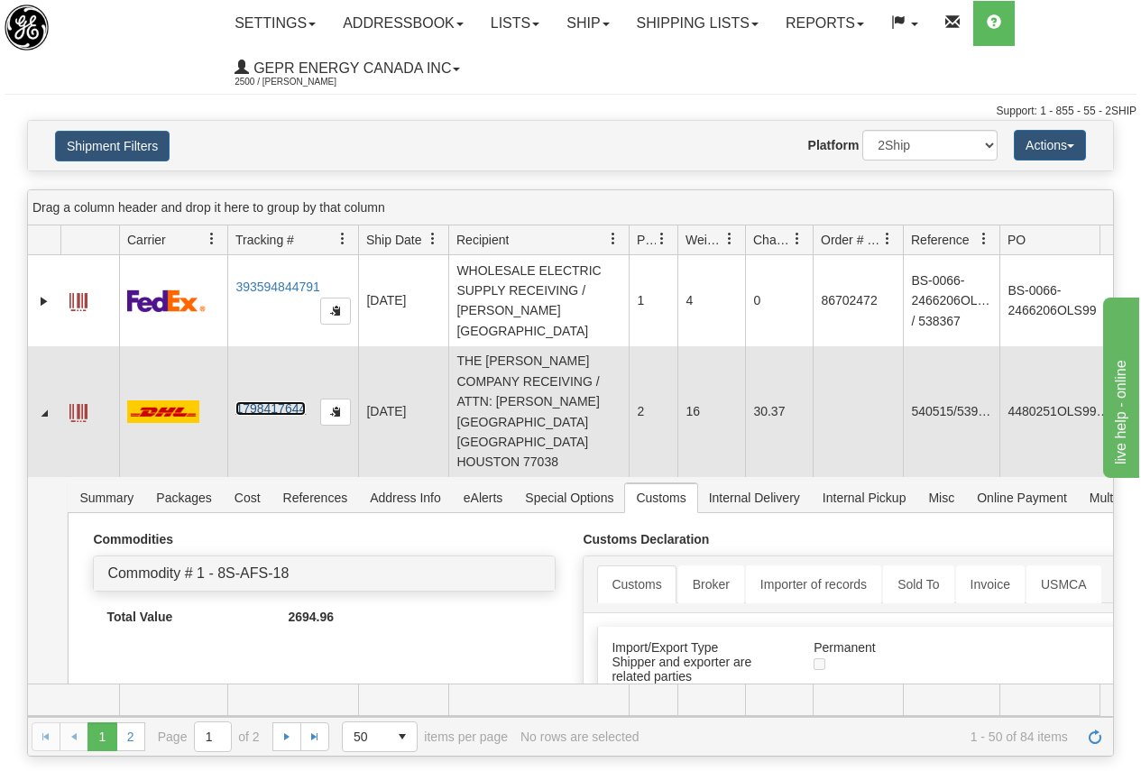
click at [271, 401] on link "1798417644" at bounding box center [270, 408] width 70 height 14
